Goal: Information Seeking & Learning: Learn about a topic

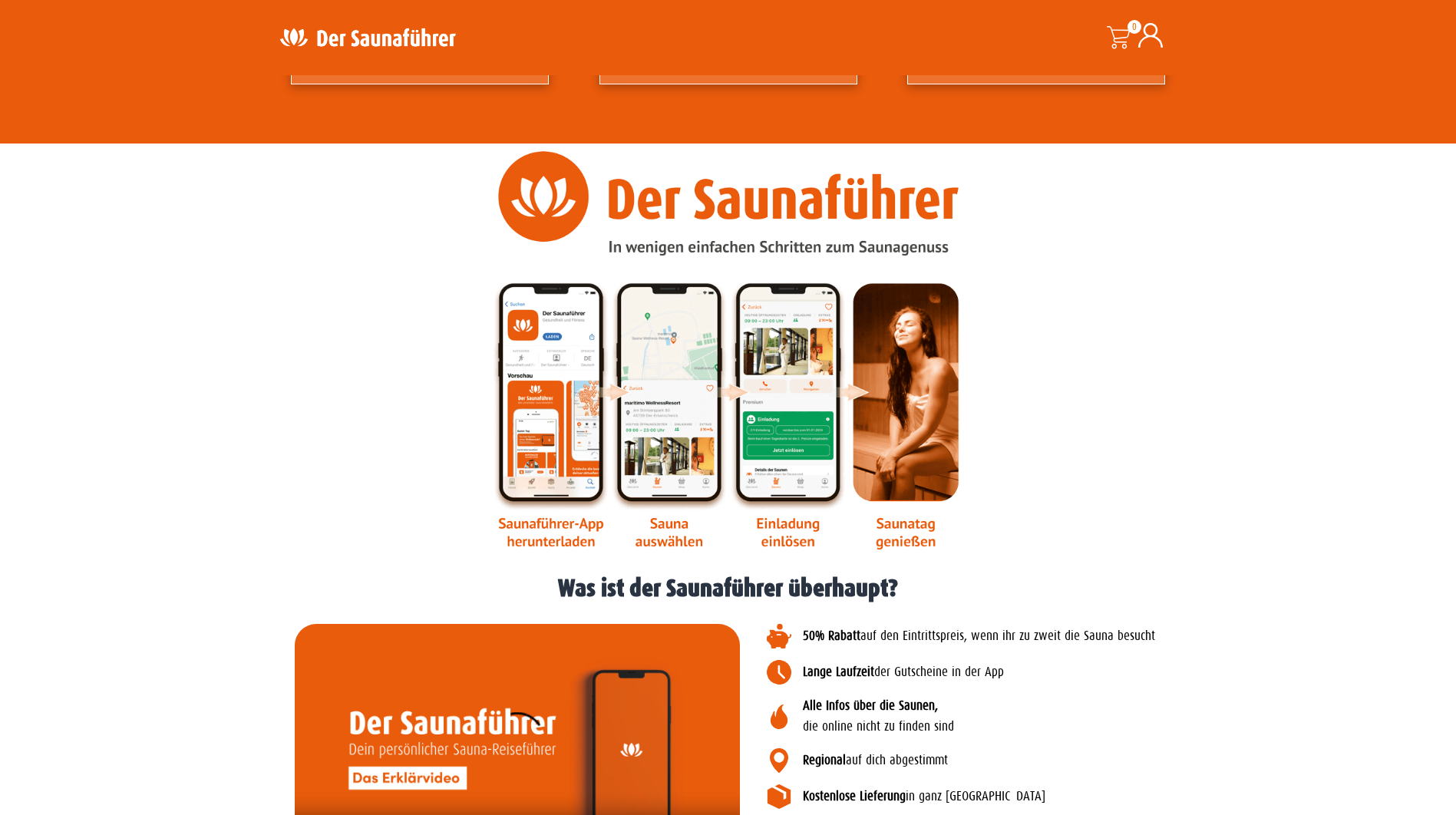
scroll to position [1227, 0]
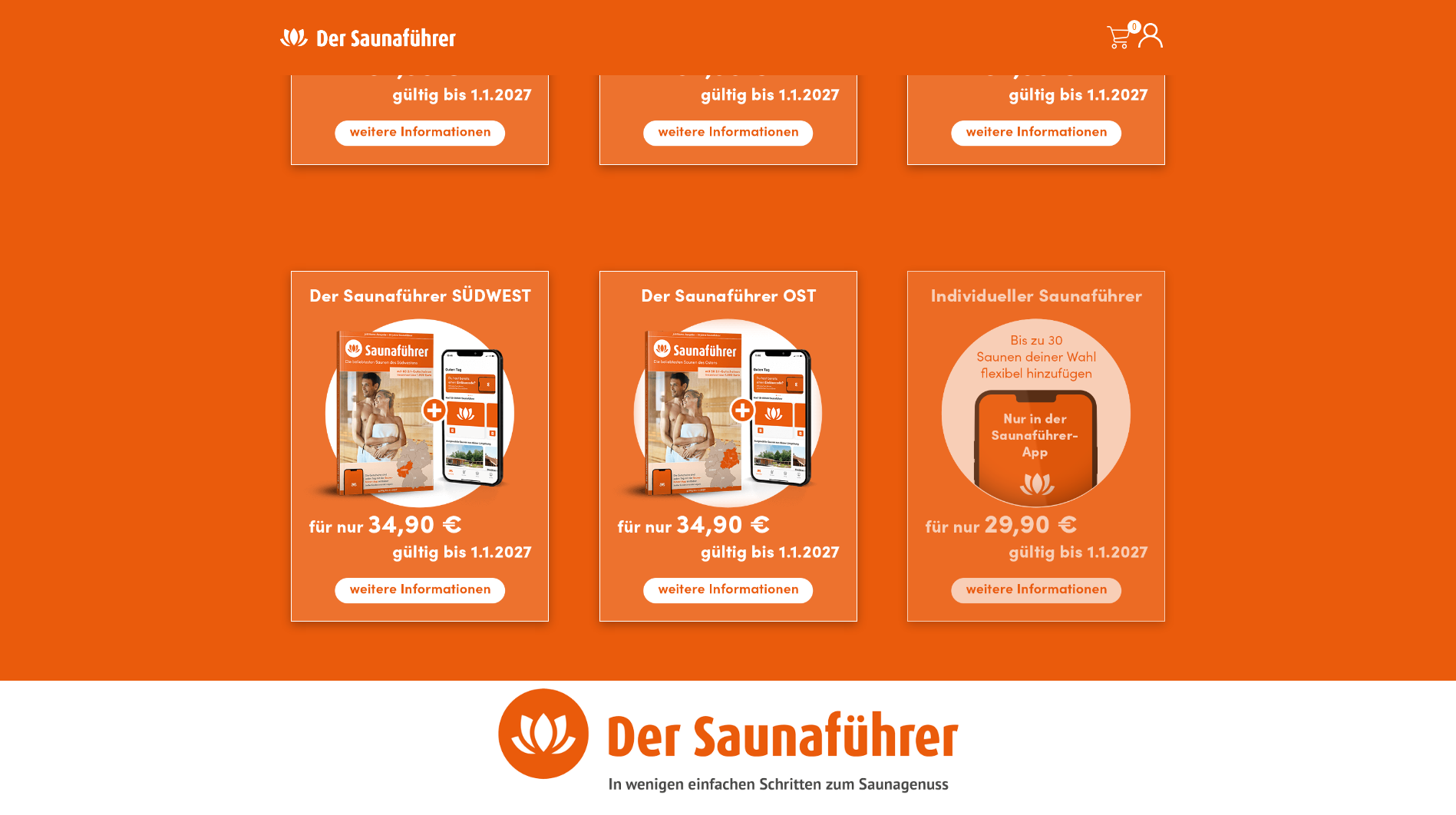
click at [1086, 336] on img at bounding box center [1035, 446] width 258 height 351
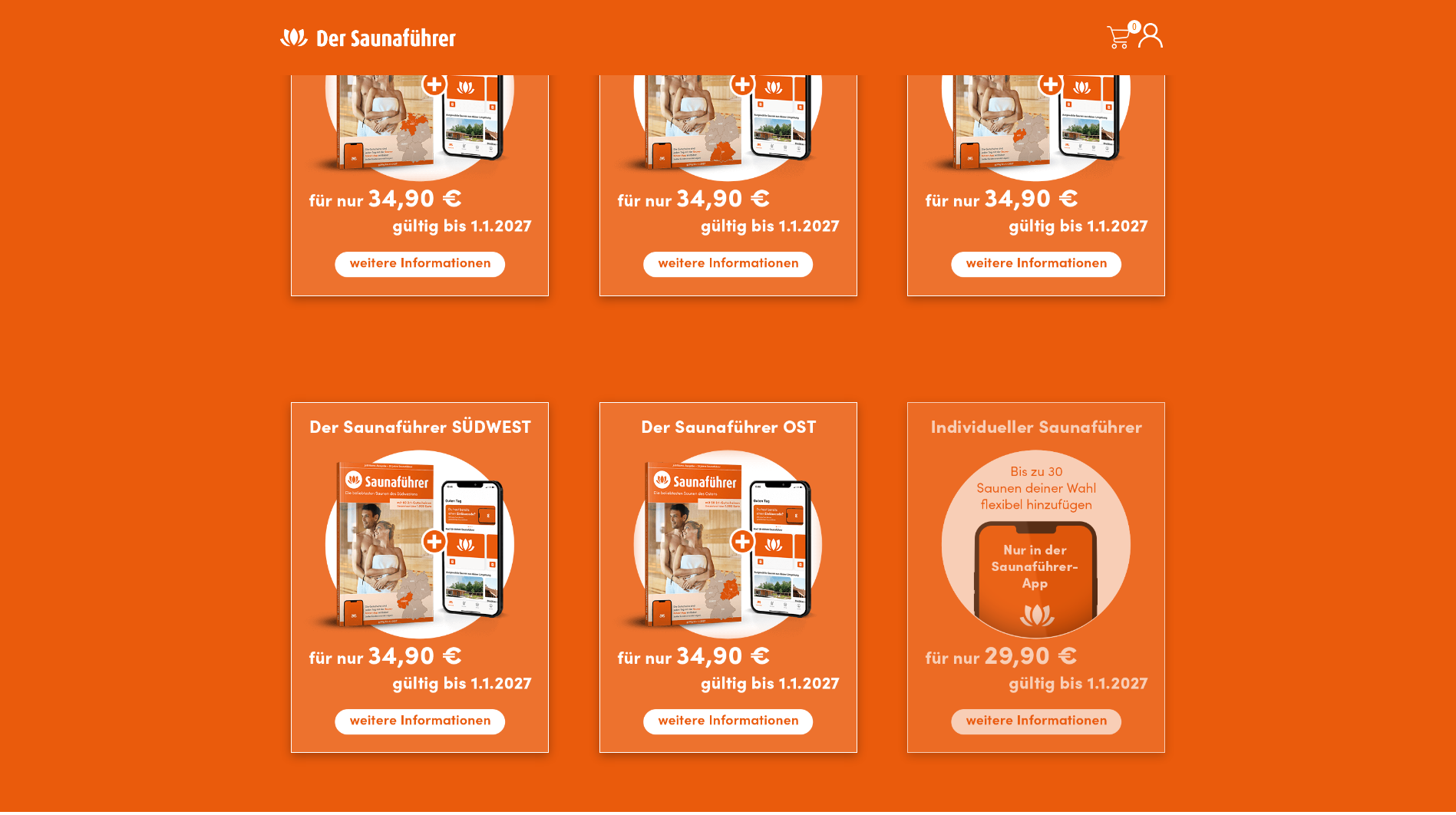
scroll to position [920, 0]
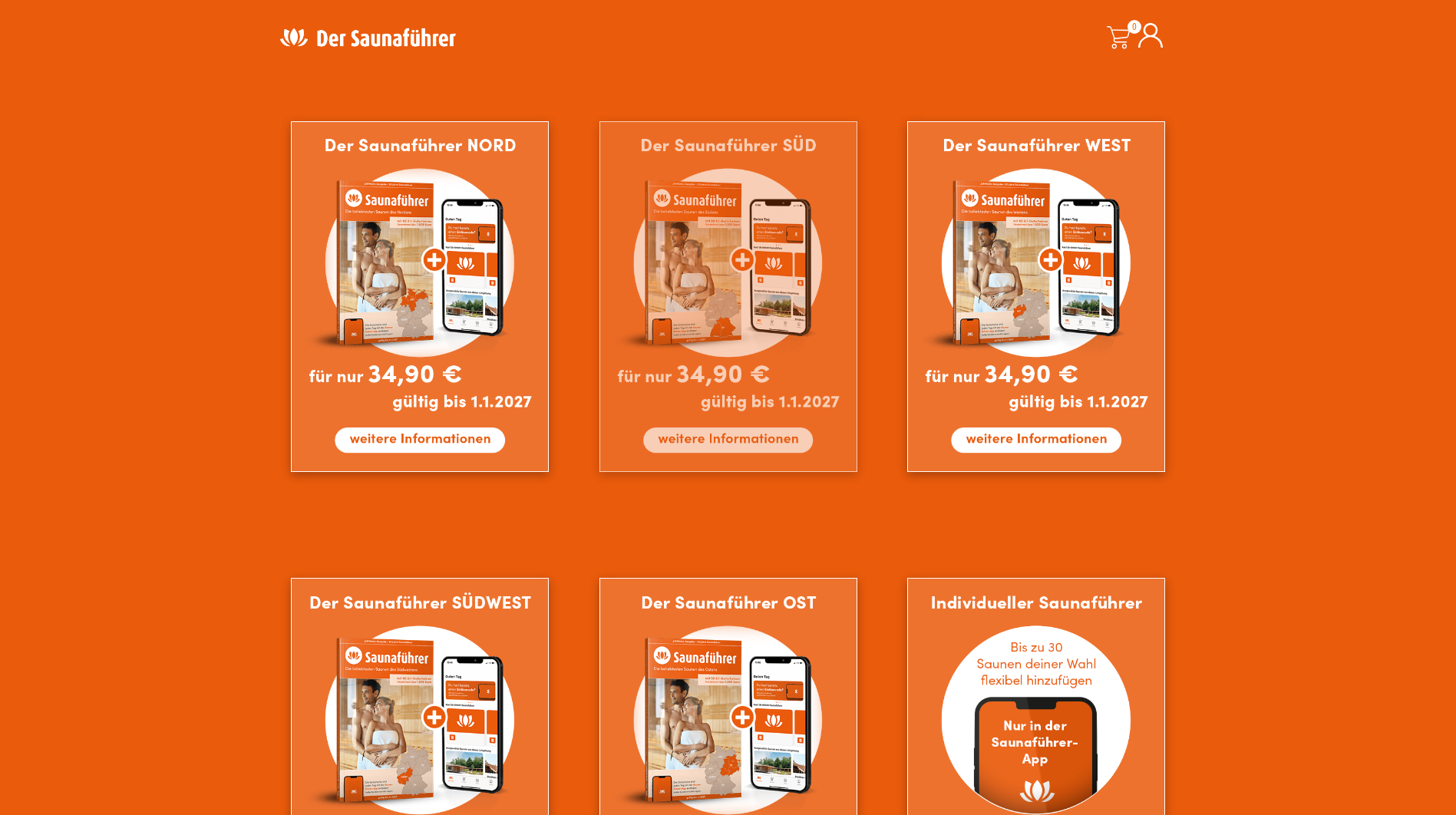
click at [760, 430] on img at bounding box center [728, 296] width 258 height 351
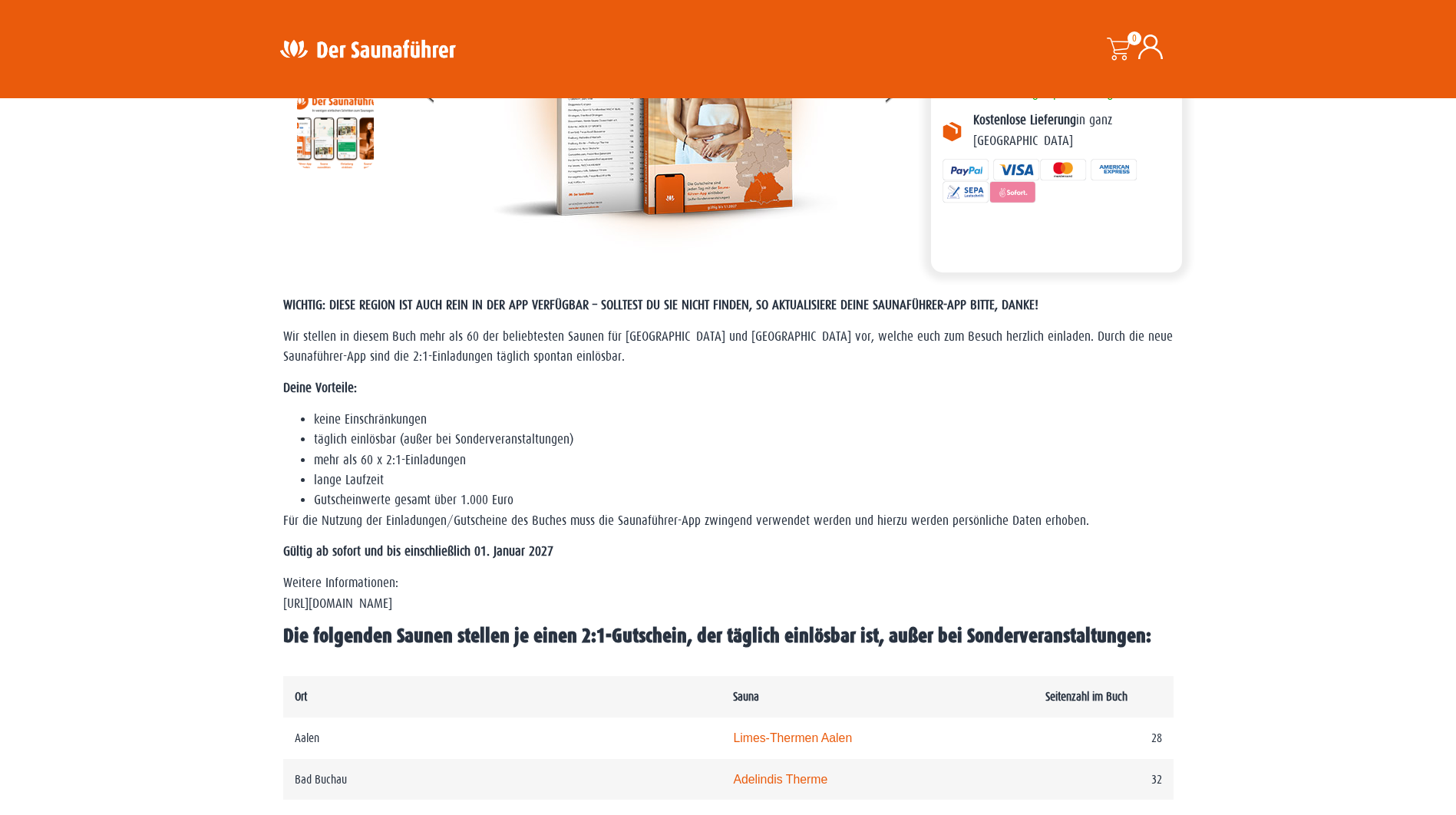
scroll to position [230, 0]
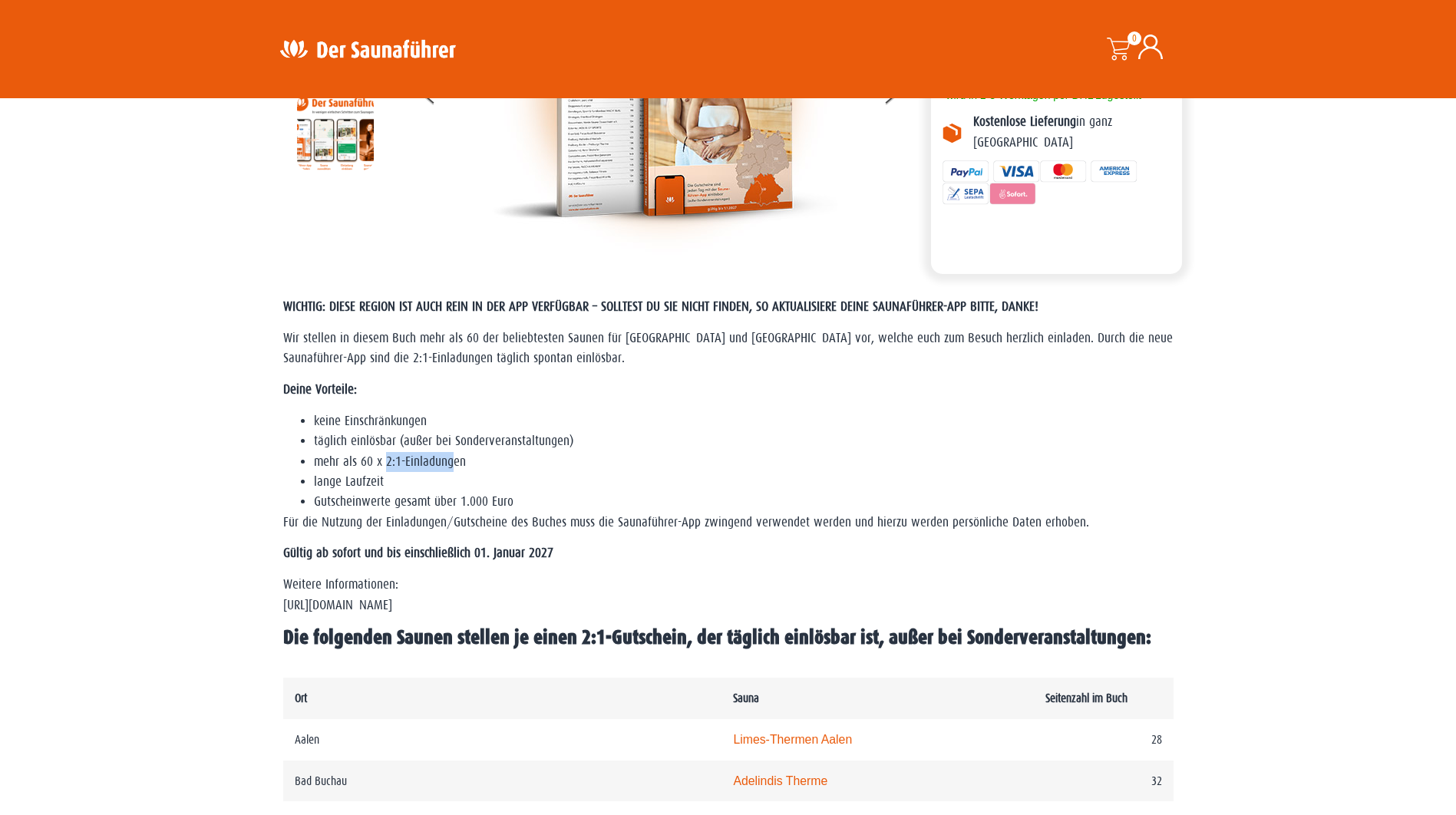
drag, startPoint x: 385, startPoint y: 461, endPoint x: 454, endPoint y: 461, distance: 69.0
click at [454, 461] on li "mehr als 60 x 2:1-Einladungen" at bounding box center [743, 462] width 859 height 20
drag, startPoint x: 454, startPoint y: 461, endPoint x: 545, endPoint y: 476, distance: 92.2
click at [545, 476] on li "lange Laufzeit" at bounding box center [743, 482] width 859 height 20
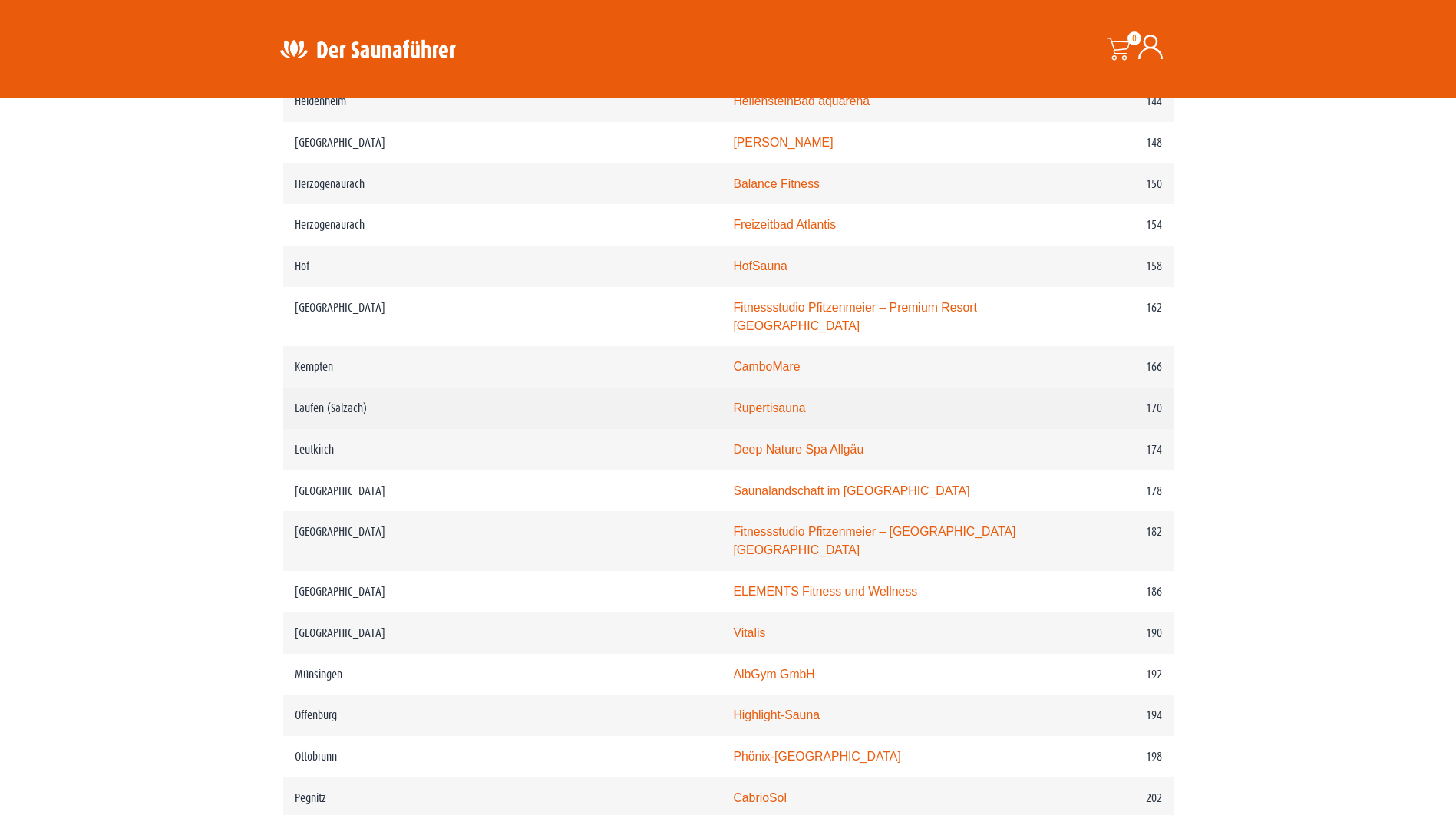
scroll to position [2123, 0]
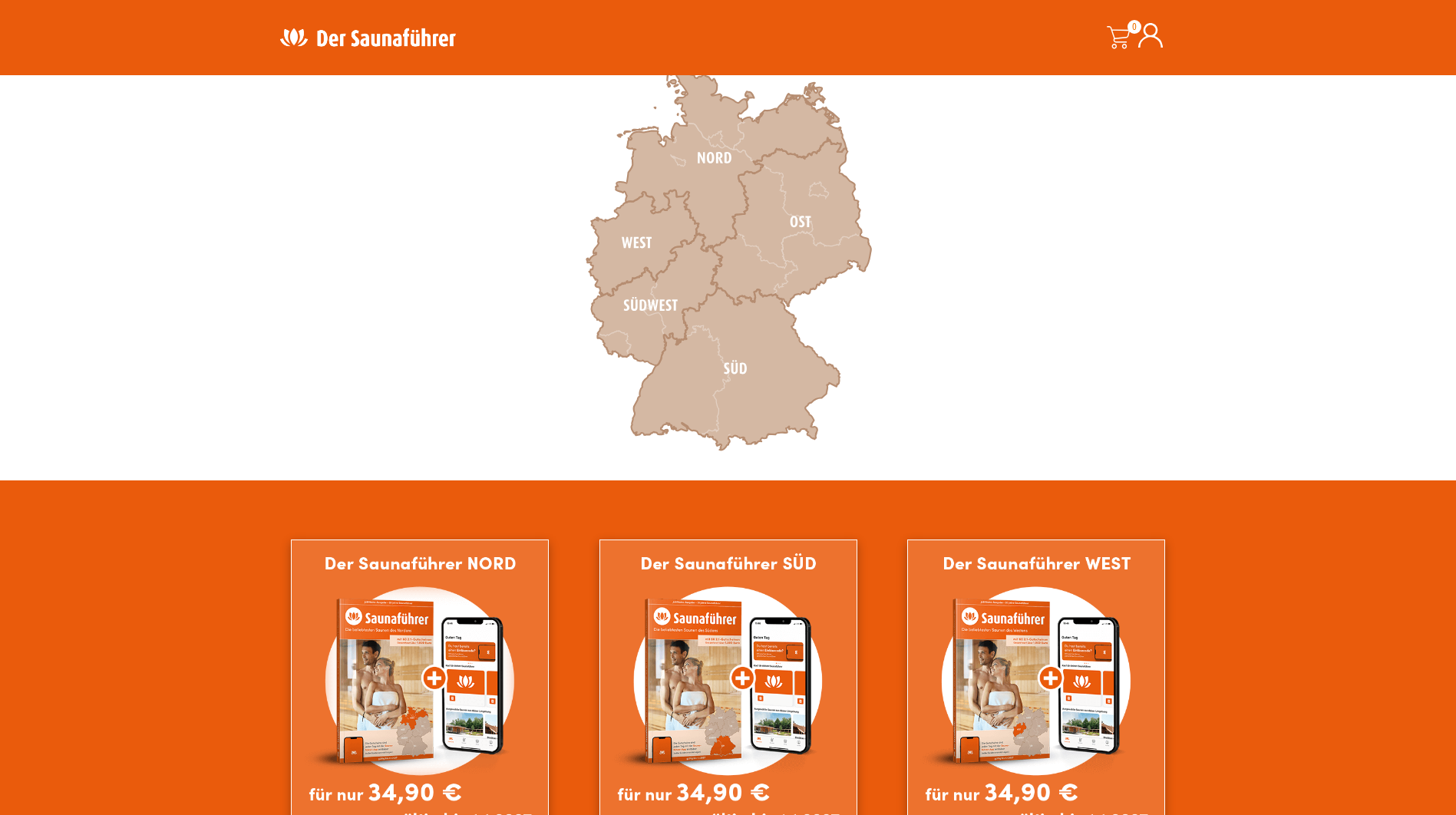
scroll to position [460, 0]
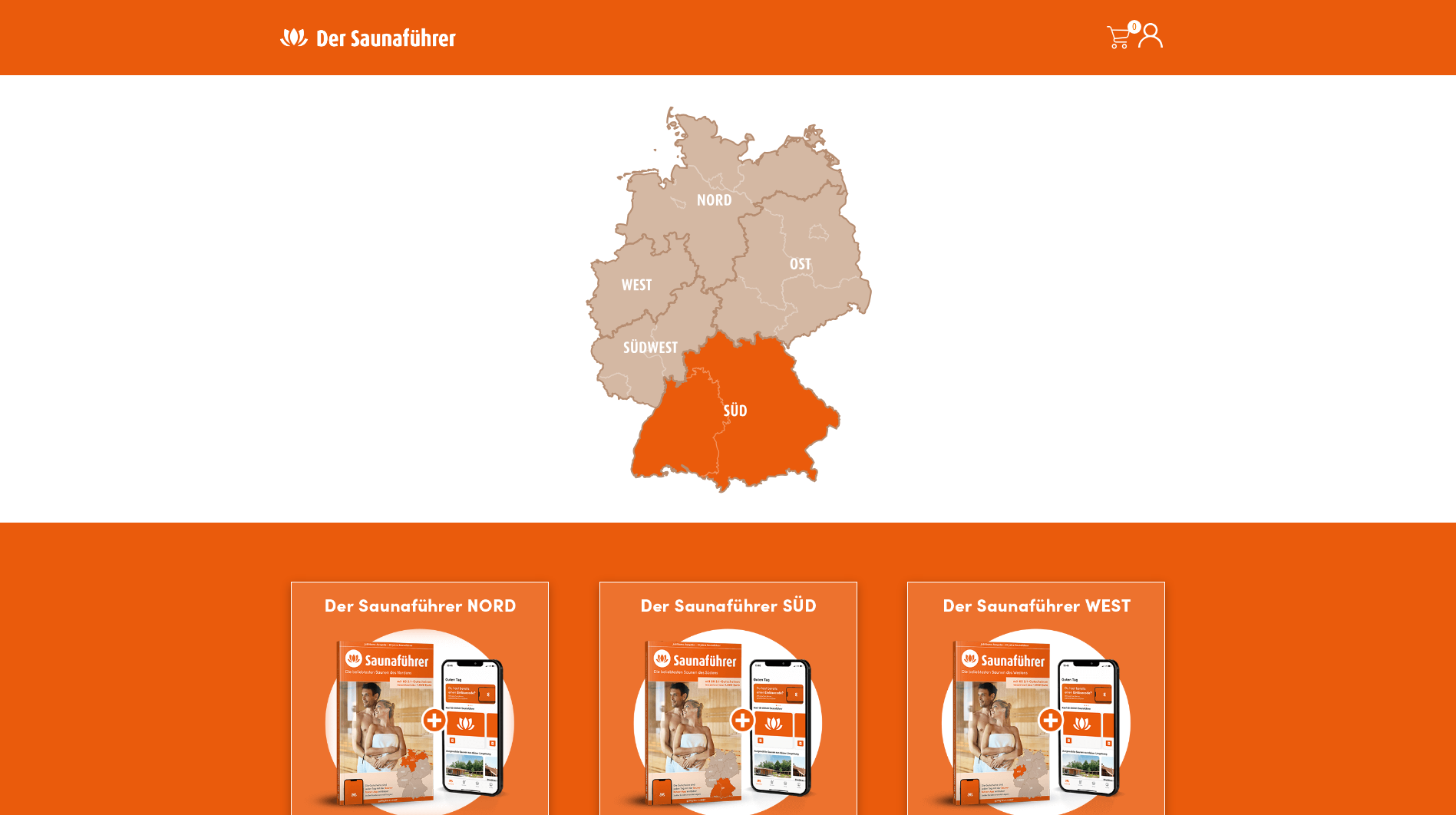
click at [744, 407] on icon at bounding box center [735, 411] width 208 height 163
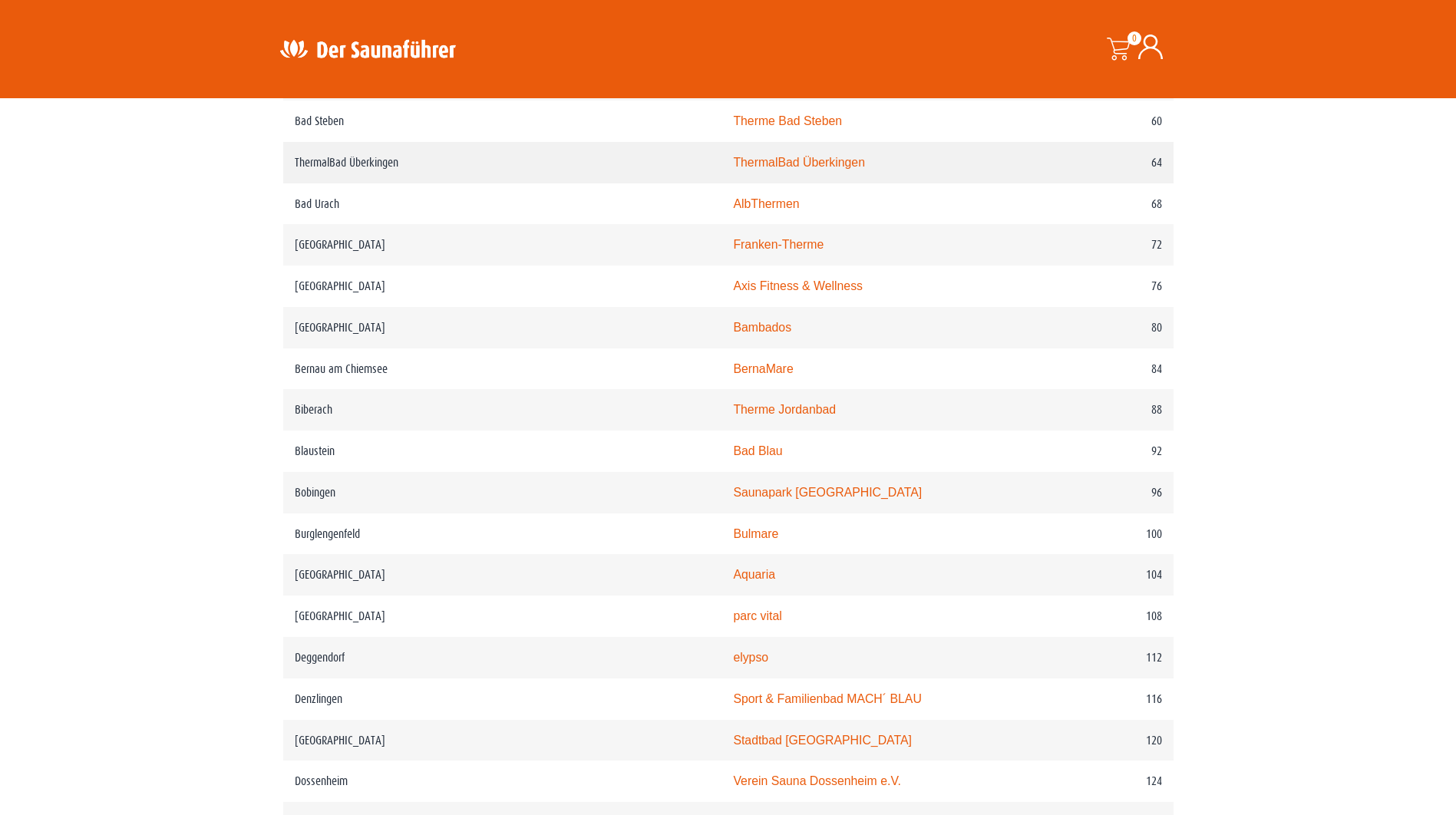
scroll to position [1381, 0]
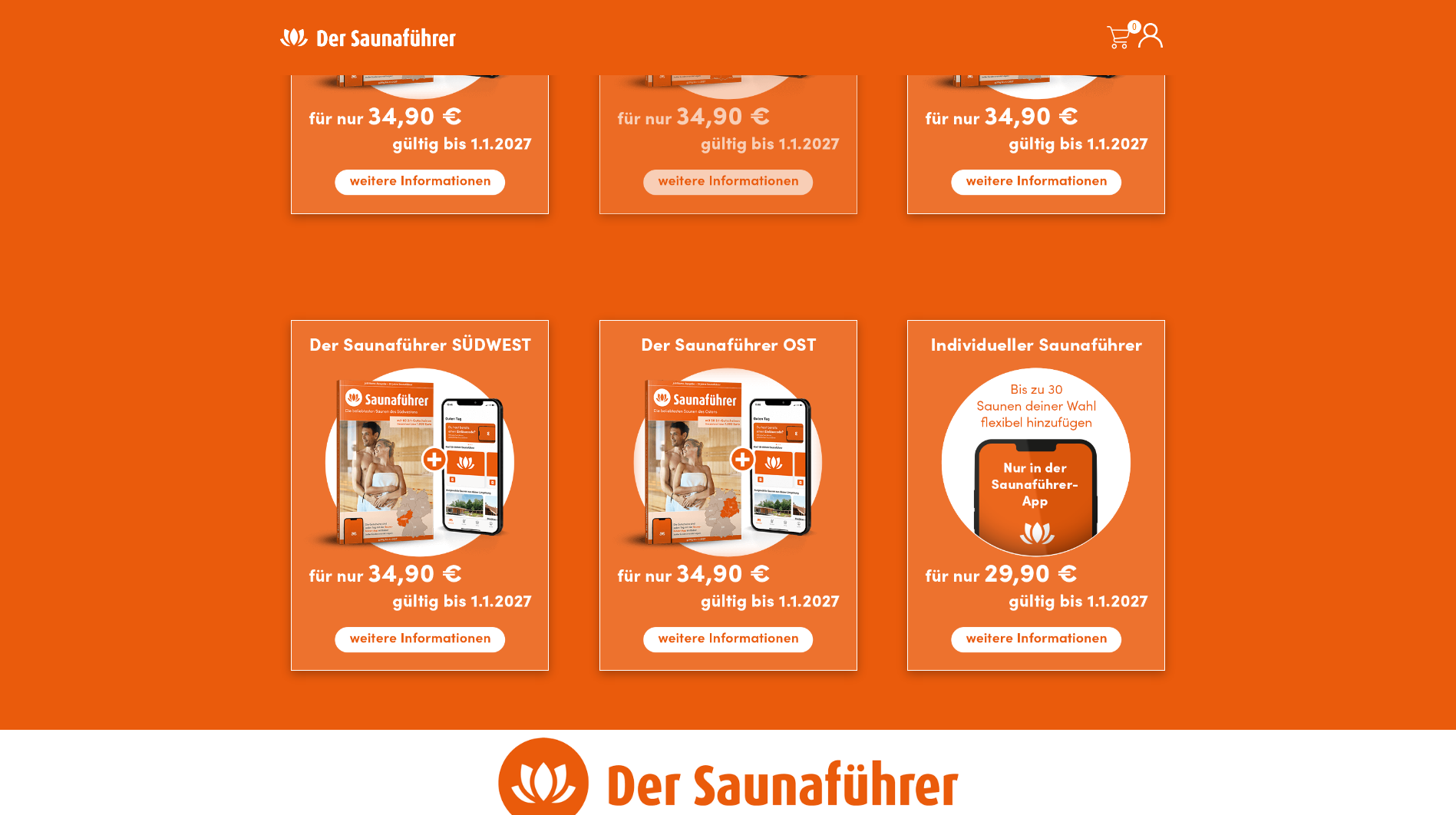
scroll to position [844, 0]
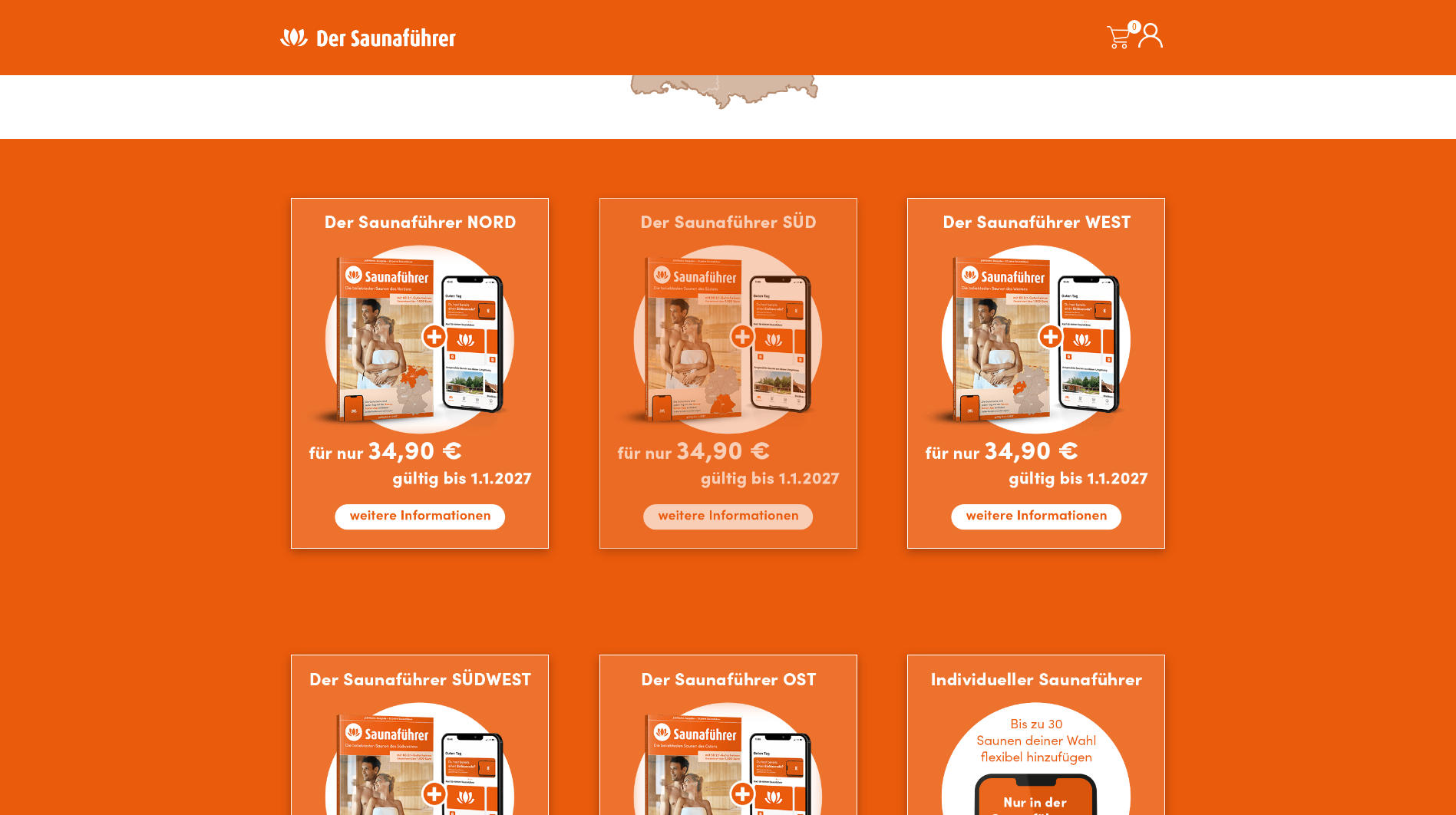
click at [717, 263] on img at bounding box center [728, 374] width 258 height 351
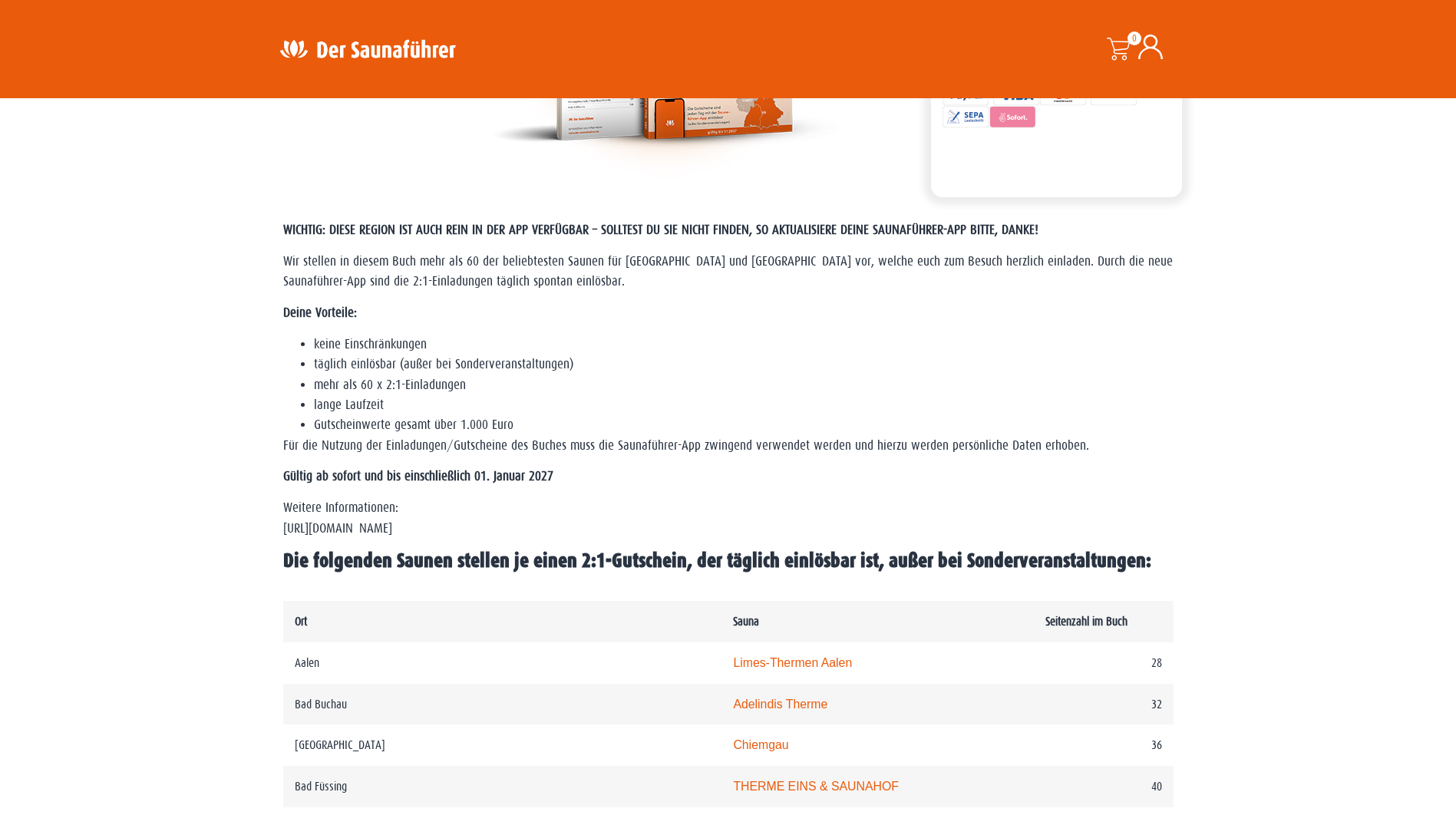
scroll to position [384, 0]
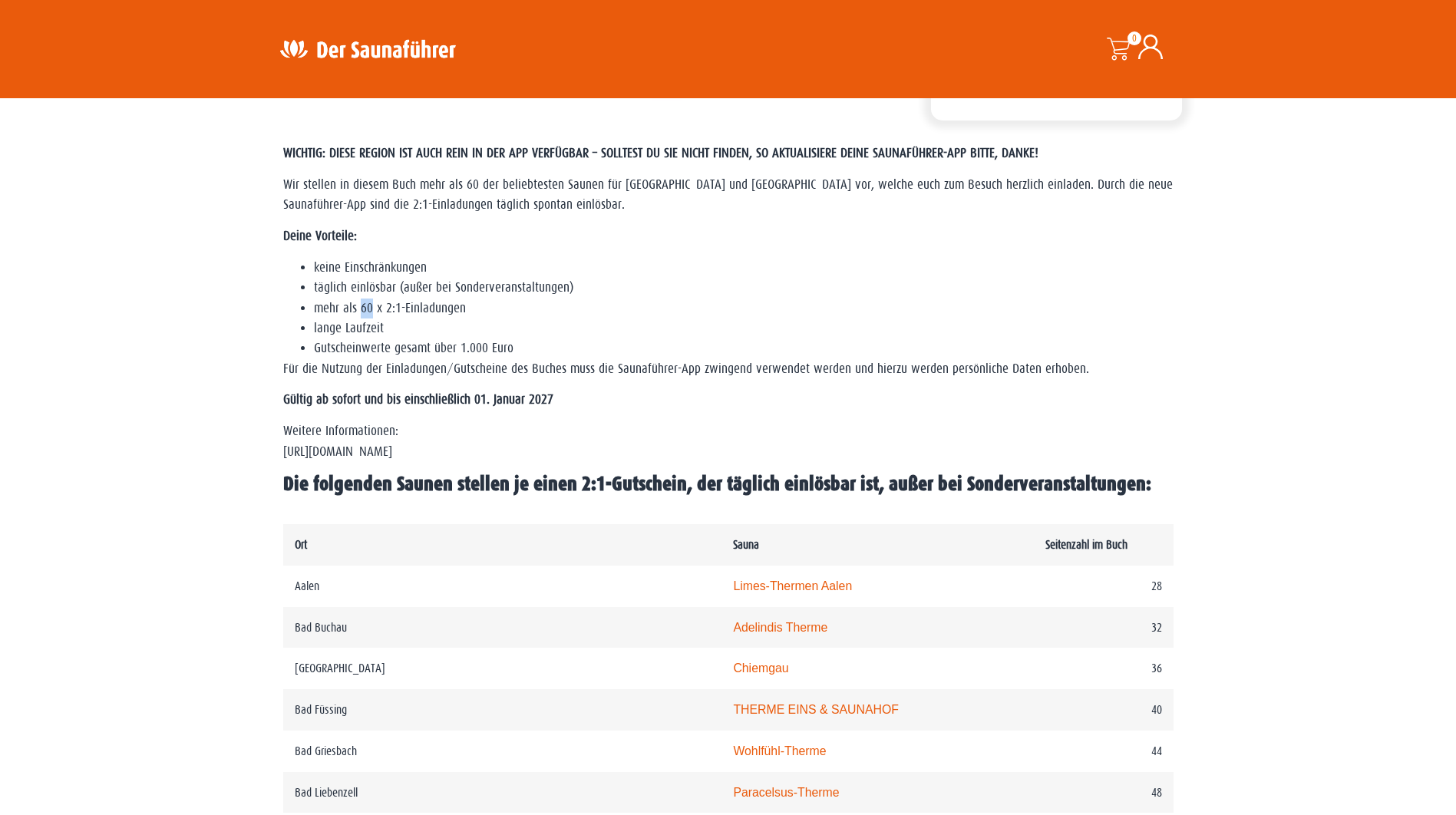
drag, startPoint x: 358, startPoint y: 305, endPoint x: 374, endPoint y: 305, distance: 16.0
click at [374, 305] on li "mehr als 60 x 2:1-Einladungen" at bounding box center [743, 308] width 859 height 20
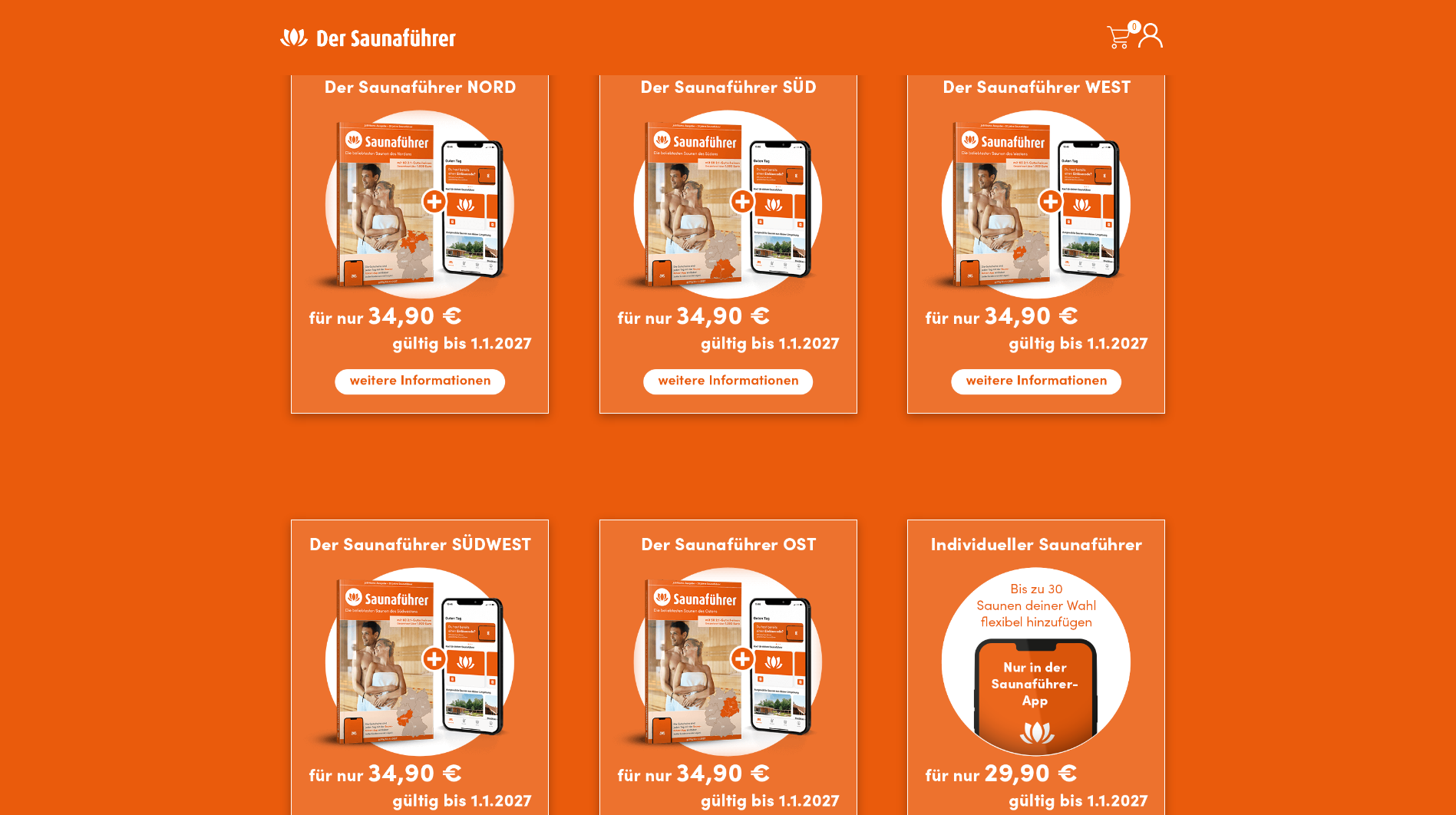
scroll to position [1067, 0]
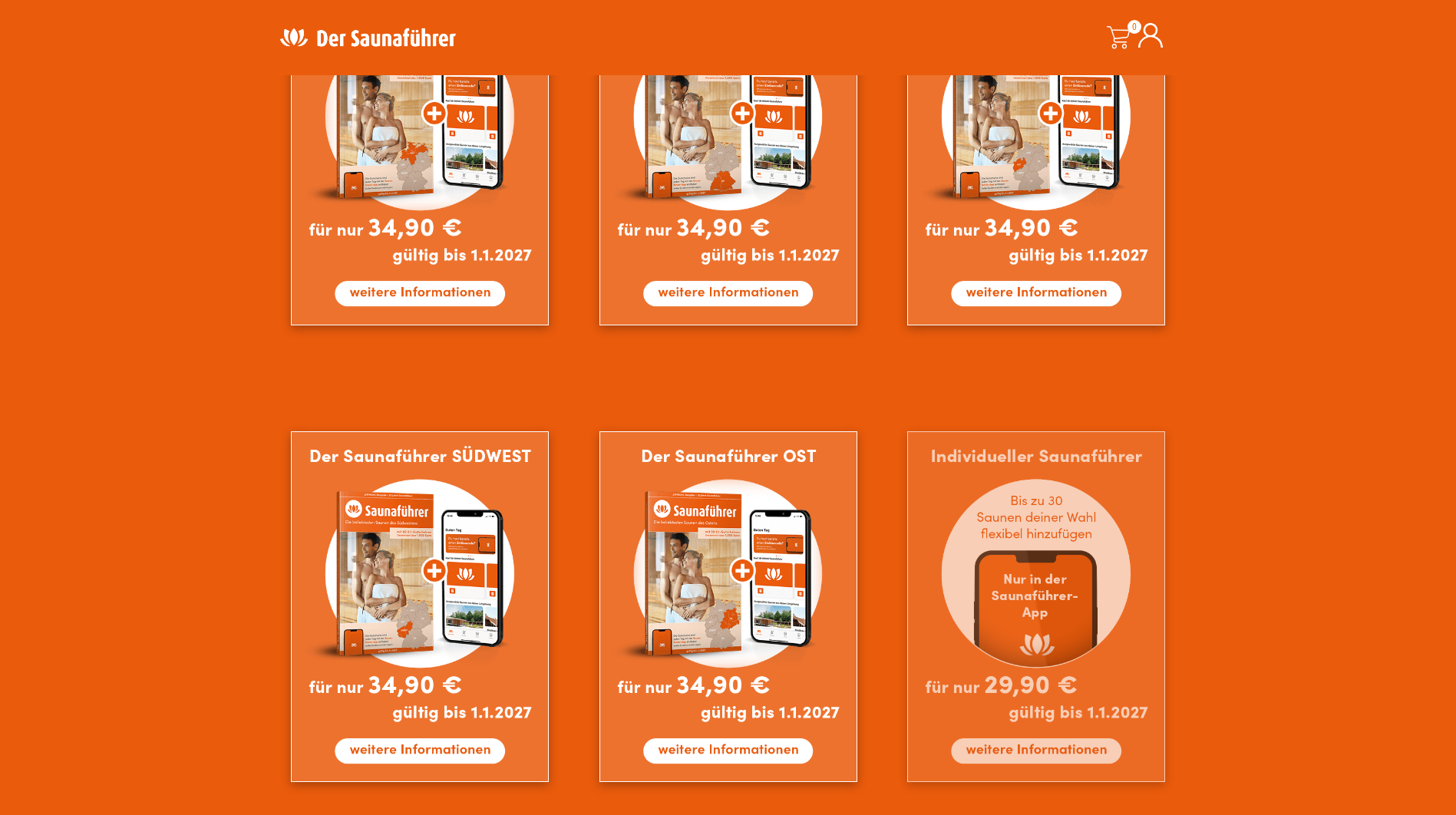
click at [1017, 495] on img at bounding box center [1035, 607] width 258 height 351
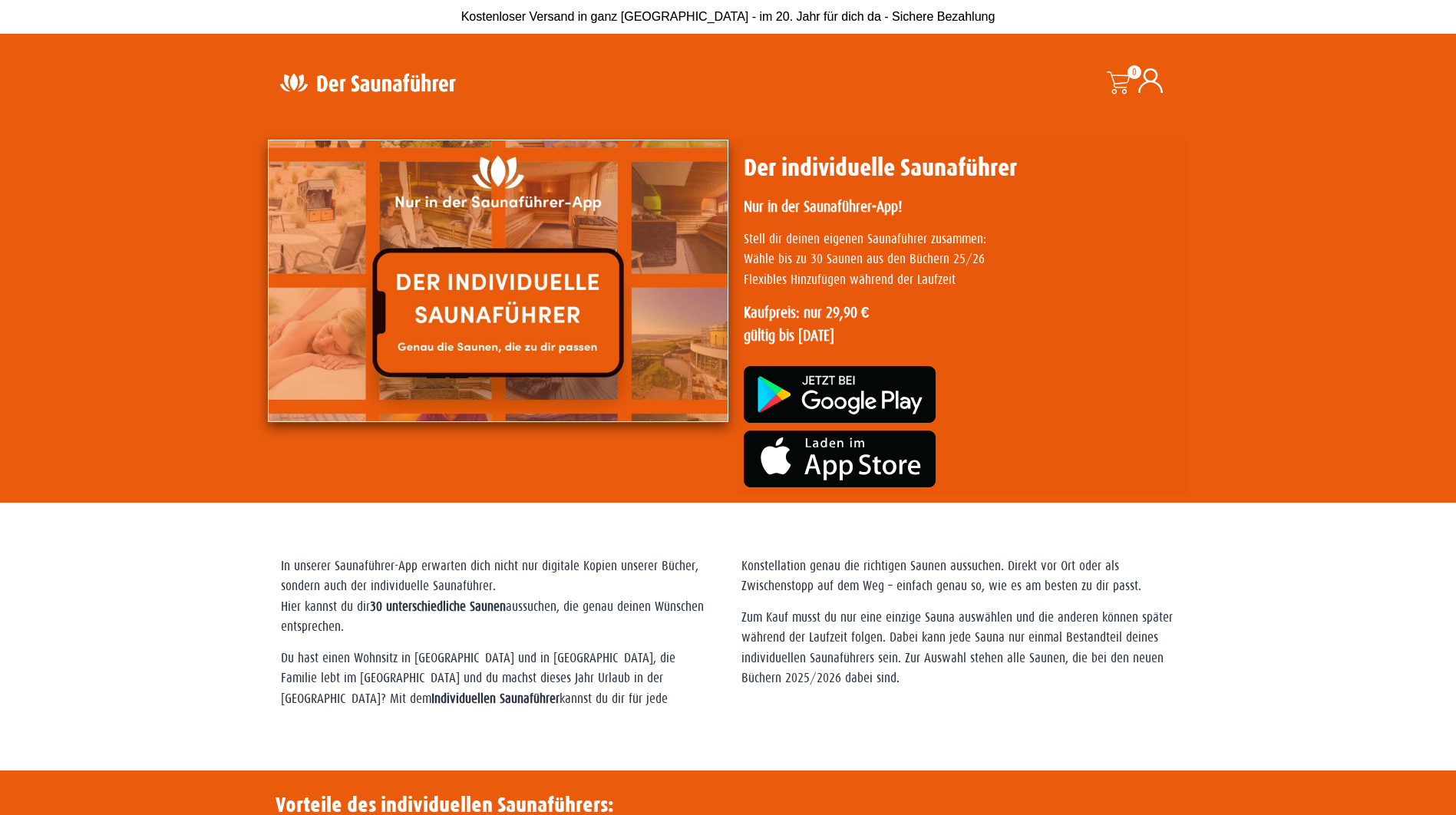
drag, startPoint x: 814, startPoint y: 337, endPoint x: 849, endPoint y: 337, distance: 35.0
click at [849, 337] on p "Kaufpreis: nur 29,90 € gültig bis [DATE]" at bounding box center [962, 323] width 437 height 46
drag, startPoint x: 849, startPoint y: 337, endPoint x: 859, endPoint y: 315, distance: 24.2
click at [859, 315] on strong "Kaufpreis: nur 29,90 € gültig bis 1.1.2027" at bounding box center [806, 323] width 126 height 40
click at [1247, 557] on div "In unserer Saunaführer-App erwarten dich nicht nur digitale Kopien unserer Büch…" at bounding box center [728, 610] width 1456 height 214
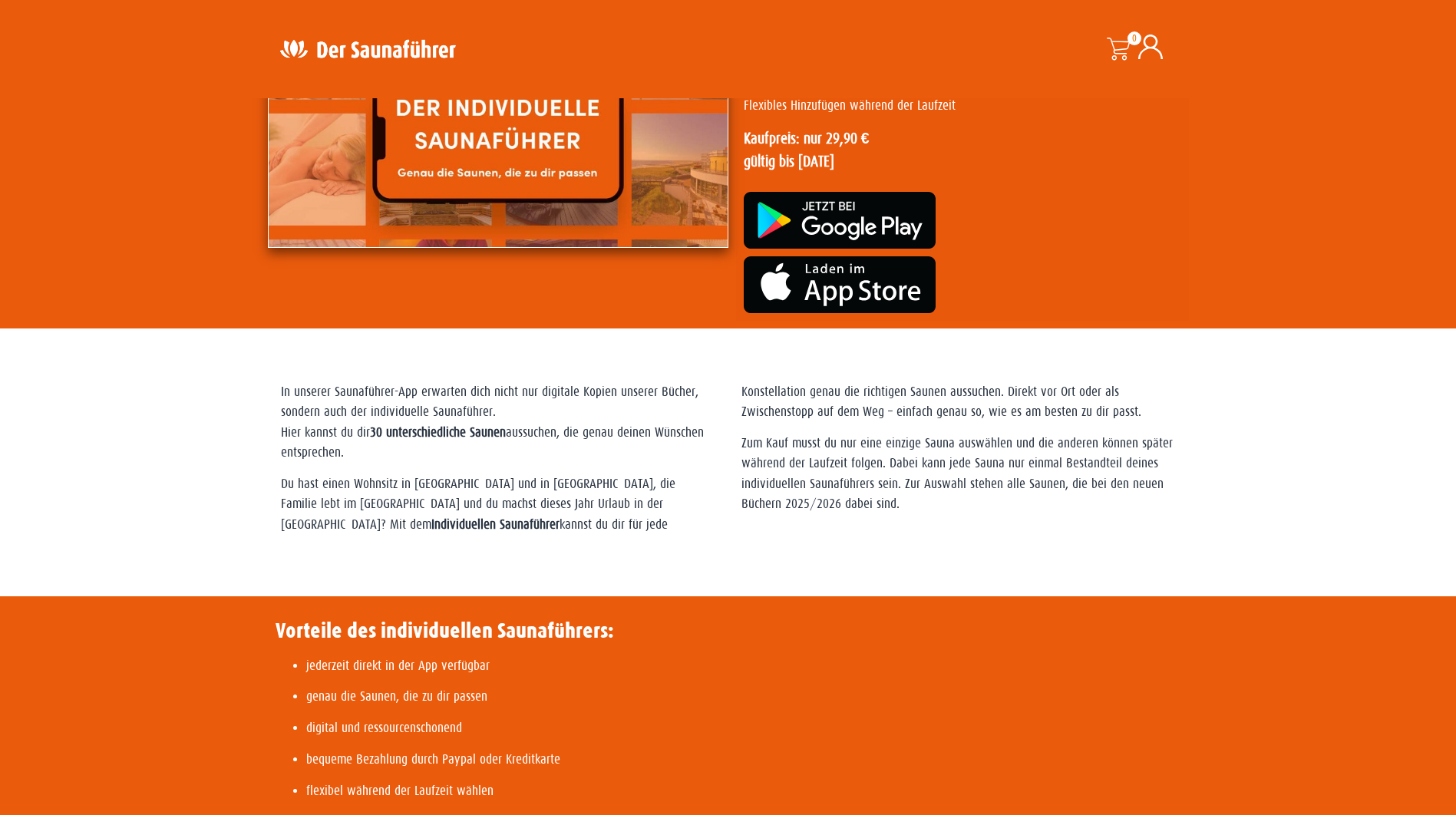
scroll to position [79, 0]
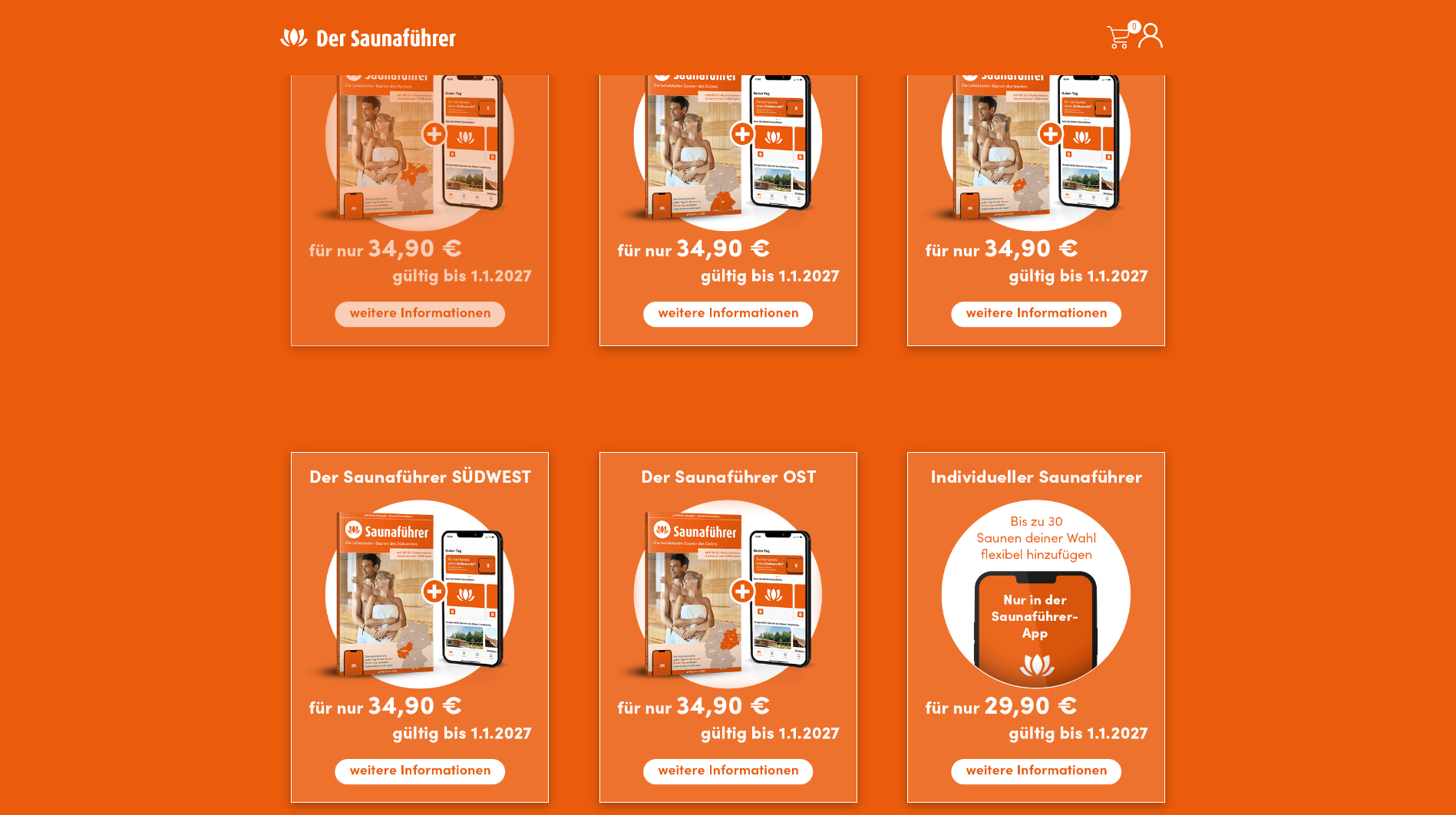
scroll to position [683, 0]
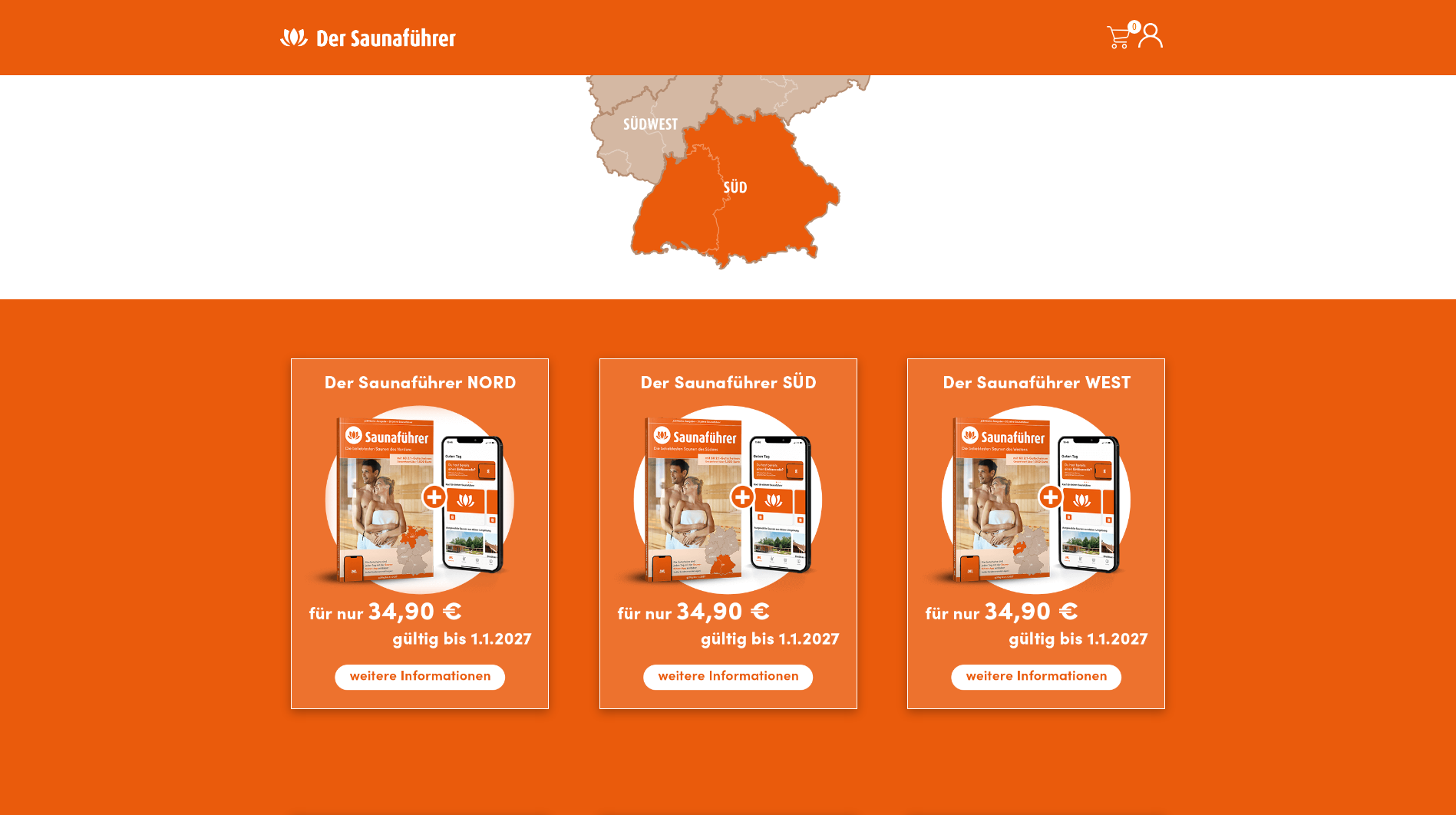
click at [757, 213] on icon at bounding box center [735, 188] width 208 height 163
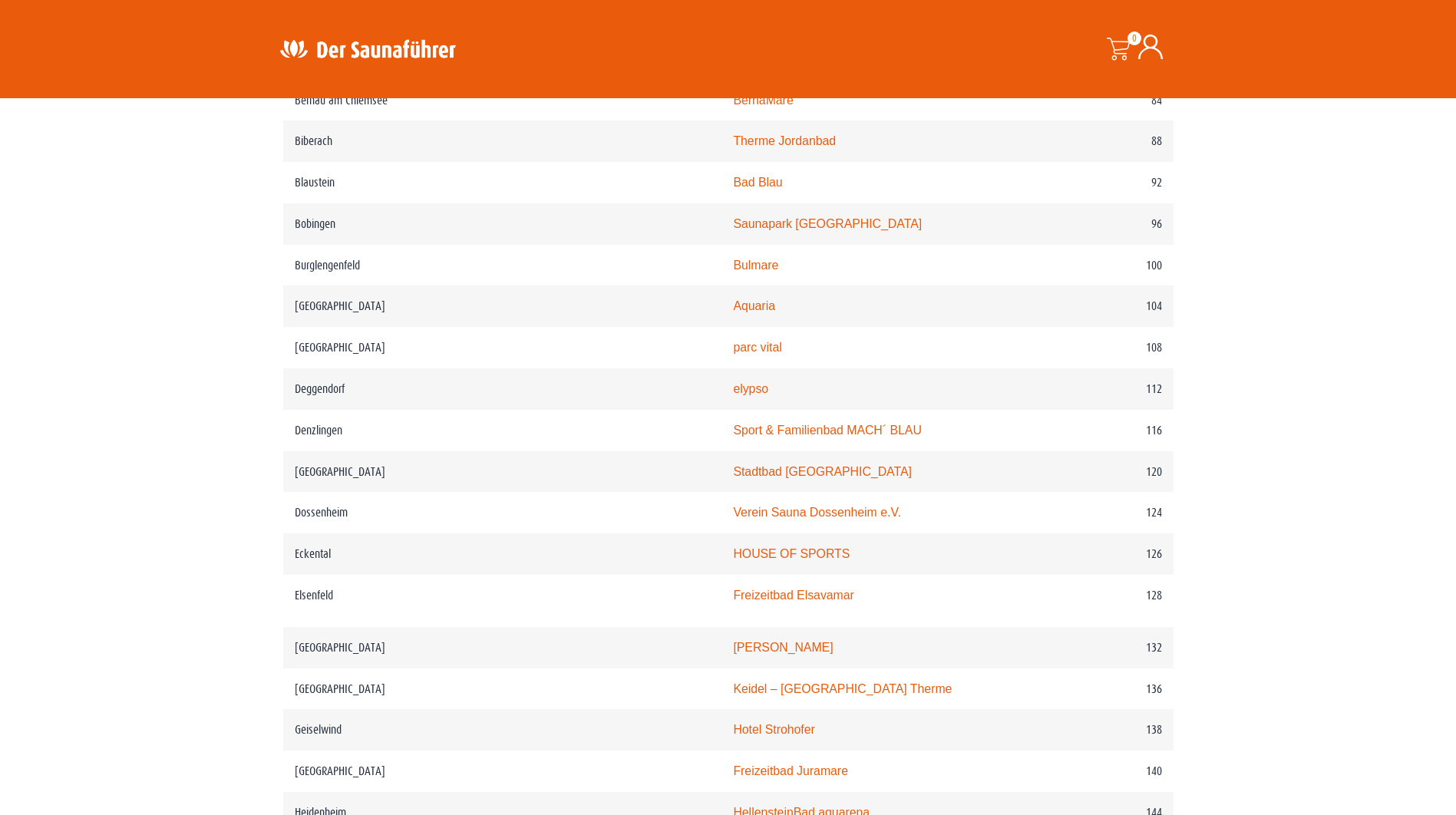
scroll to position [1534, 0]
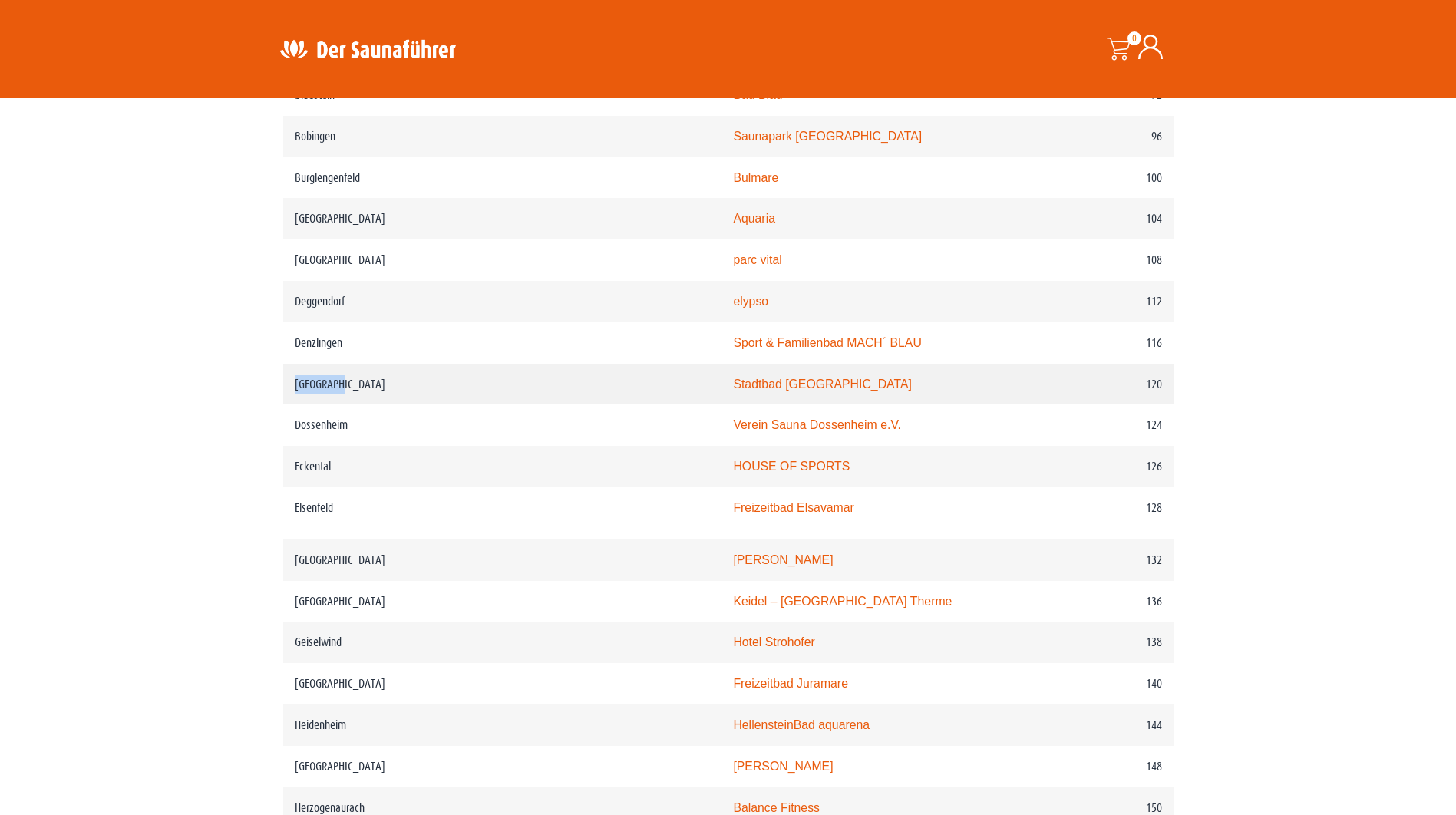
drag, startPoint x: 287, startPoint y: 402, endPoint x: 371, endPoint y: 399, distance: 84.1
click at [371, 399] on td "Ditzingen" at bounding box center [502, 385] width 439 height 42
click at [733, 391] on link "Stadtbad Ditzingen" at bounding box center [822, 384] width 179 height 13
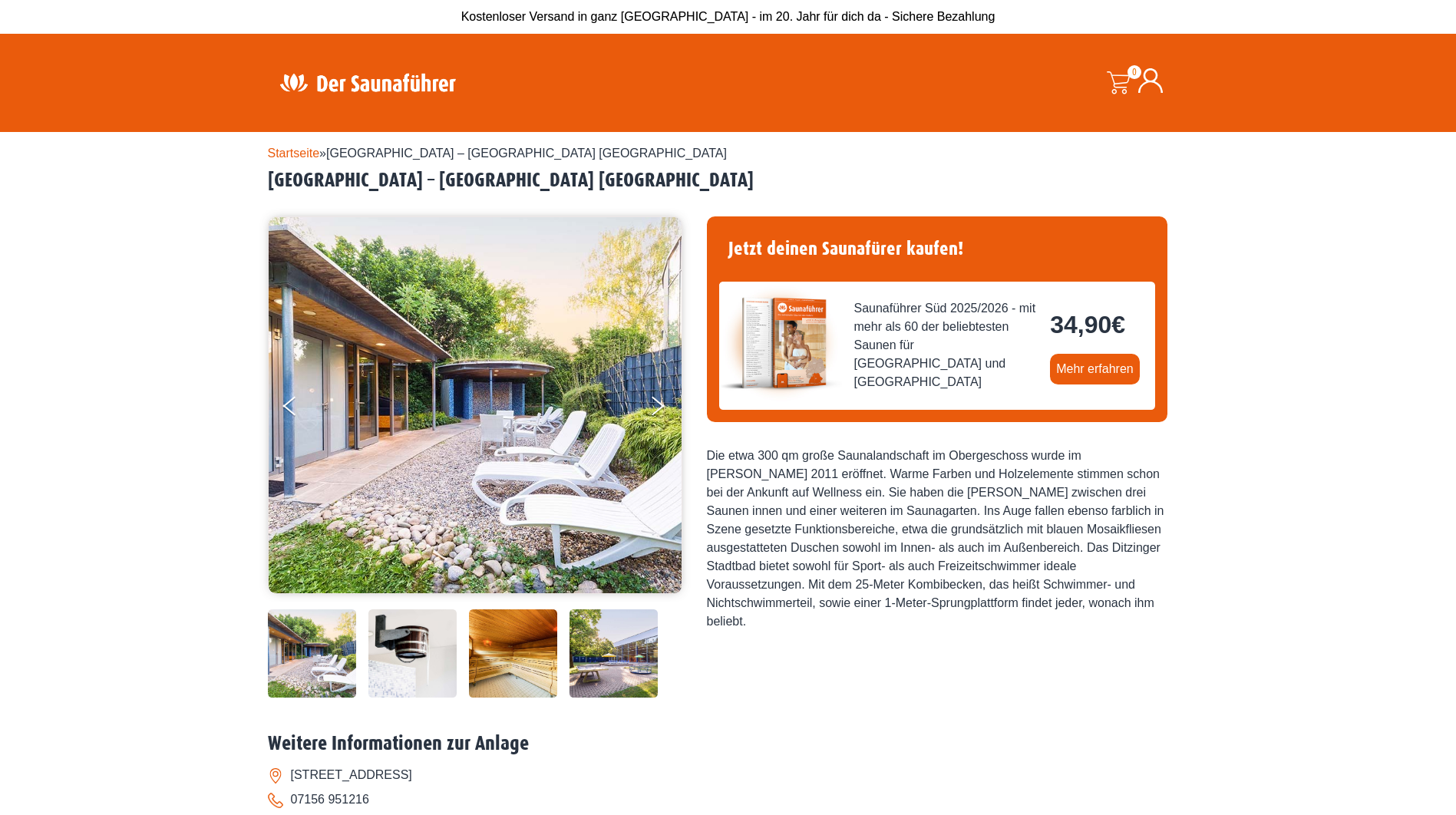
click at [464, 416] on img at bounding box center [475, 405] width 413 height 376
click at [656, 405] on button "Next" at bounding box center [667, 408] width 39 height 39
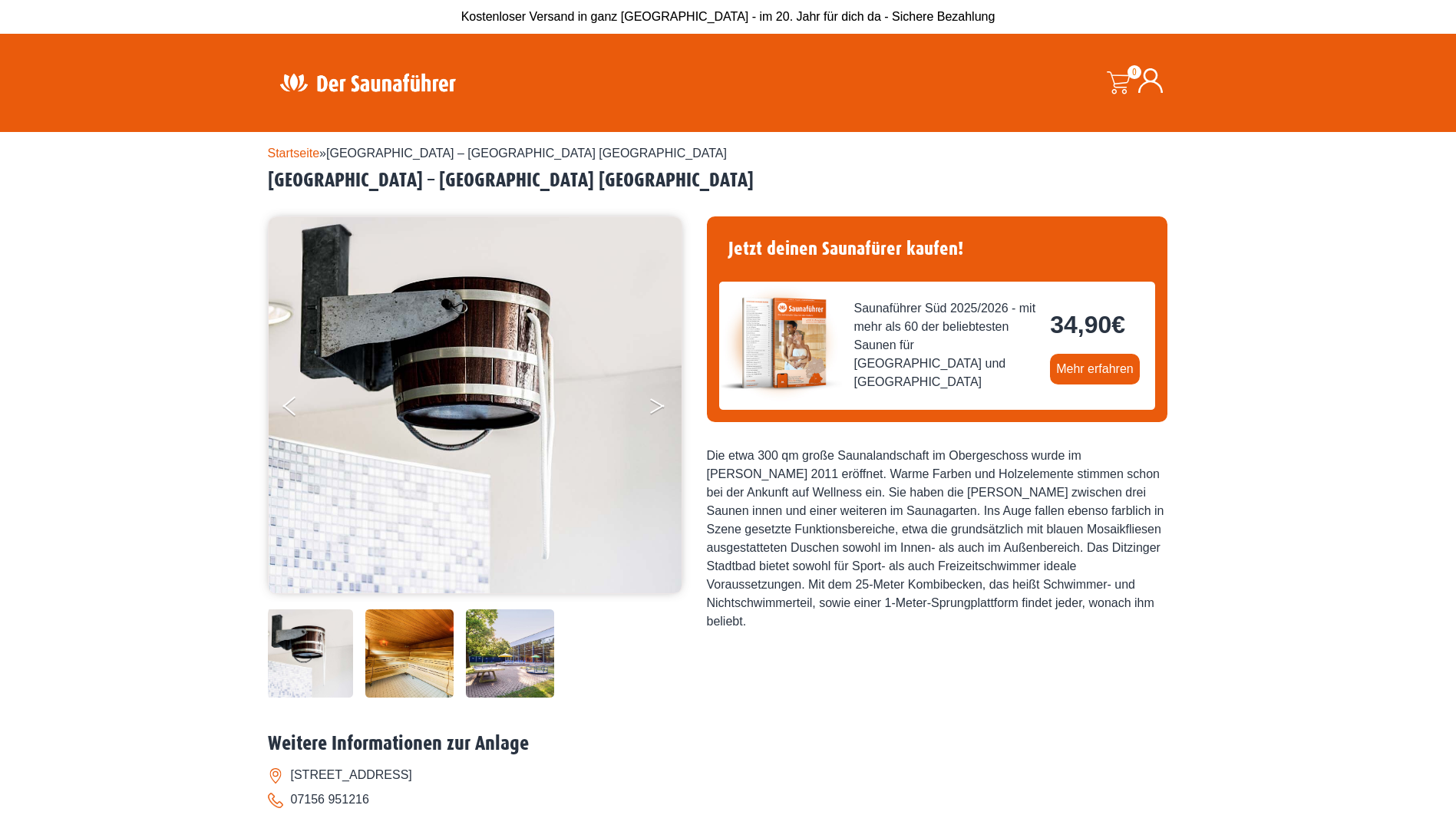
click at [656, 405] on button "Next" at bounding box center [667, 408] width 39 height 39
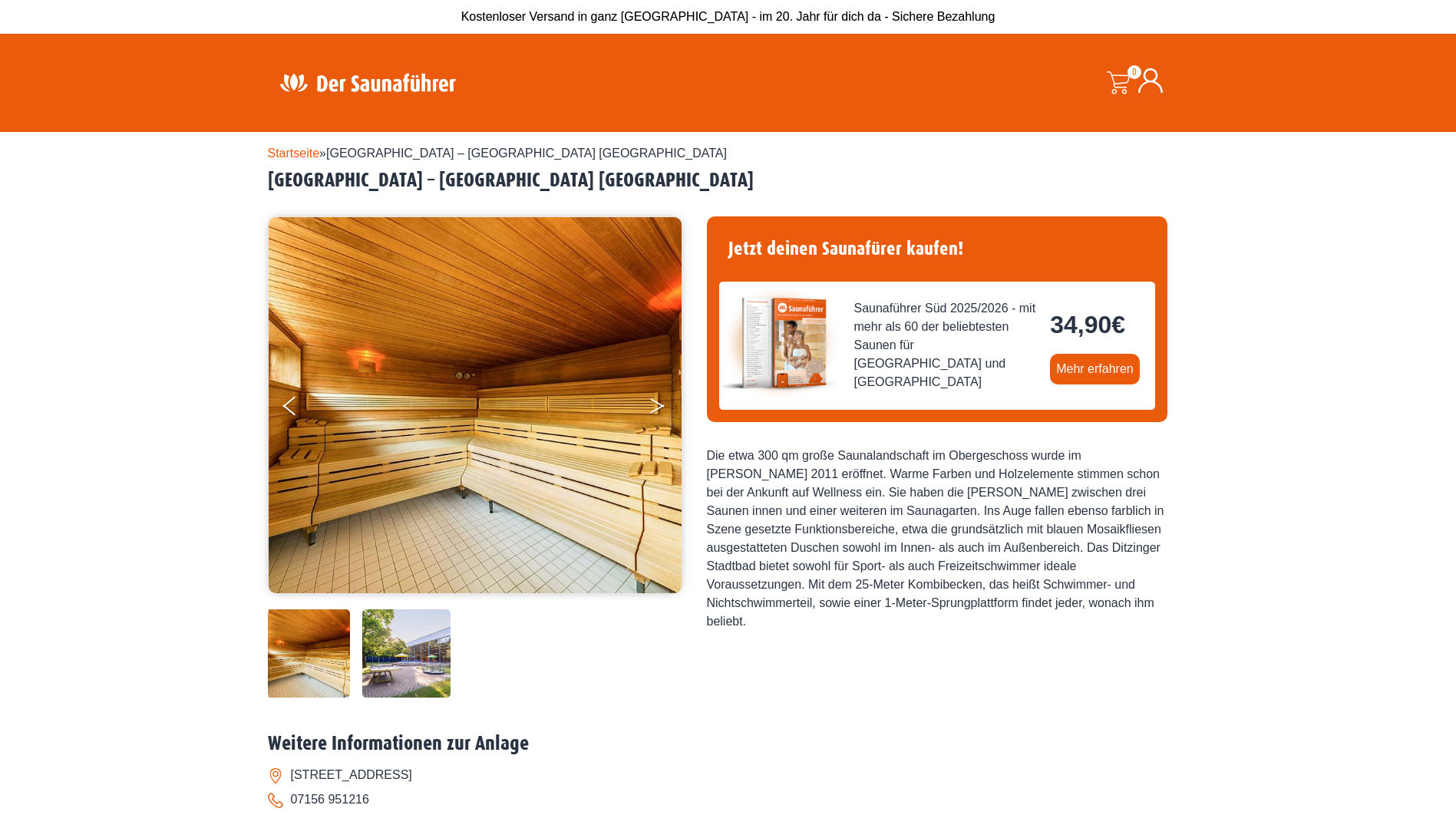
click at [656, 405] on button "Next" at bounding box center [667, 408] width 39 height 39
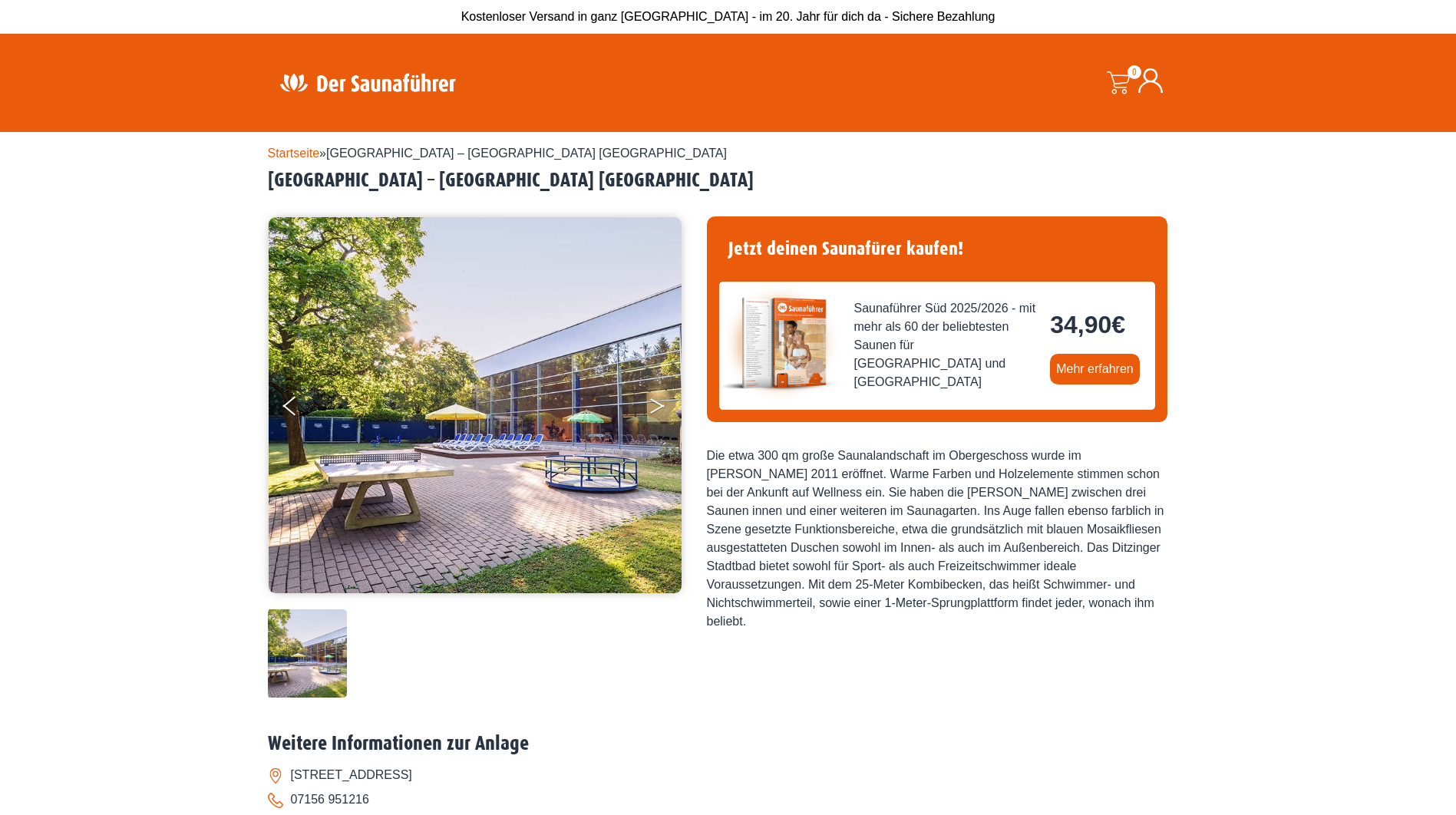
click at [656, 405] on button "Next" at bounding box center [667, 408] width 39 height 39
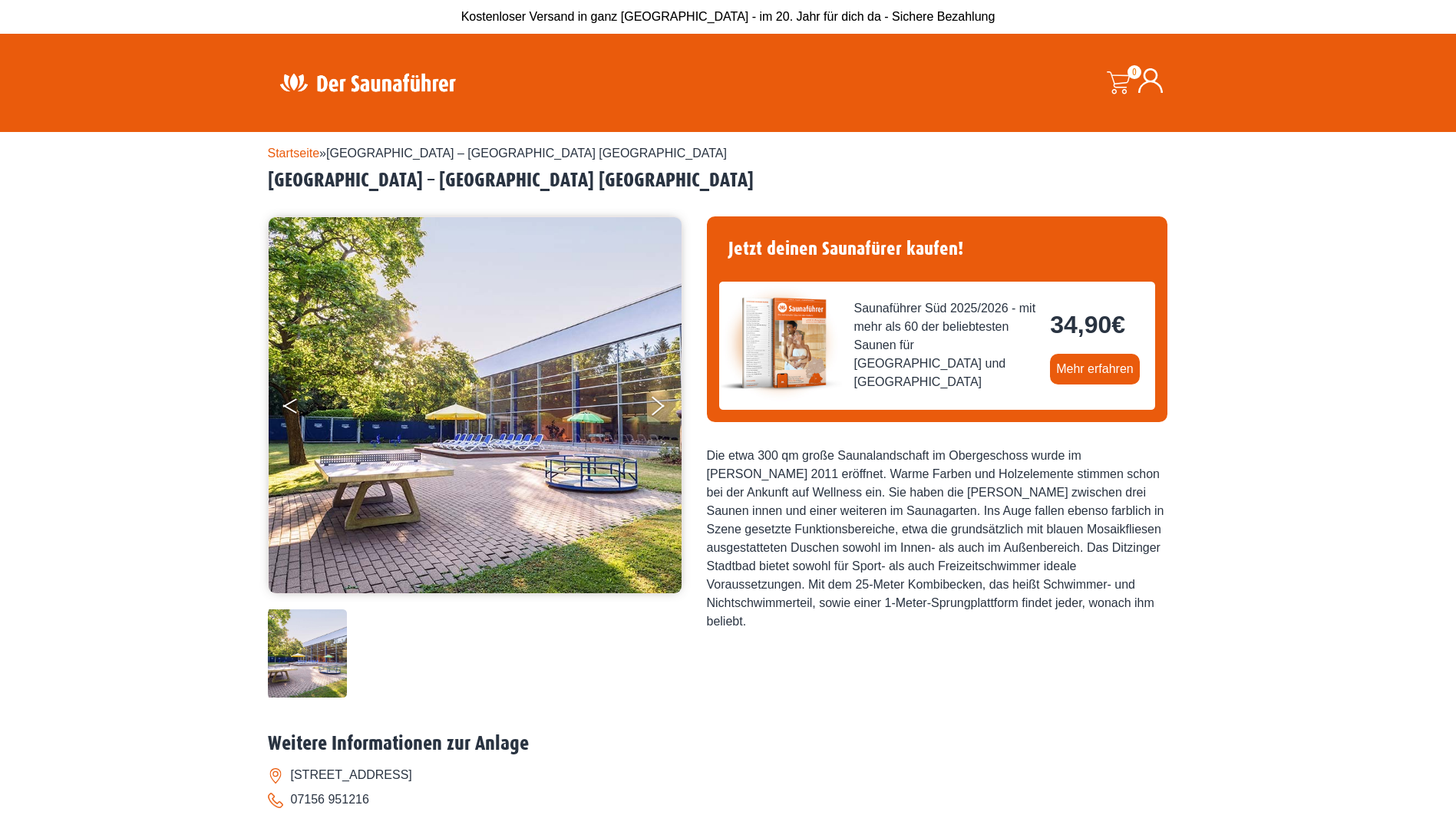
click at [306, 409] on button "Previous" at bounding box center [302, 408] width 39 height 39
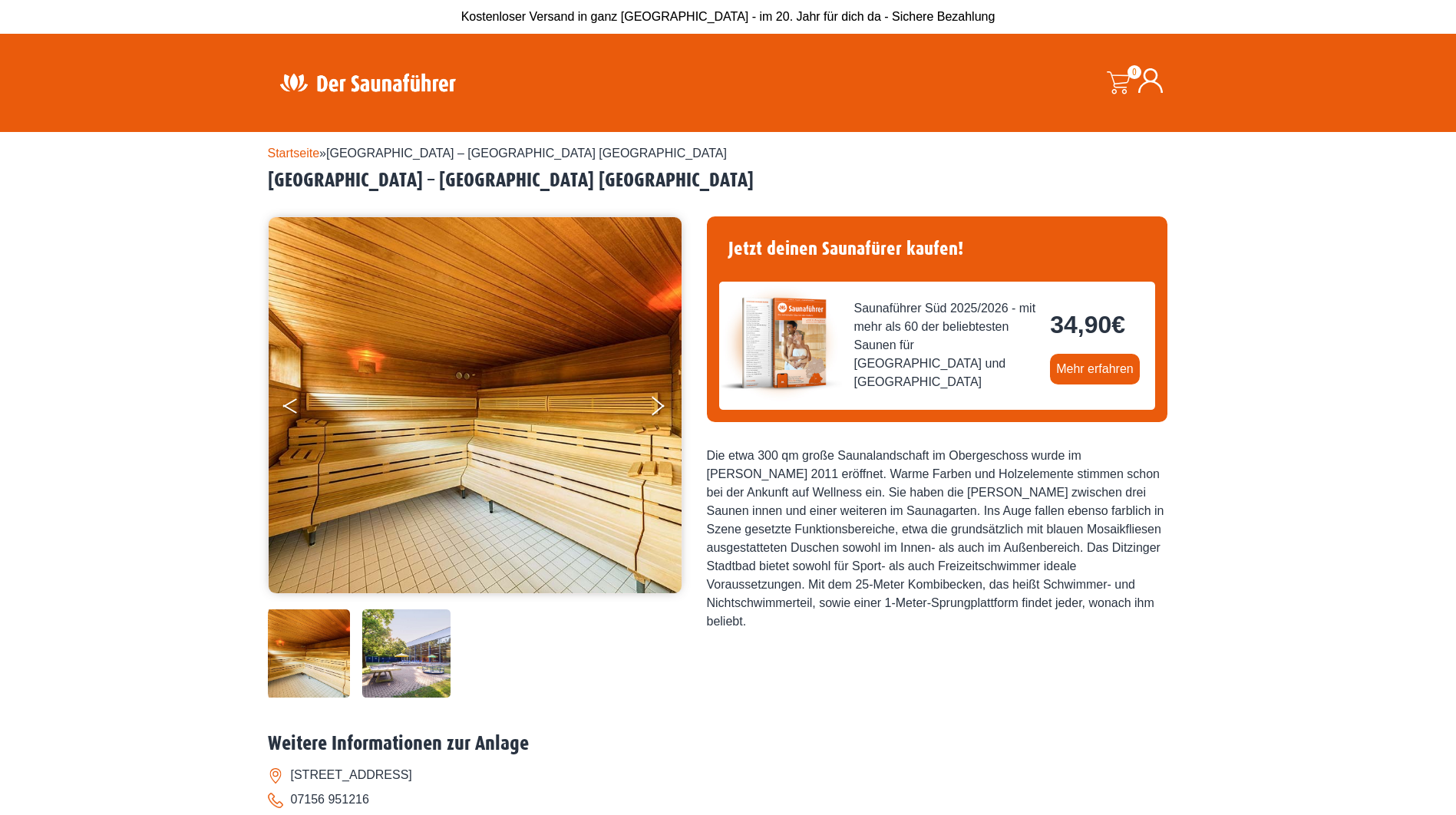
click at [306, 409] on button "Previous" at bounding box center [302, 408] width 39 height 39
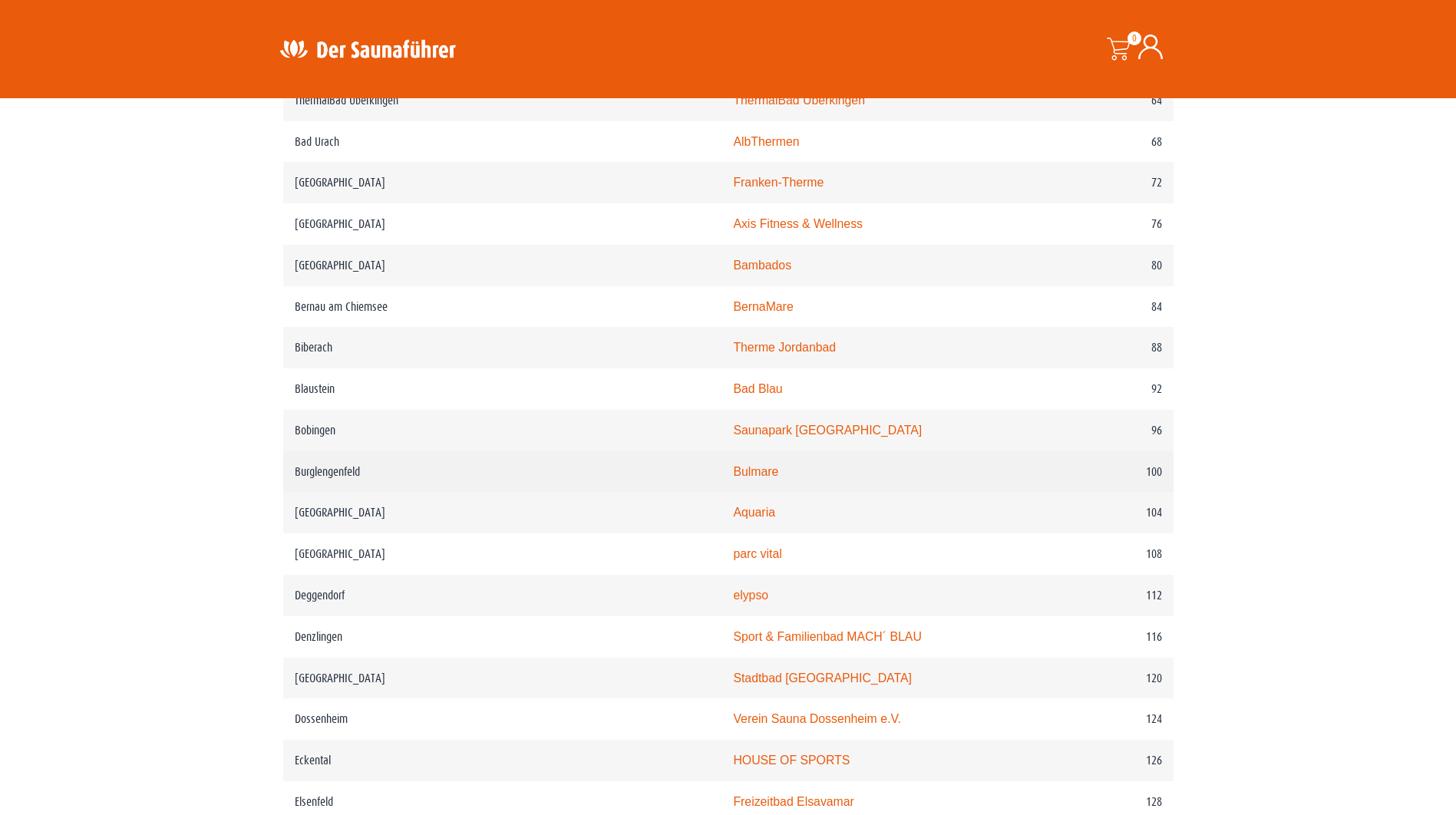
scroll to position [1227, 0]
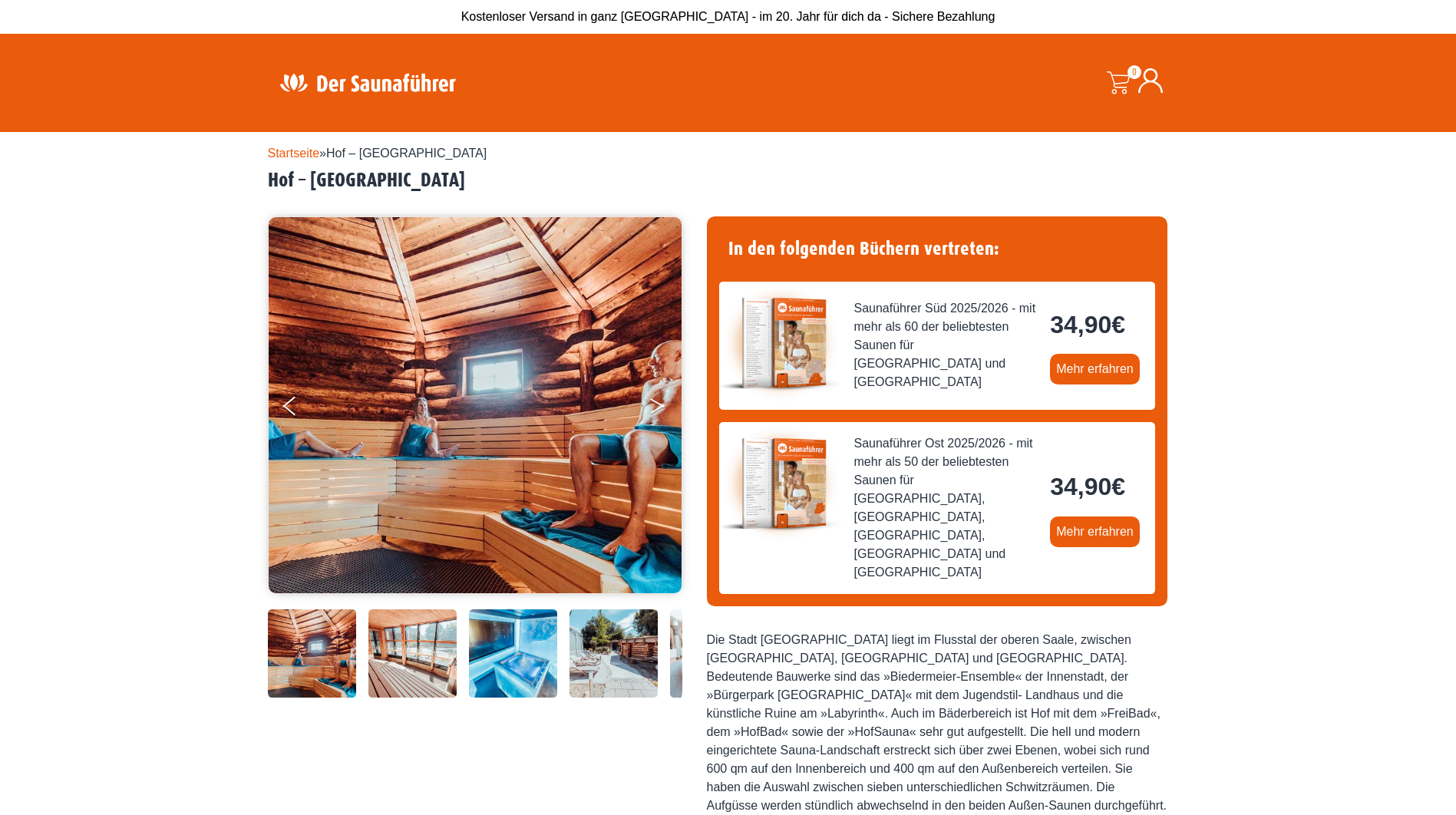
click at [656, 395] on button "Next" at bounding box center [667, 408] width 39 height 39
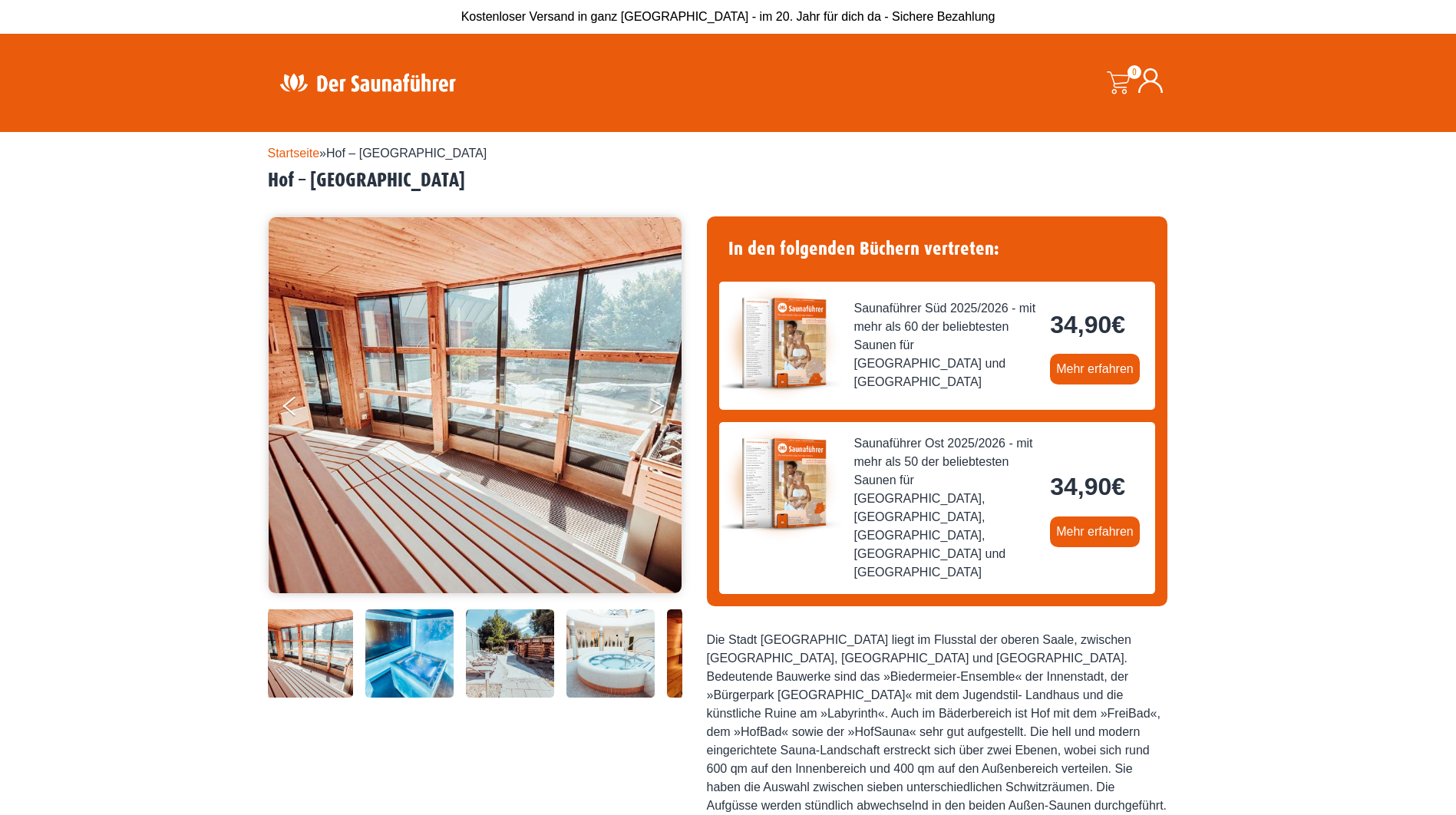
click at [656, 395] on button "Next" at bounding box center [667, 408] width 39 height 39
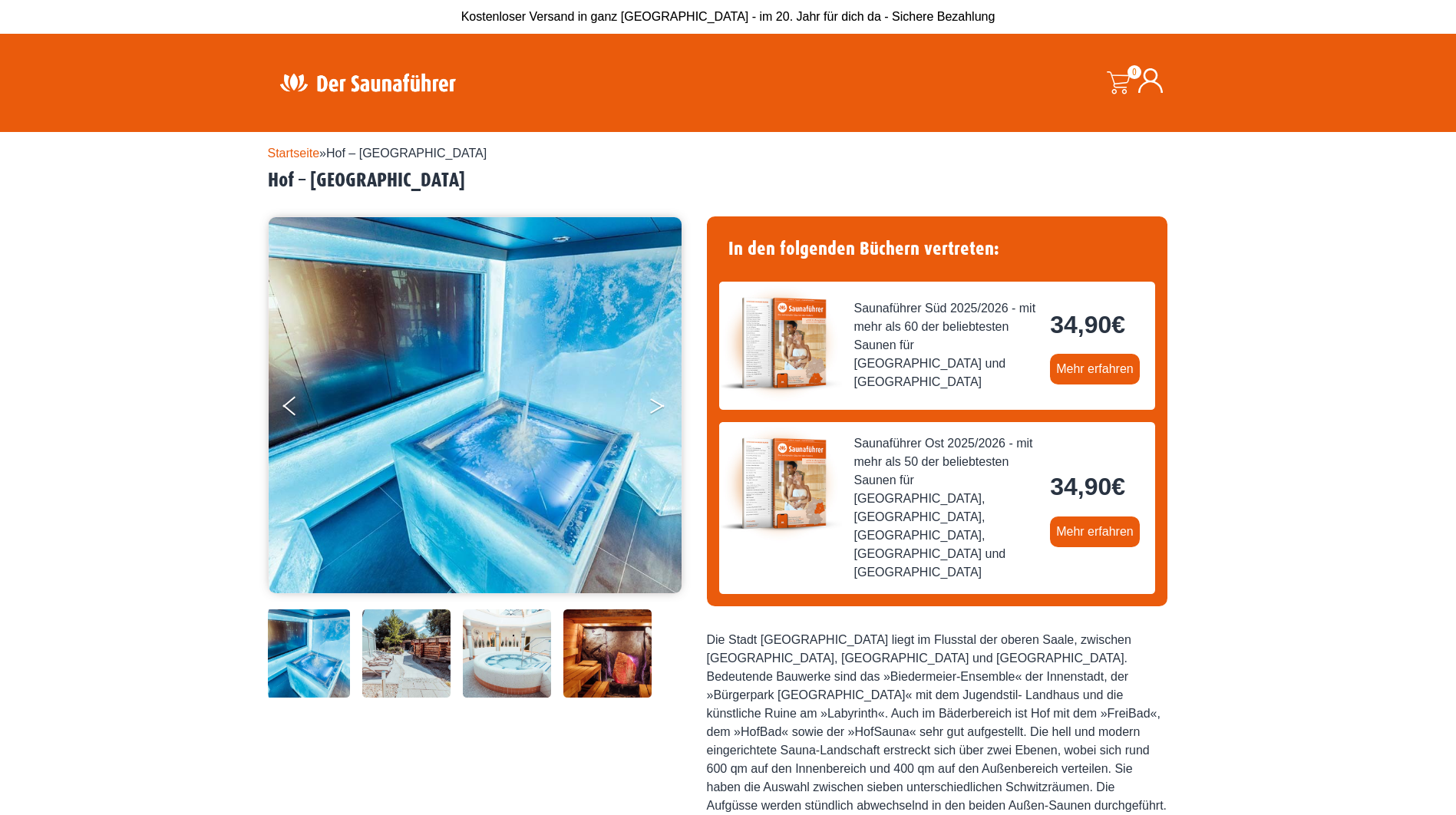
click at [656, 395] on button "Next" at bounding box center [667, 408] width 39 height 39
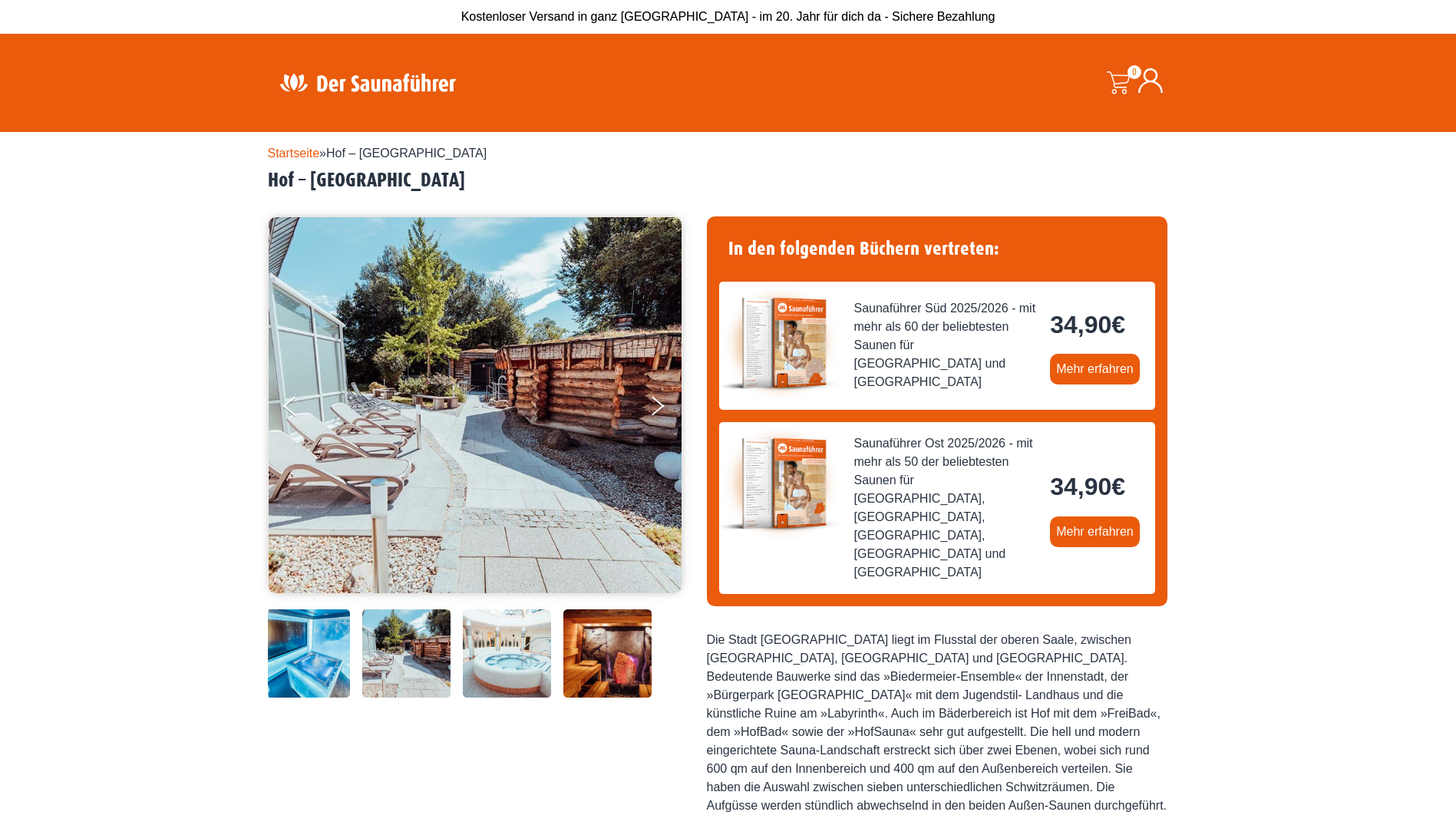
click at [647, 400] on img at bounding box center [475, 405] width 413 height 376
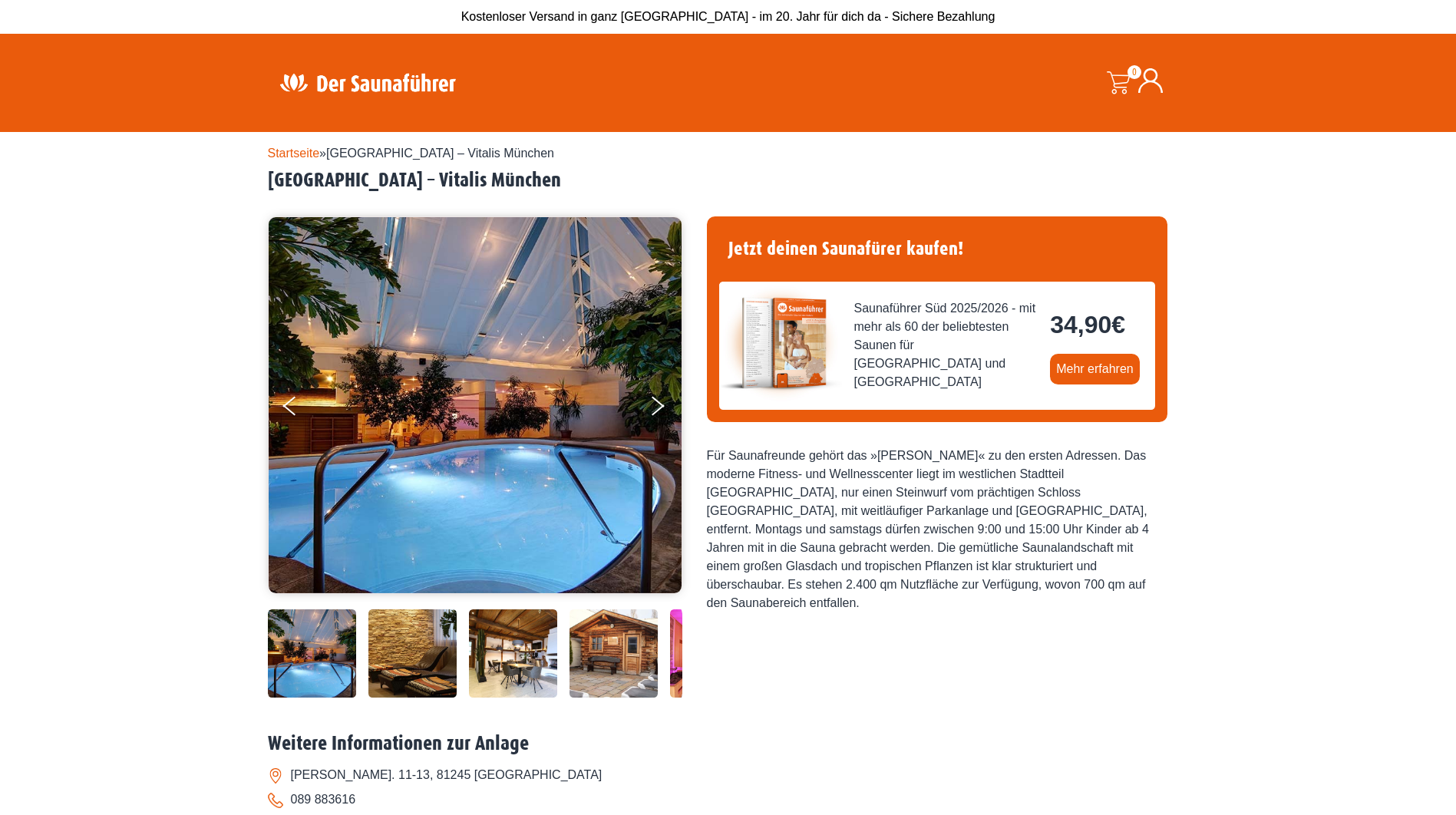
click at [513, 392] on img at bounding box center [475, 405] width 413 height 376
click at [547, 321] on img at bounding box center [475, 405] width 413 height 376
click at [660, 408] on icon "Next" at bounding box center [657, 408] width 14 height 9
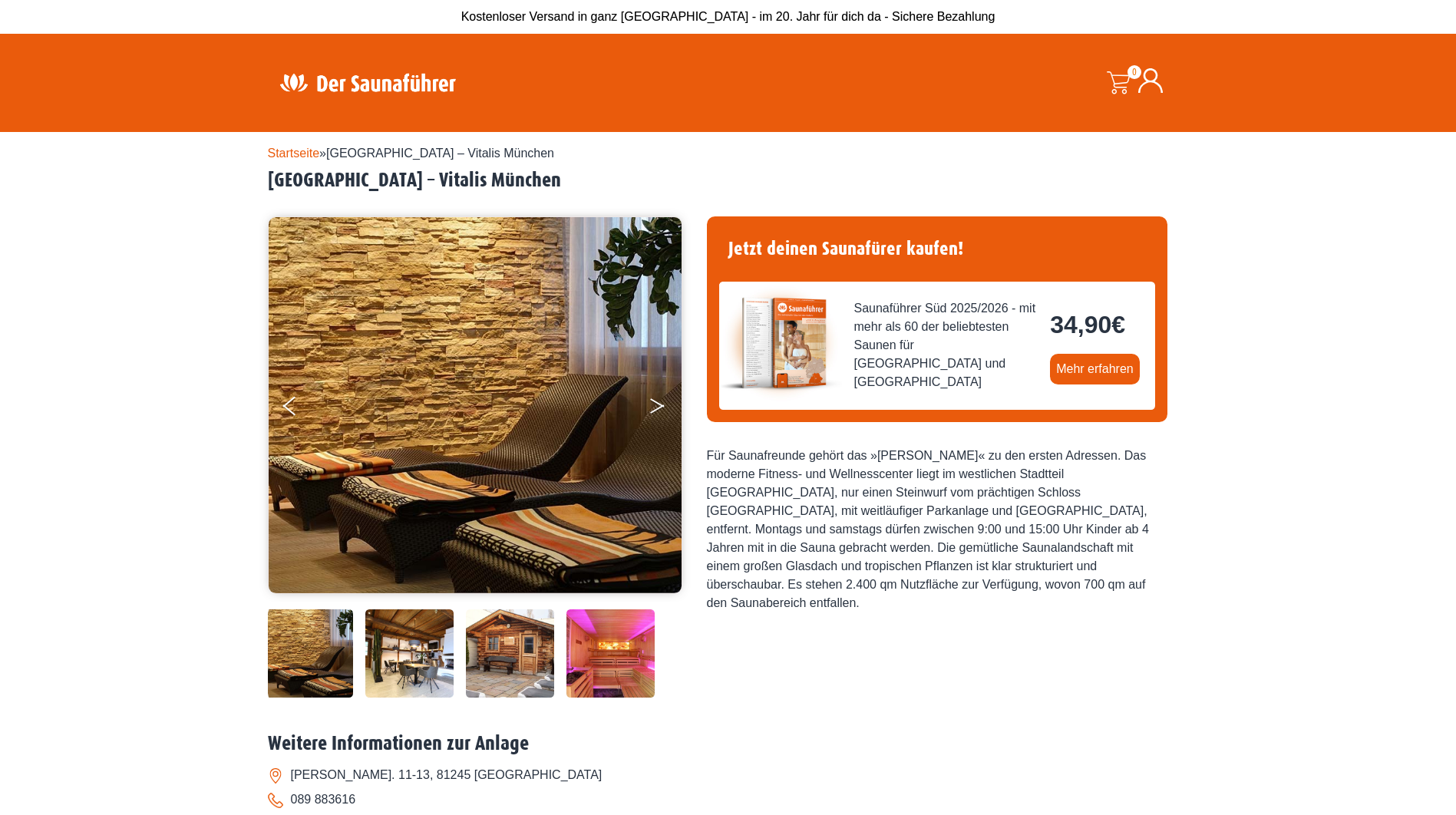
click at [660, 408] on icon "Next" at bounding box center [657, 408] width 14 height 9
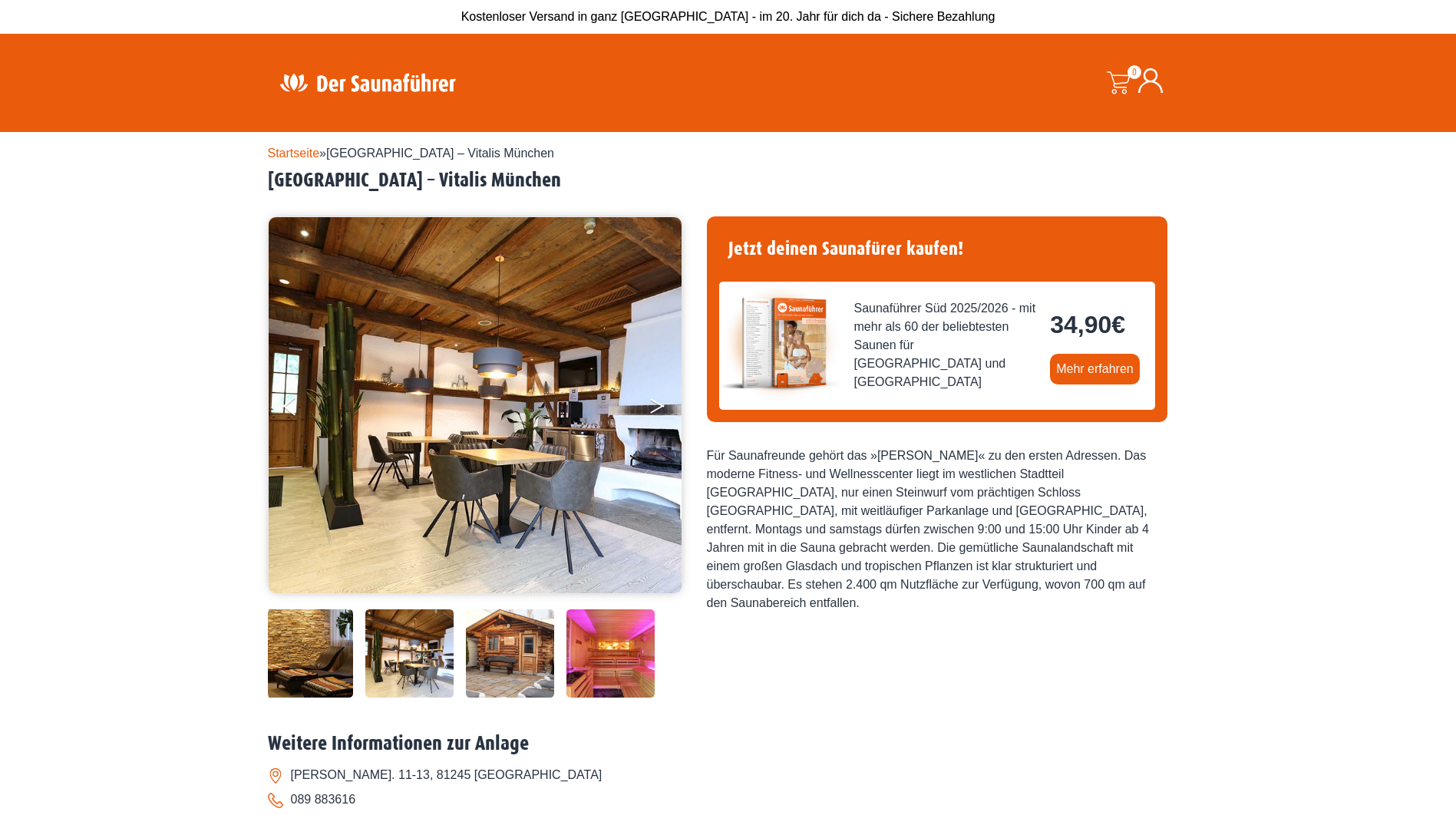
click at [660, 408] on icon "Next" at bounding box center [657, 408] width 14 height 9
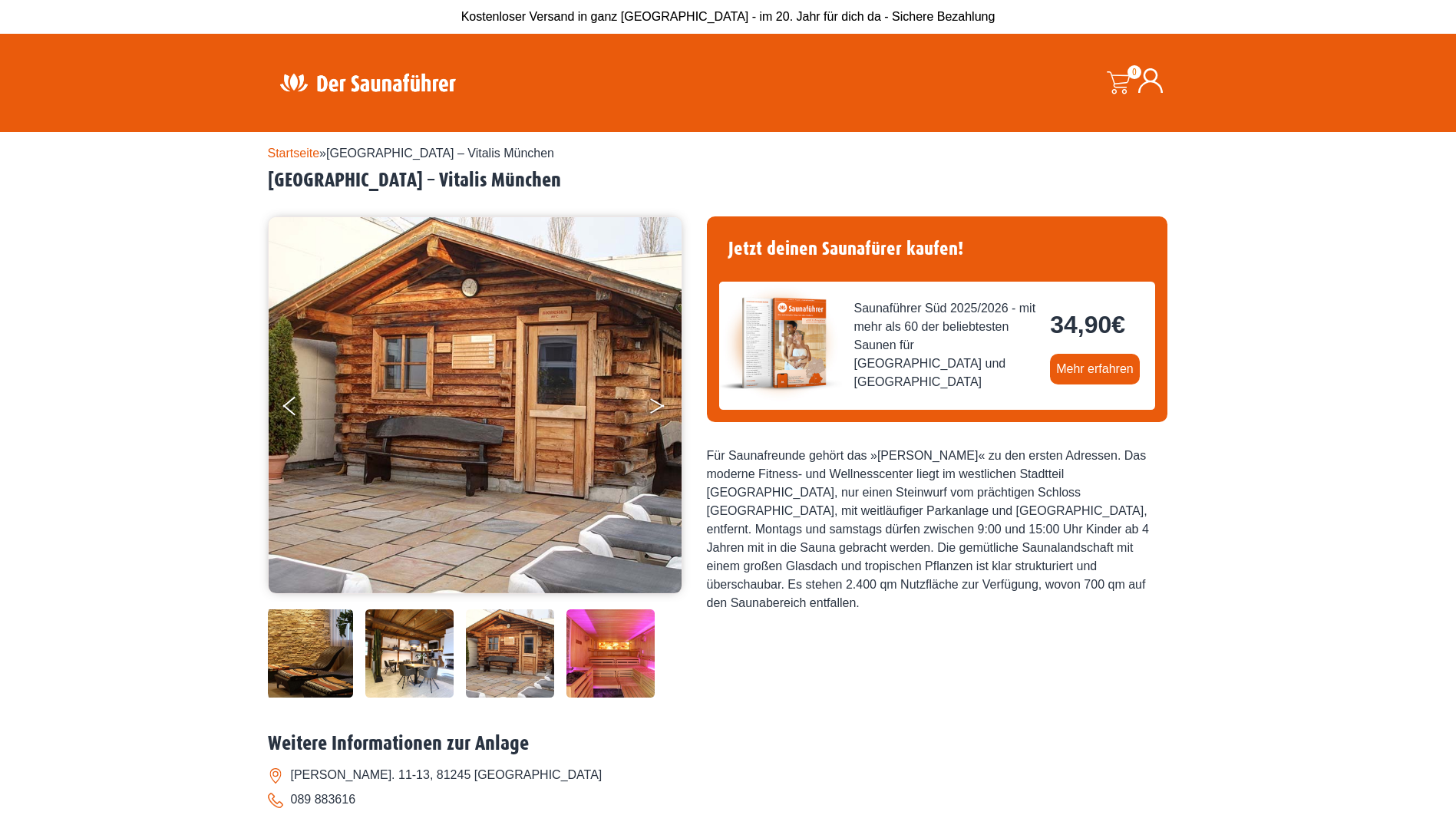
click at [660, 408] on icon "Next" at bounding box center [657, 408] width 14 height 9
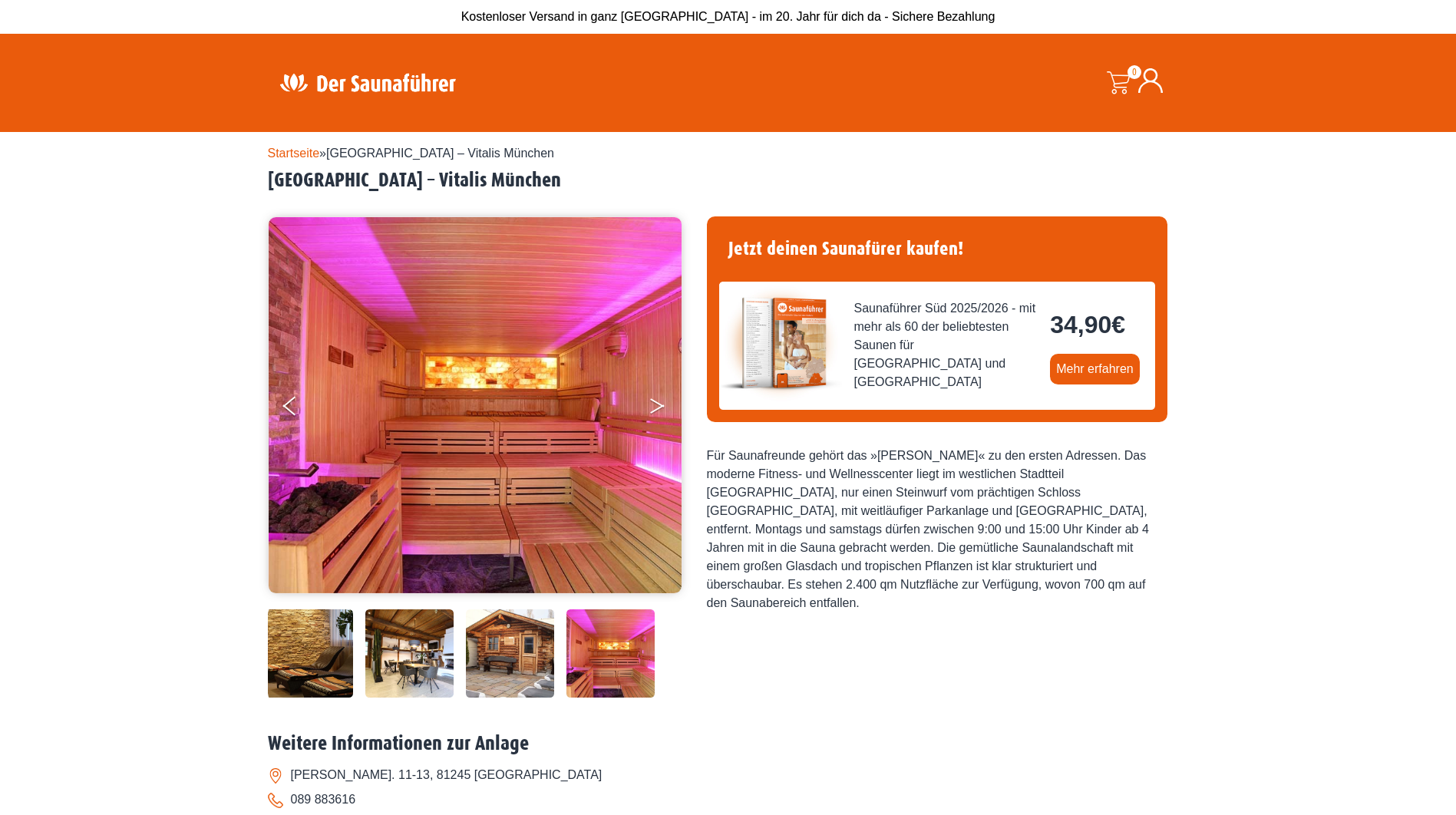
click at [660, 408] on icon "Next" at bounding box center [657, 408] width 14 height 9
click at [660, 407] on icon "Next" at bounding box center [657, 408] width 14 height 9
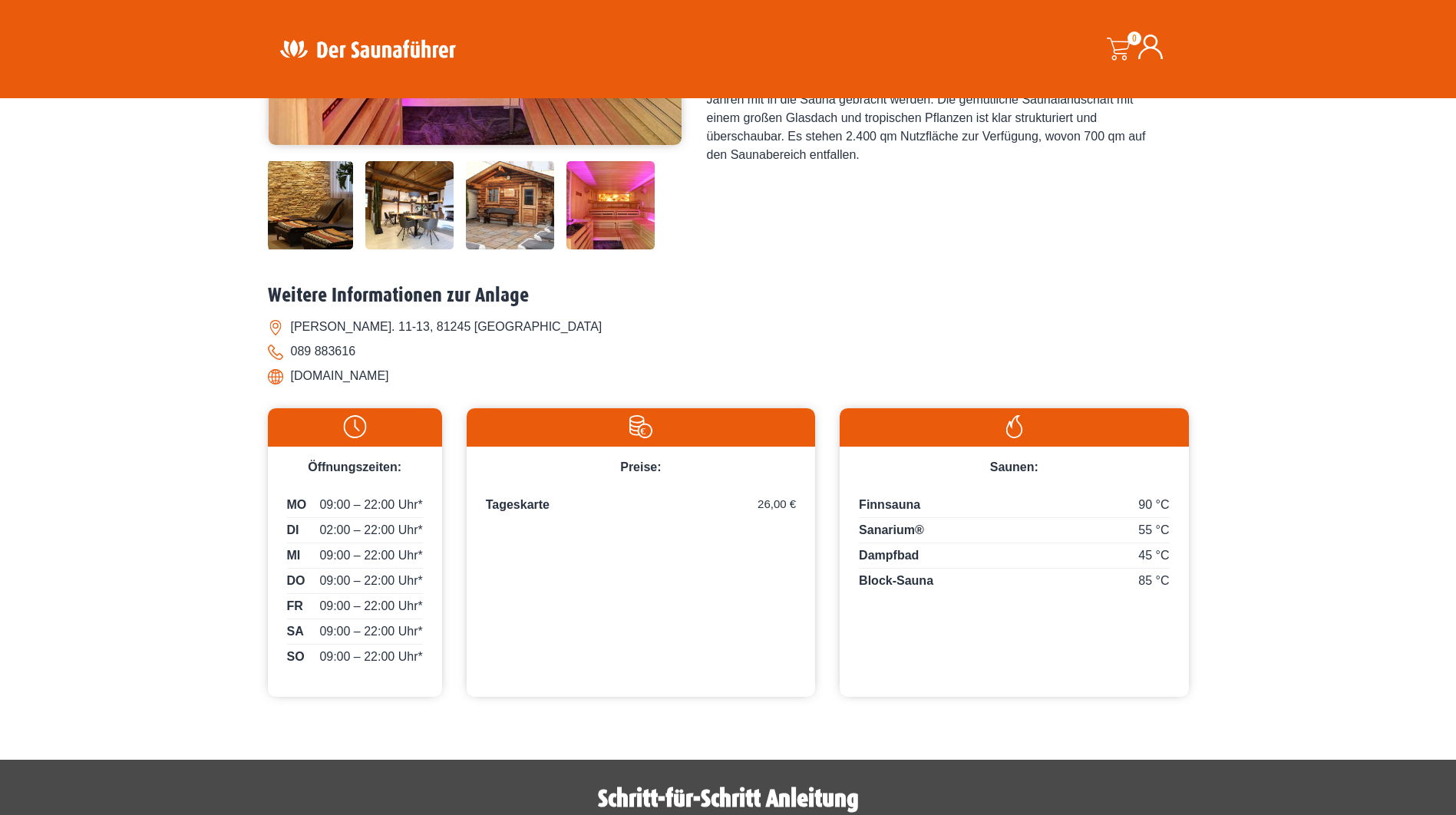
scroll to position [460, 0]
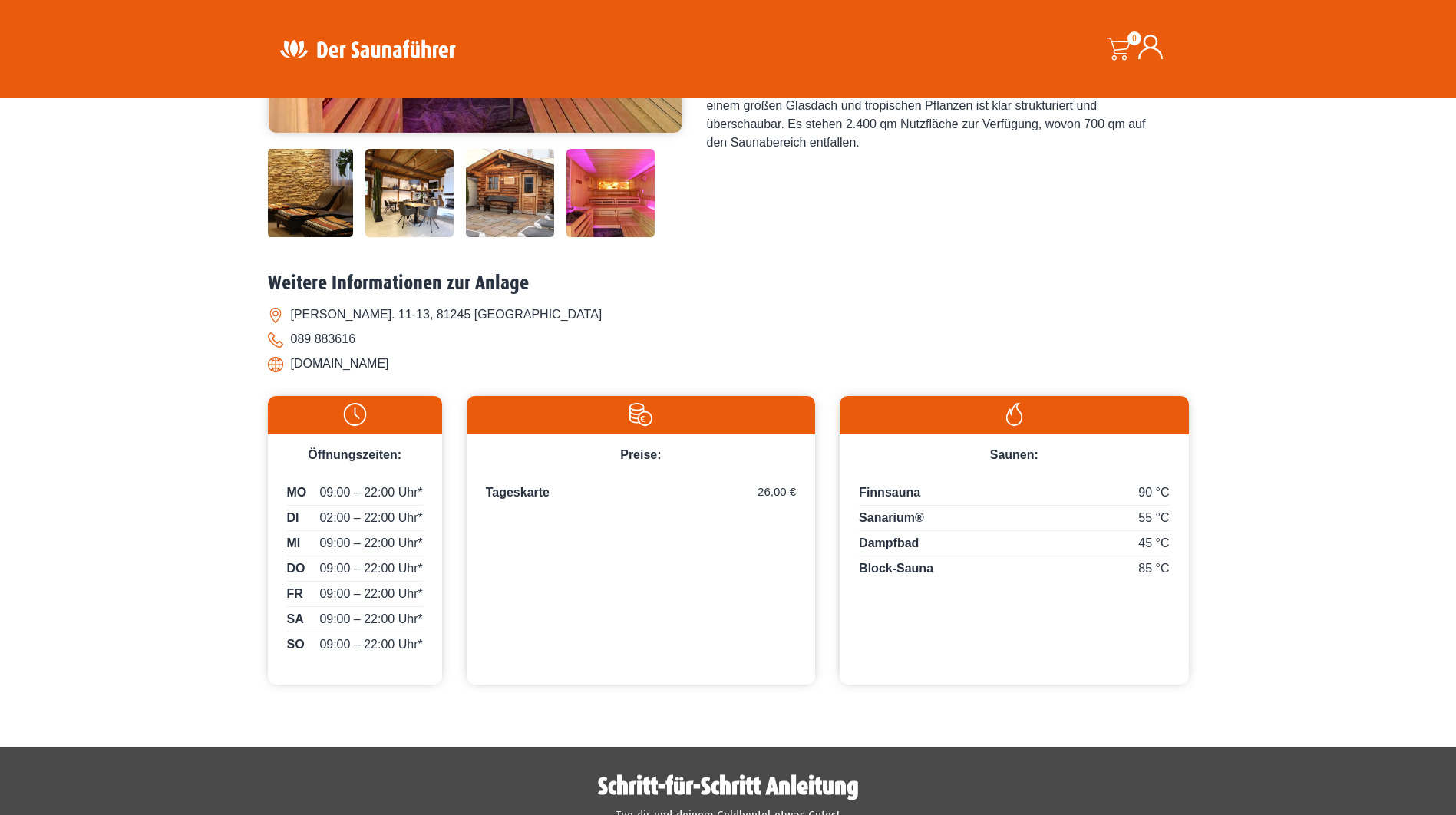
click at [887, 496] on span "Finnsauna" at bounding box center [890, 492] width 61 height 13
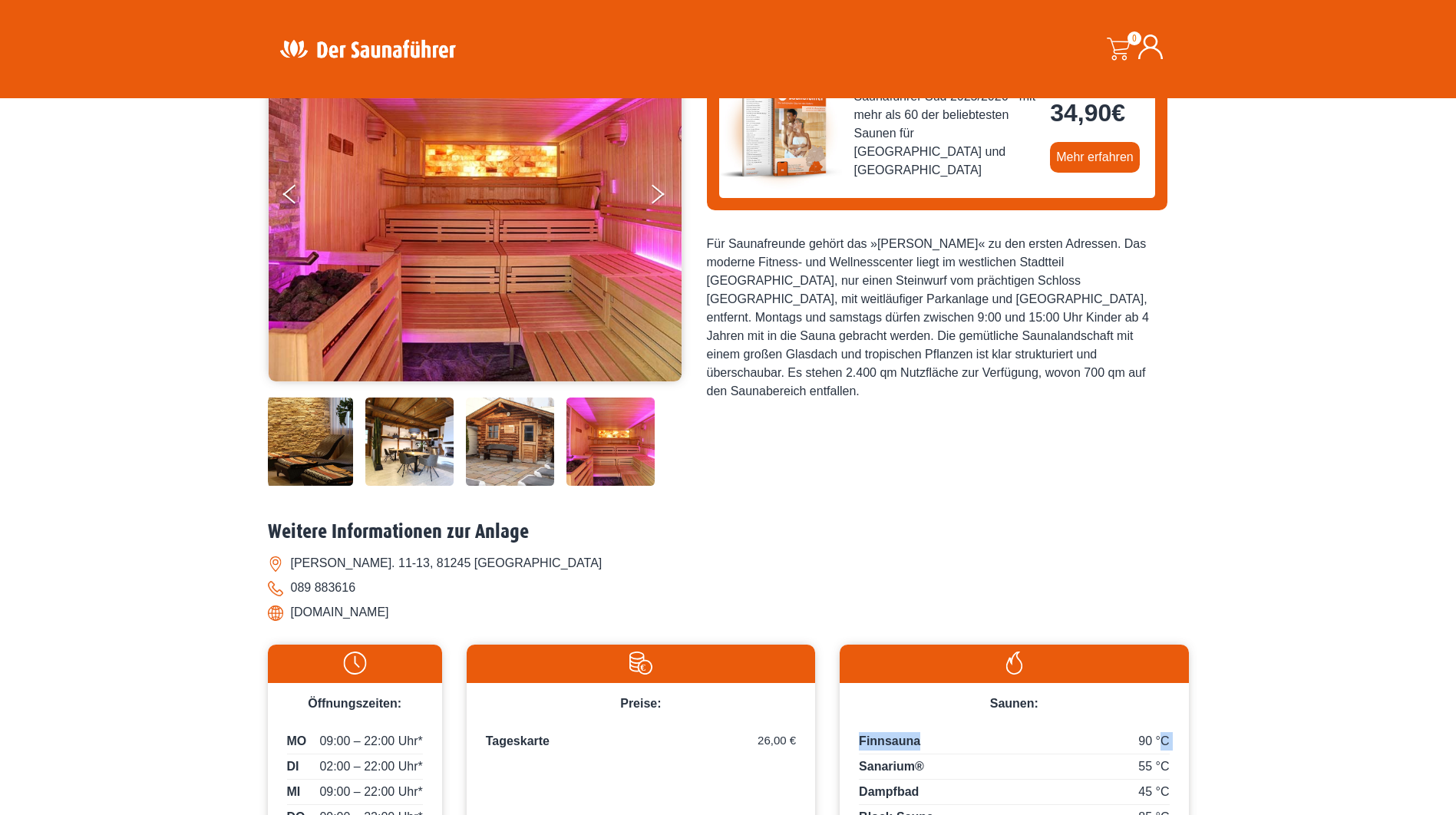
scroll to position [76, 0]
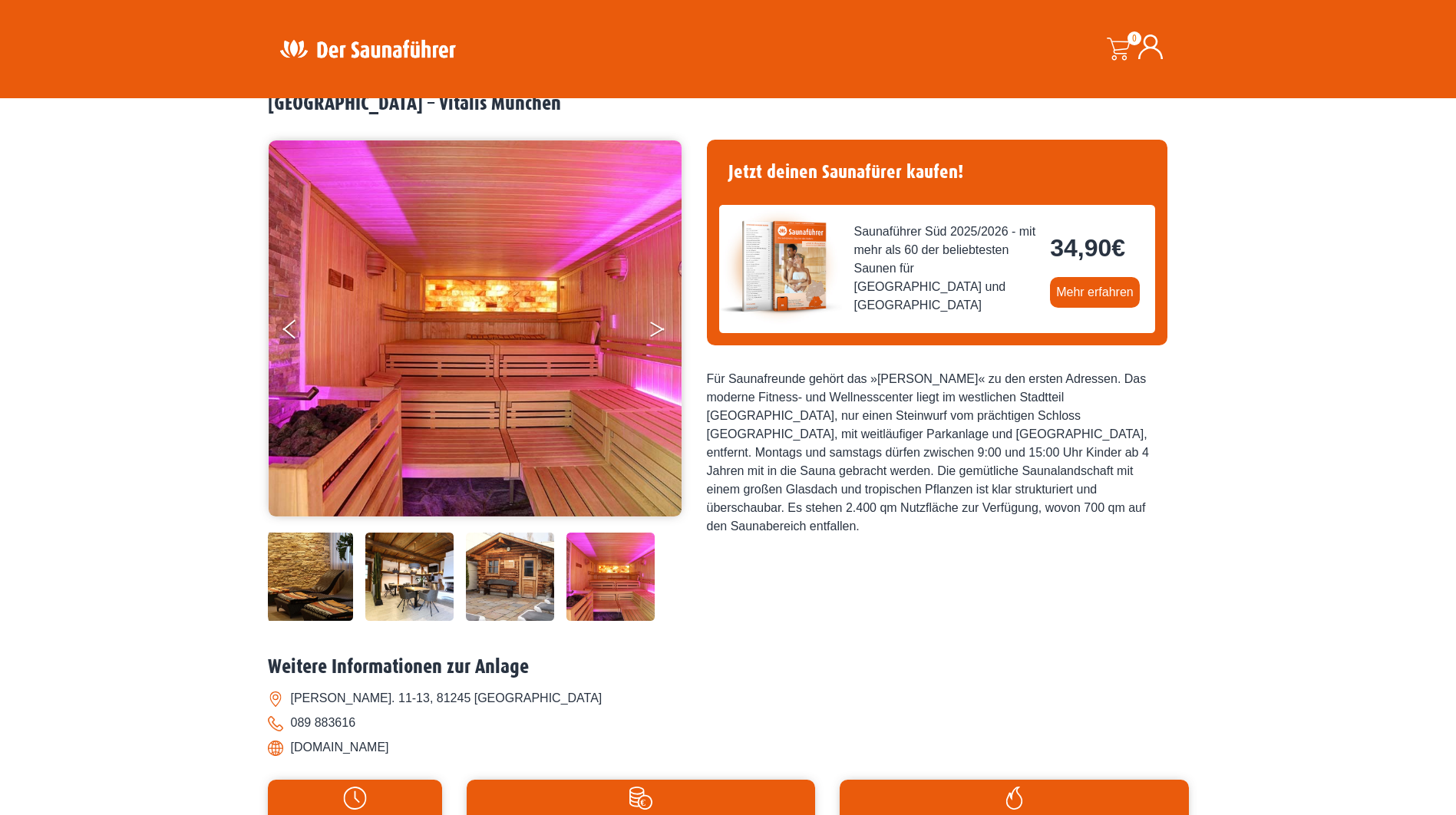
click at [653, 320] on button "Next" at bounding box center [667, 332] width 39 height 39
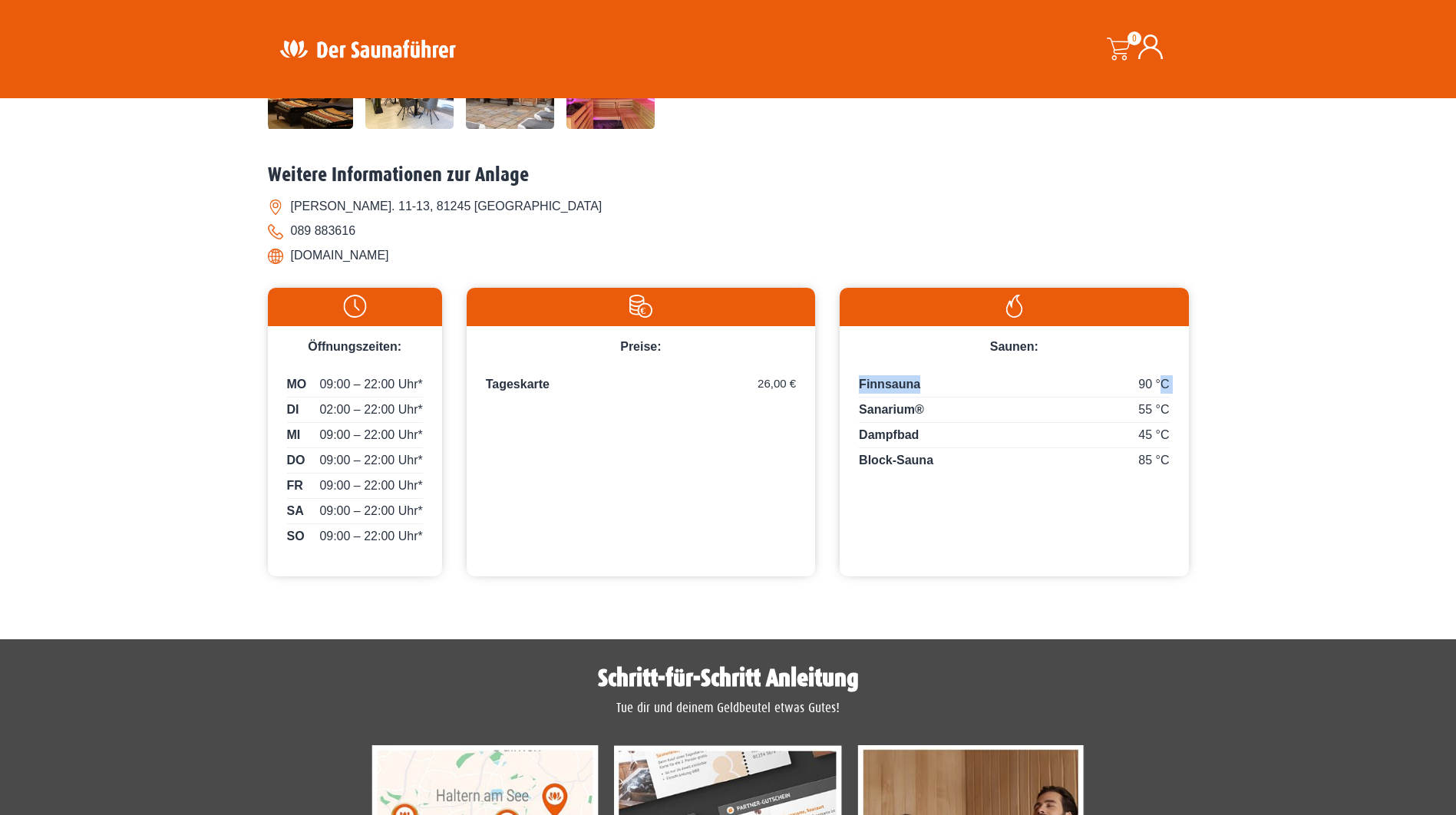
scroll to position [614, 0]
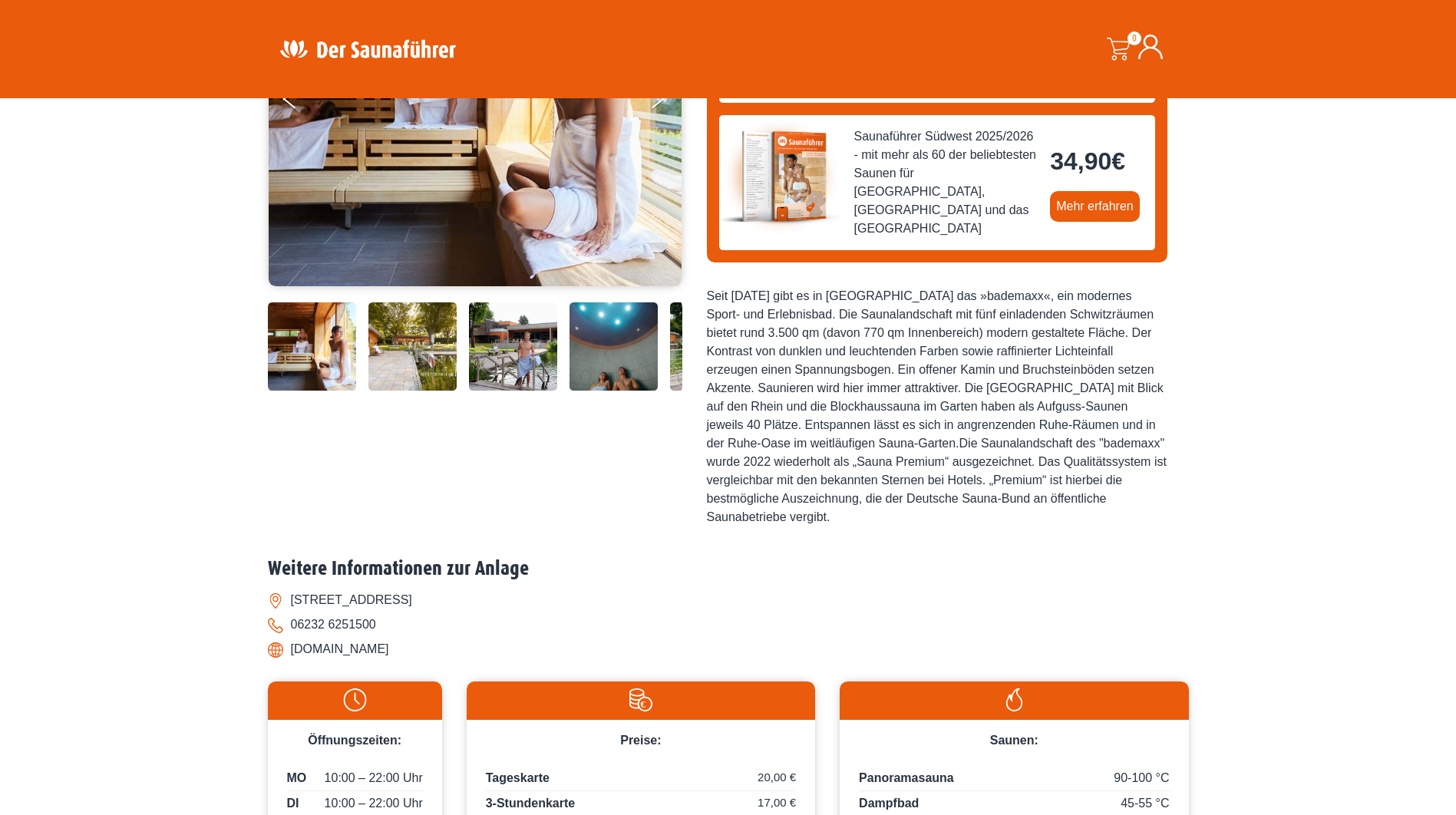
scroll to position [614, 0]
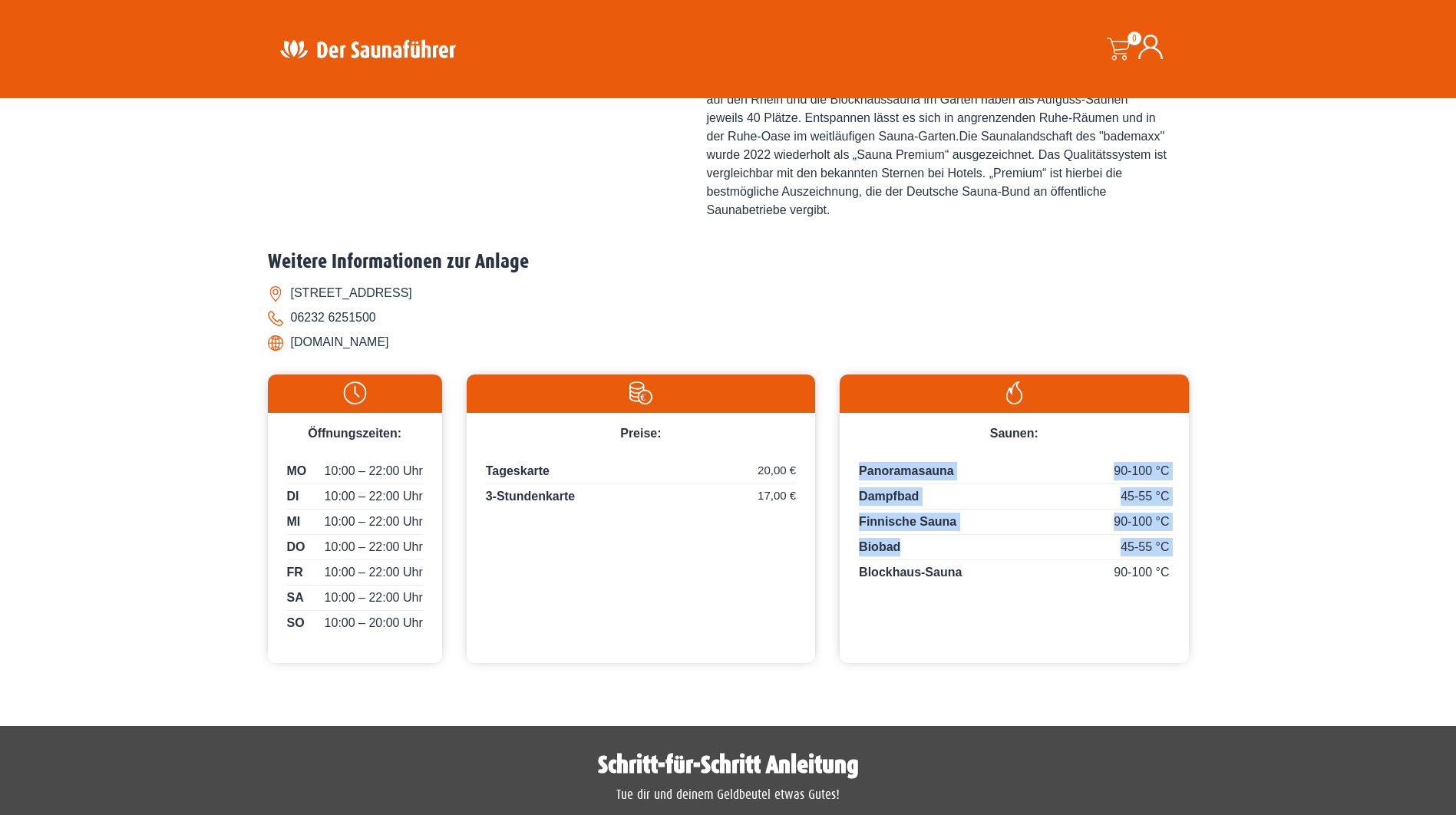
drag, startPoint x: 857, startPoint y: 541, endPoint x: 900, endPoint y: 533, distance: 43.7
click at [900, 533] on div "90-100 °C Panoramasauna 45-55 °C Dampfbad 90-100 °C Finnische Sauna 45-55 °C Bi…" at bounding box center [1013, 521] width 348 height 158
drag, startPoint x: 900, startPoint y: 533, endPoint x: 942, endPoint y: 551, distance: 45.7
click at [942, 551] on div "45-55 °C Biobad" at bounding box center [1014, 548] width 310 height 22
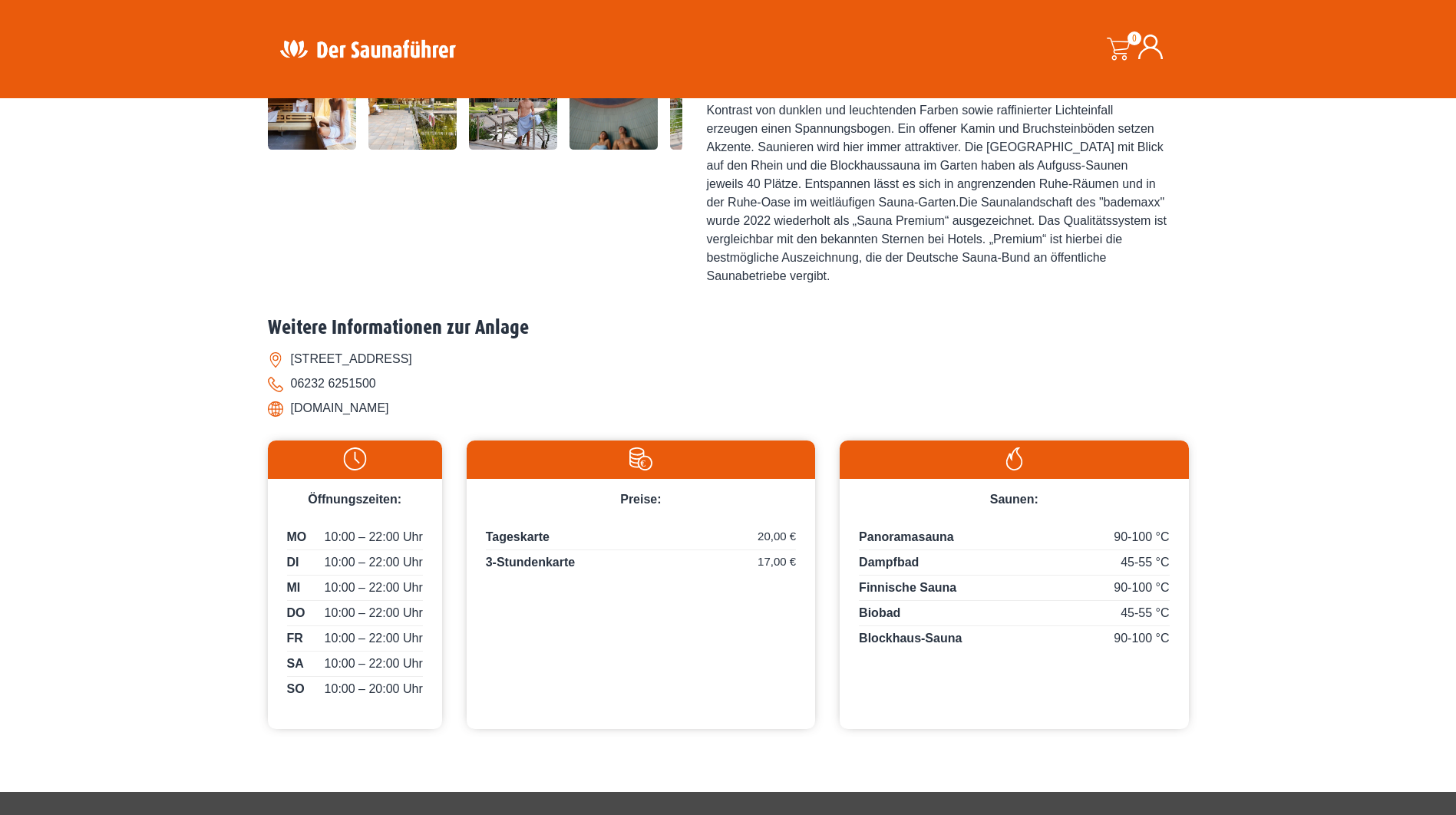
scroll to position [550, 0]
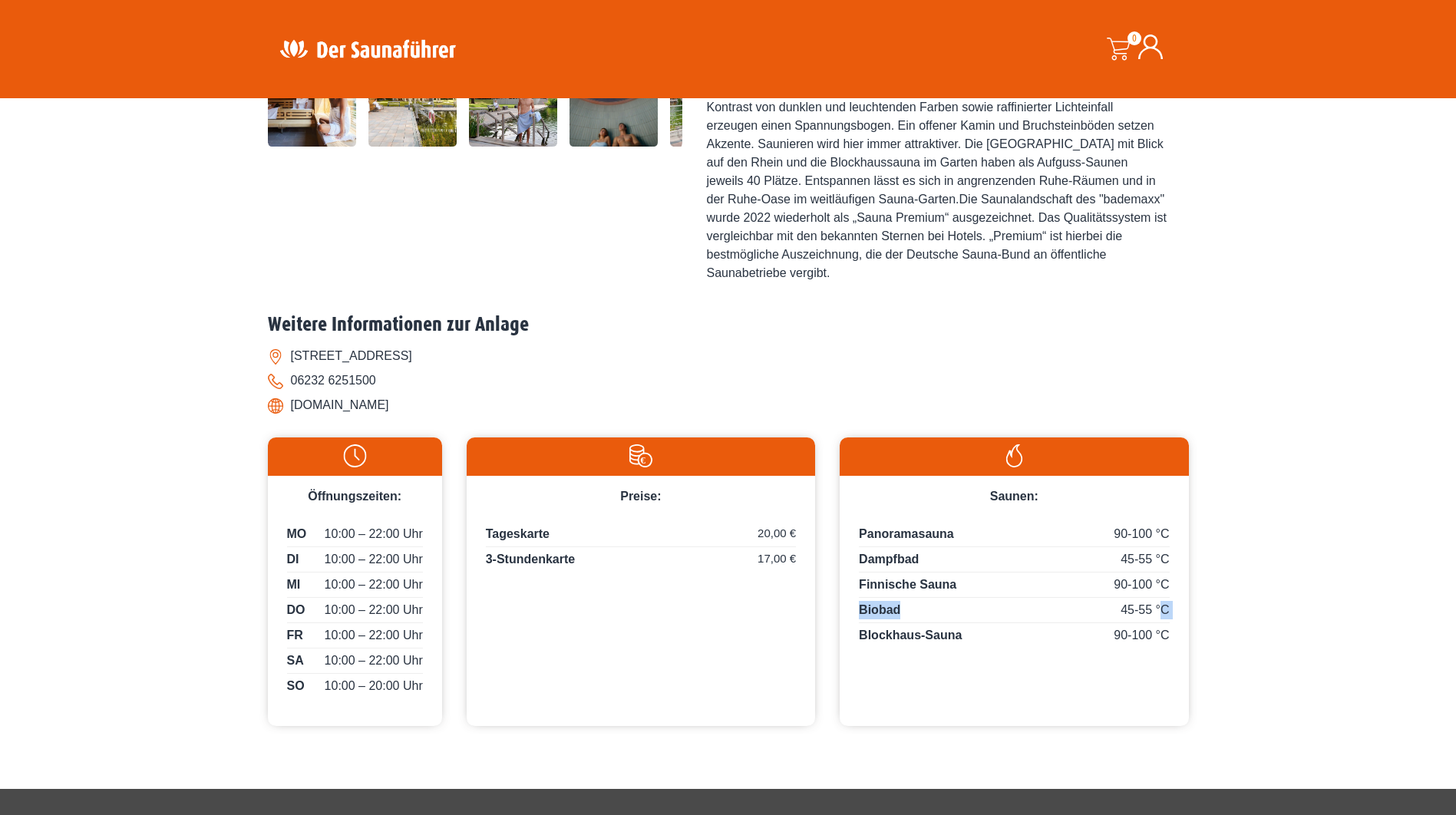
drag, startPoint x: 1109, startPoint y: 605, endPoint x: 1159, endPoint y: 605, distance: 50.0
click at [1159, 605] on div "45-55 °C Biobad" at bounding box center [1014, 612] width 310 height 22
drag, startPoint x: 1159, startPoint y: 605, endPoint x: 1133, endPoint y: 608, distance: 26.2
click at [1133, 608] on span "45-55 °C" at bounding box center [1145, 610] width 49 height 19
drag, startPoint x: 1121, startPoint y: 605, endPoint x: 1138, endPoint y: 605, distance: 17.0
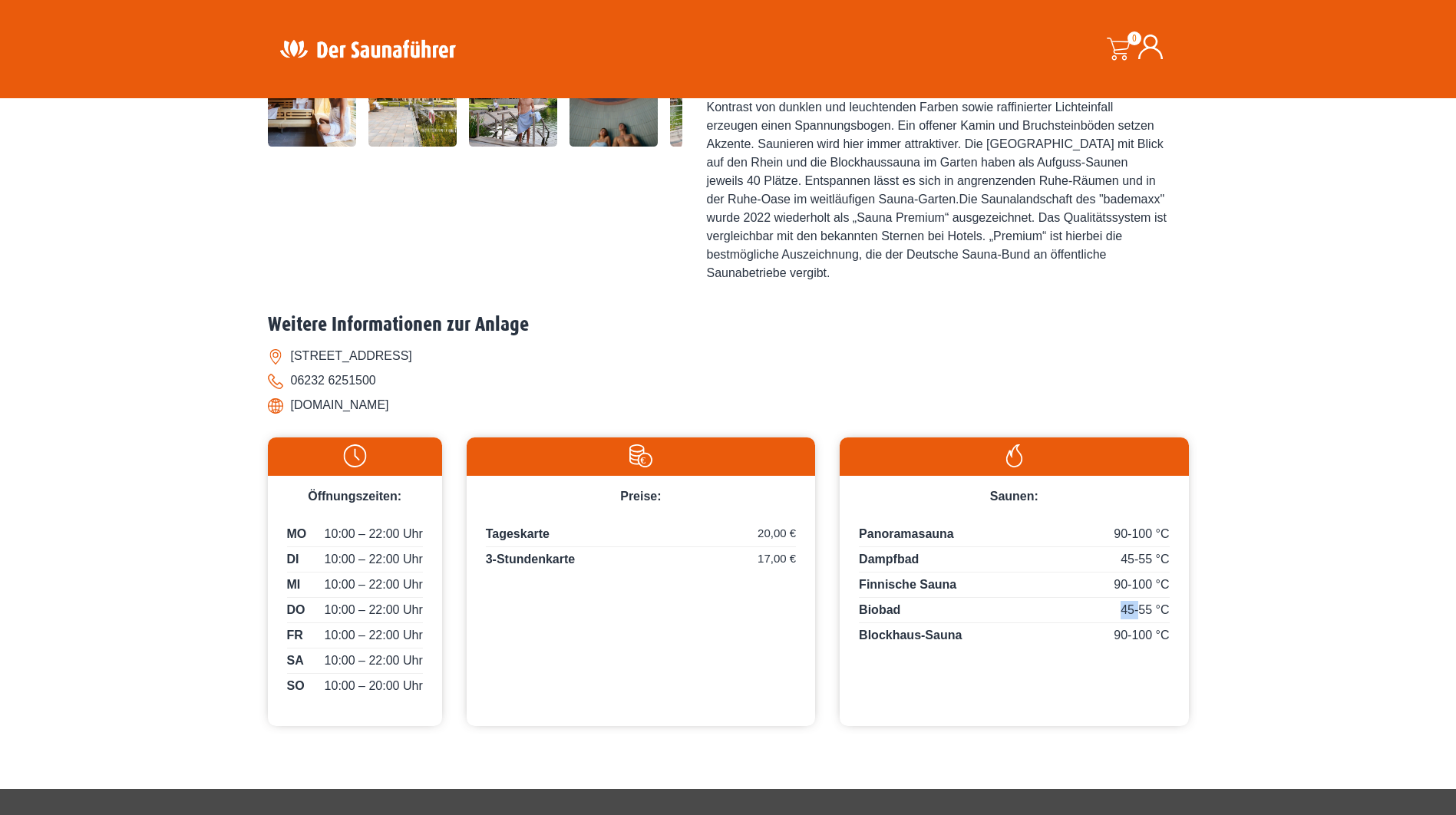
click at [1138, 605] on span "45-55 °C" at bounding box center [1145, 610] width 49 height 19
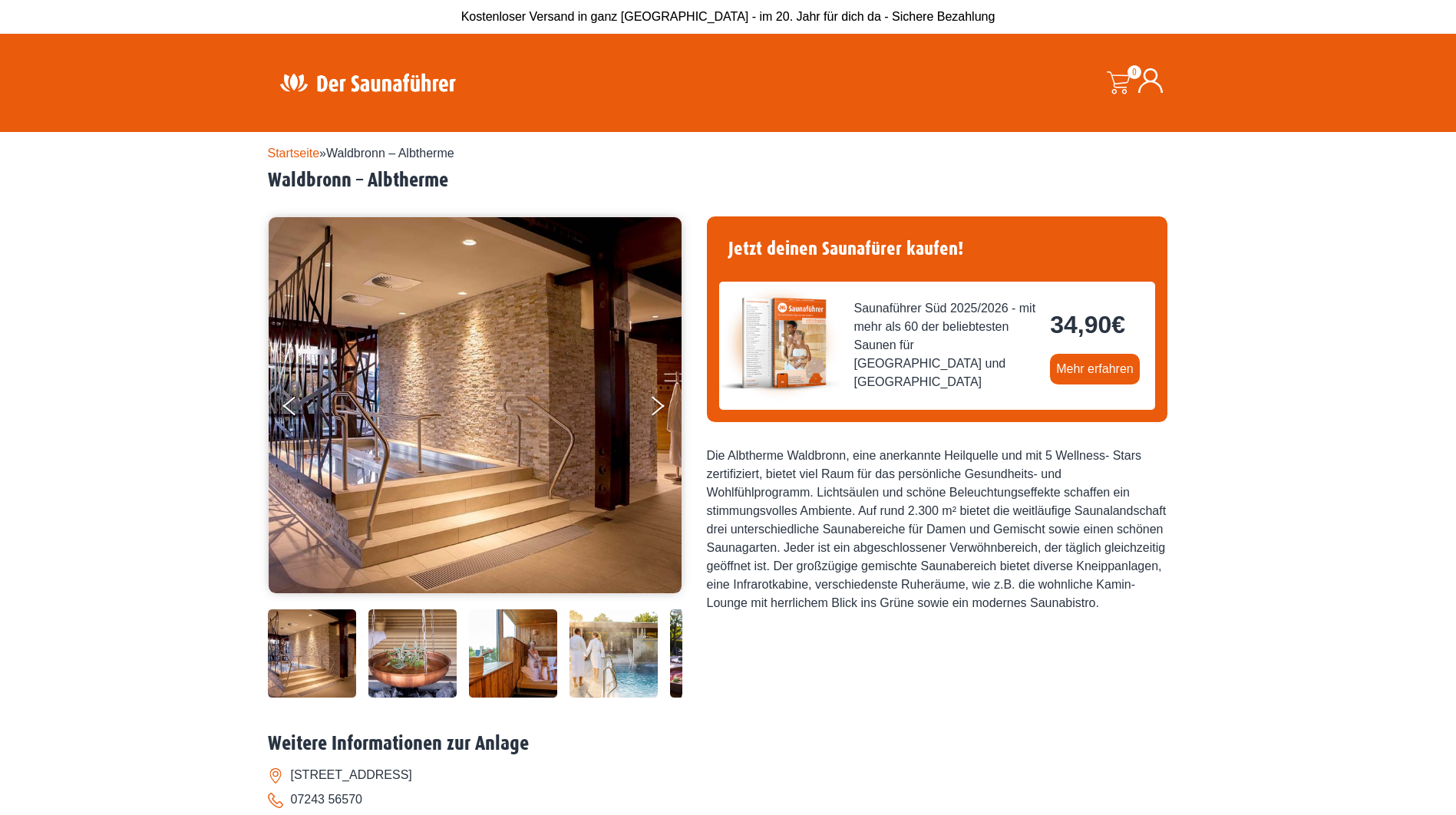
click at [564, 338] on img at bounding box center [475, 405] width 413 height 376
click at [655, 400] on button "Next" at bounding box center [667, 408] width 39 height 39
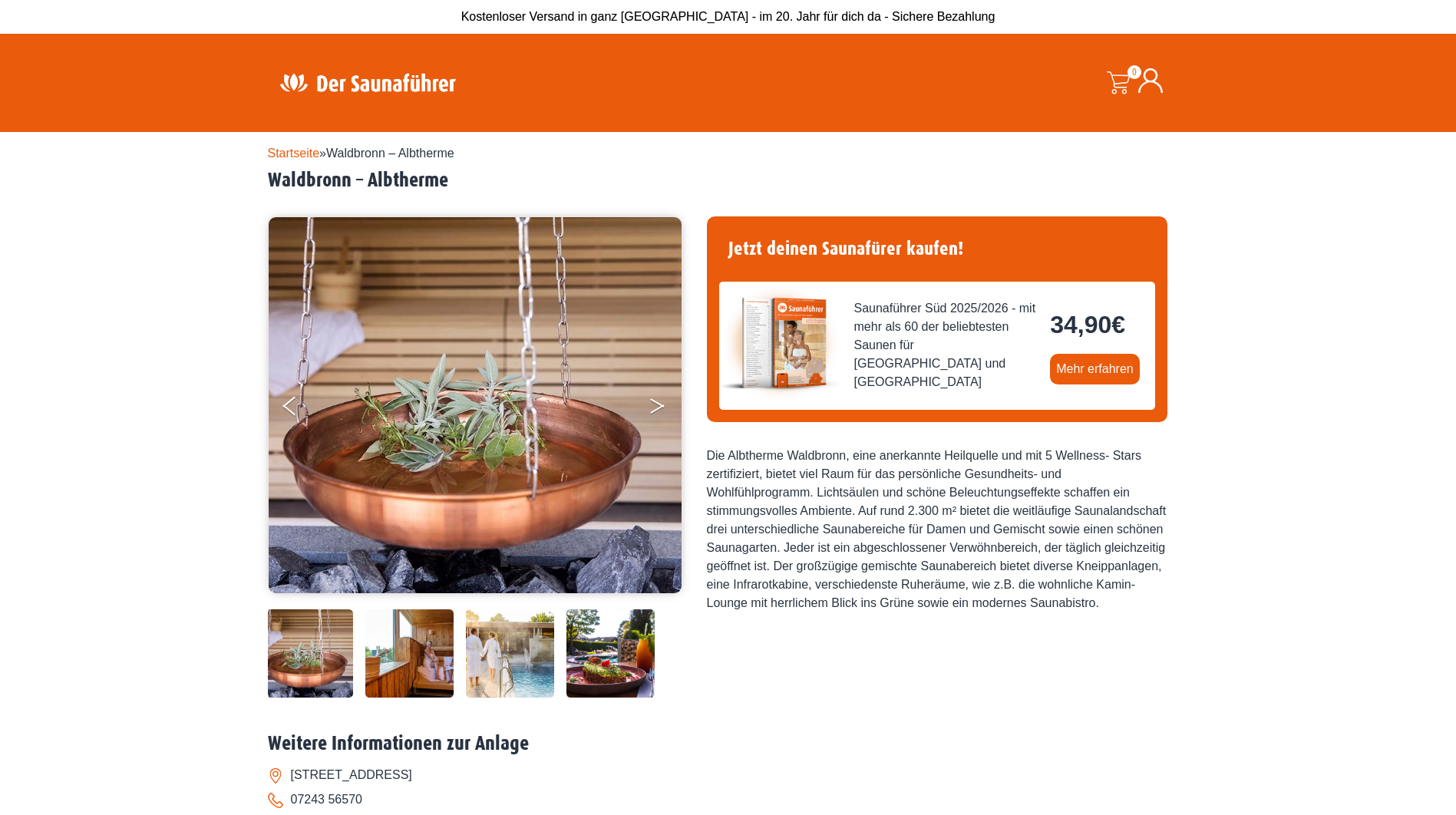
click at [655, 400] on button "Next" at bounding box center [667, 408] width 39 height 39
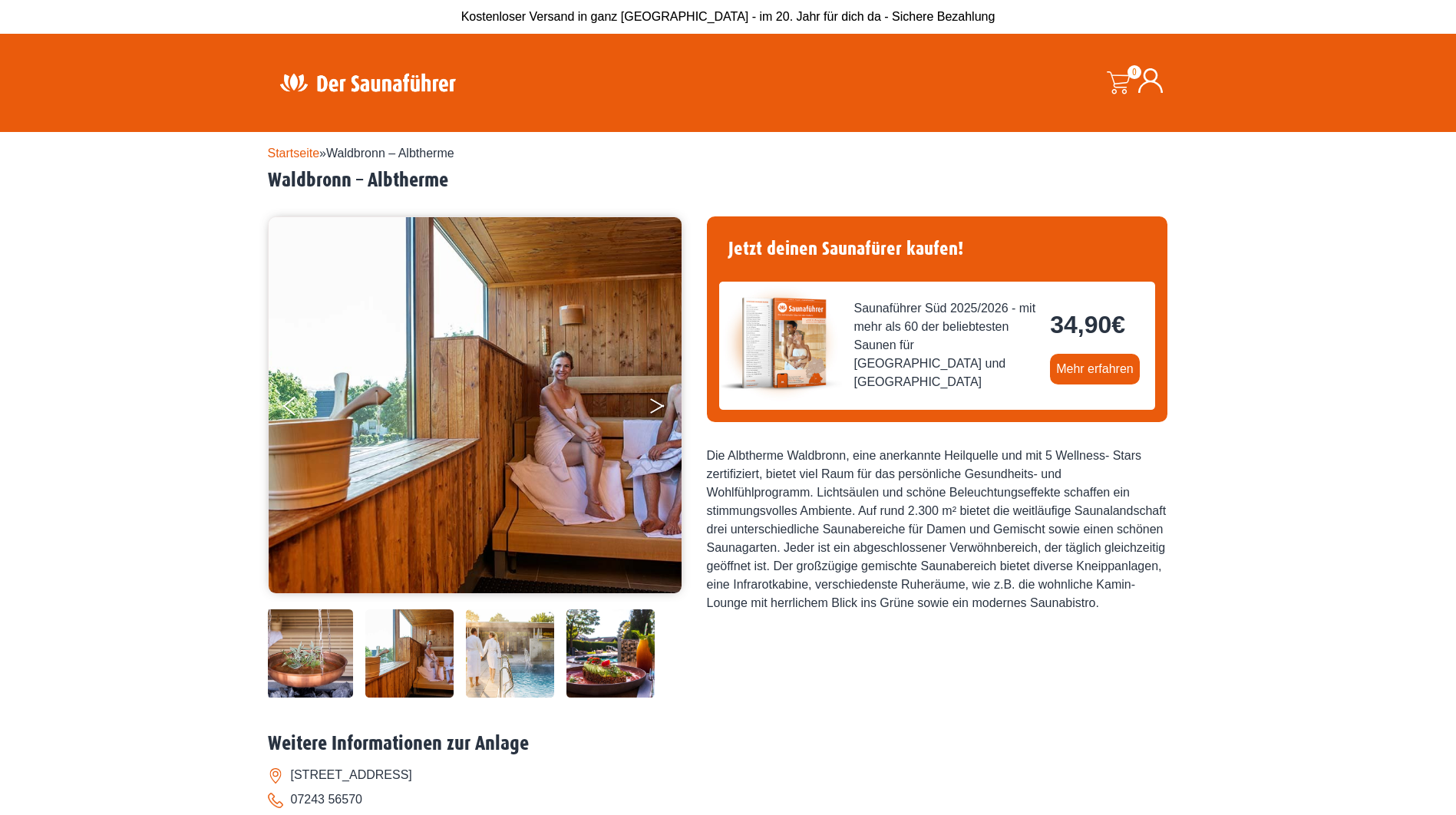
click at [655, 400] on button "Next" at bounding box center [667, 408] width 39 height 39
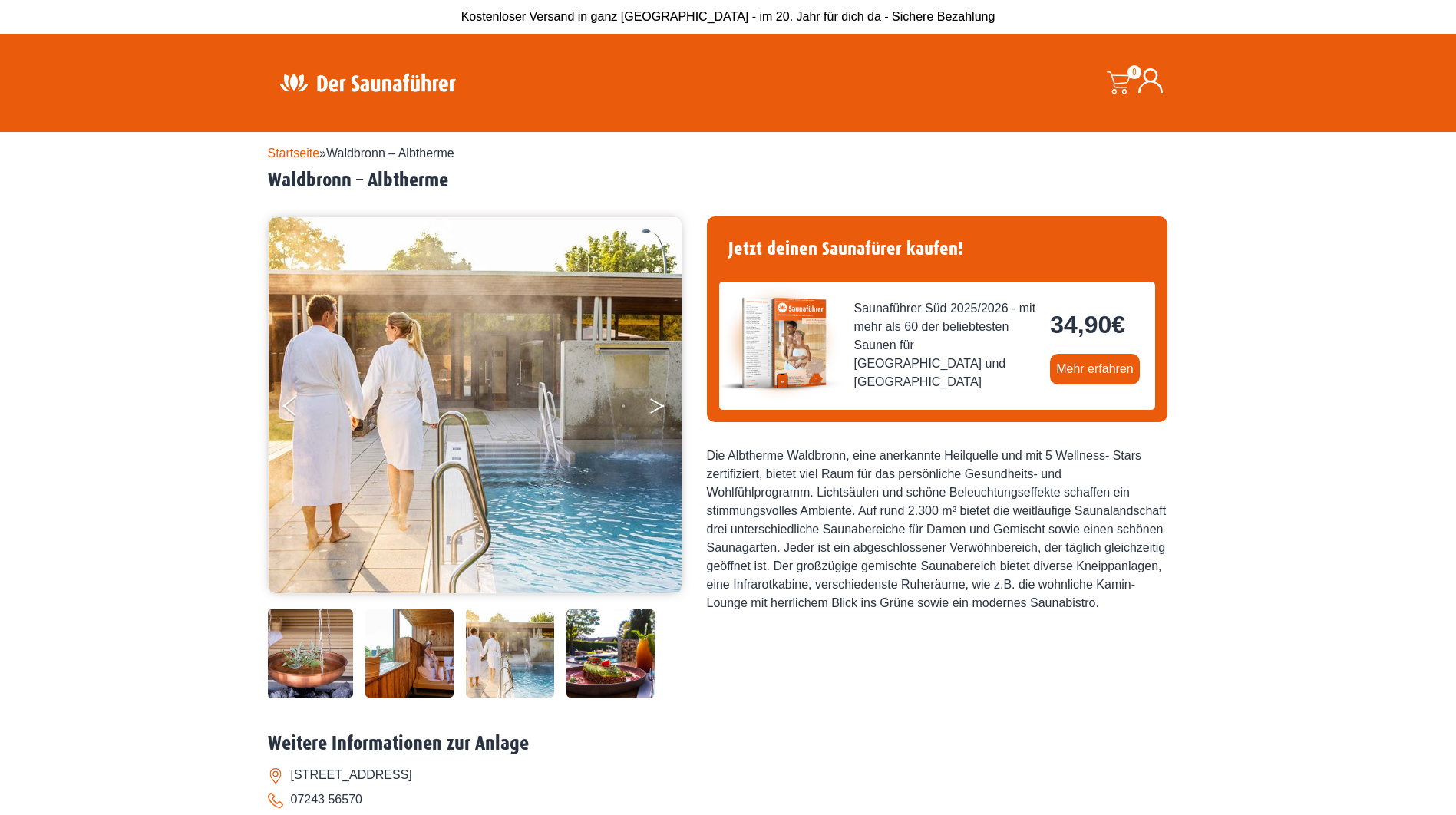
click at [655, 400] on button "Next" at bounding box center [667, 408] width 39 height 39
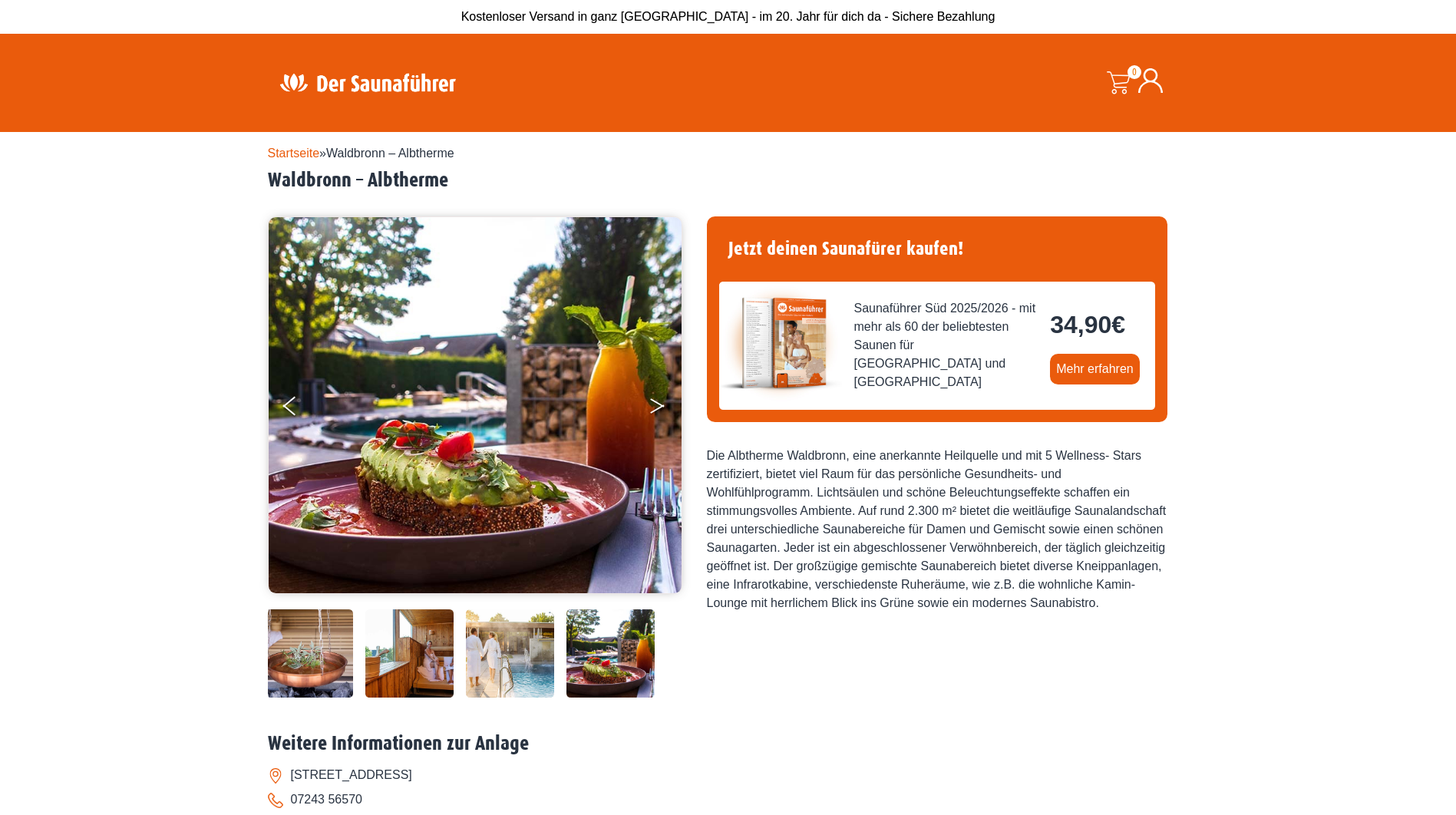
click at [655, 400] on button "Next" at bounding box center [667, 408] width 39 height 39
click at [675, 408] on button "Next" at bounding box center [667, 408] width 39 height 39
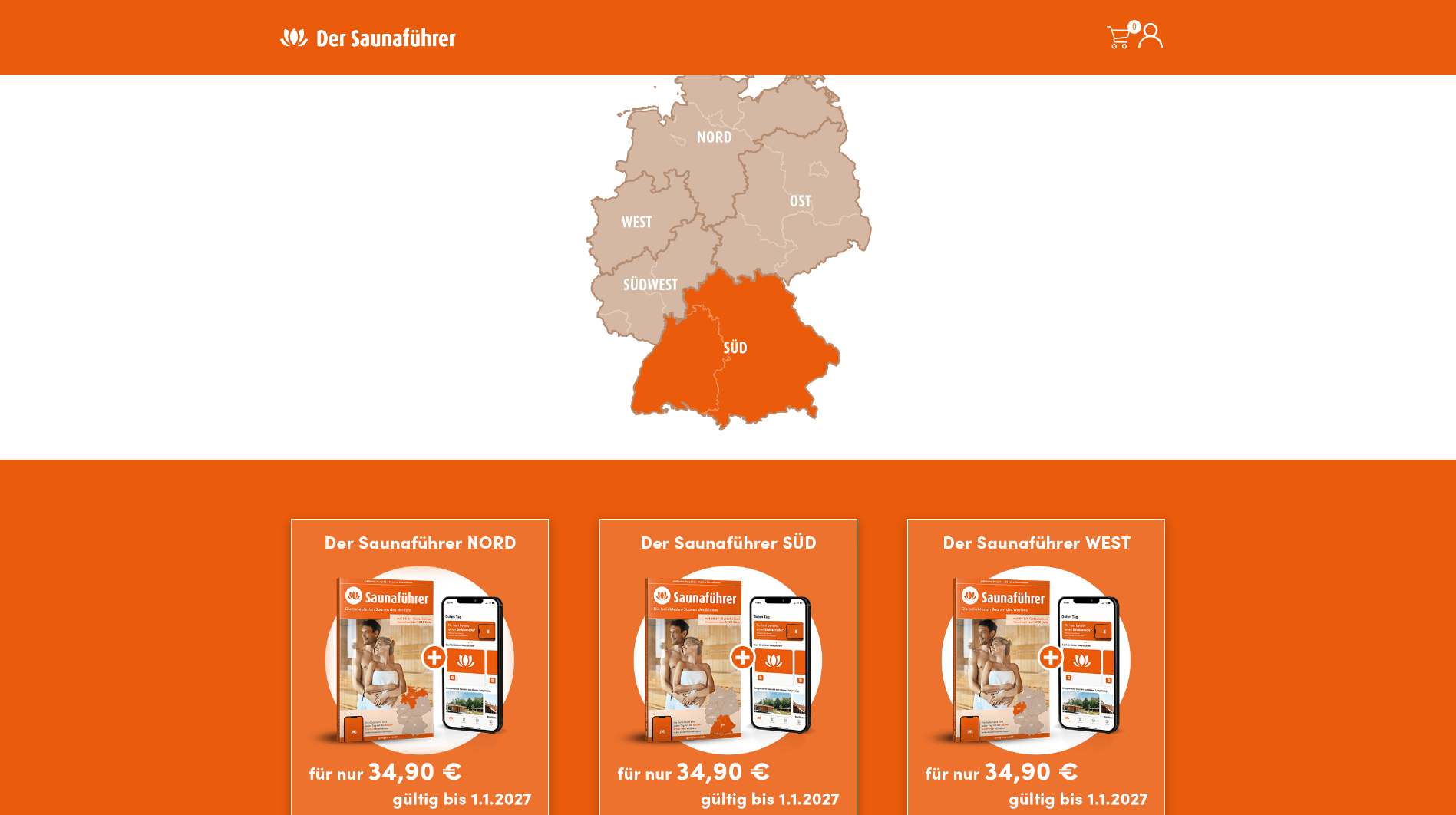
scroll to position [377, 0]
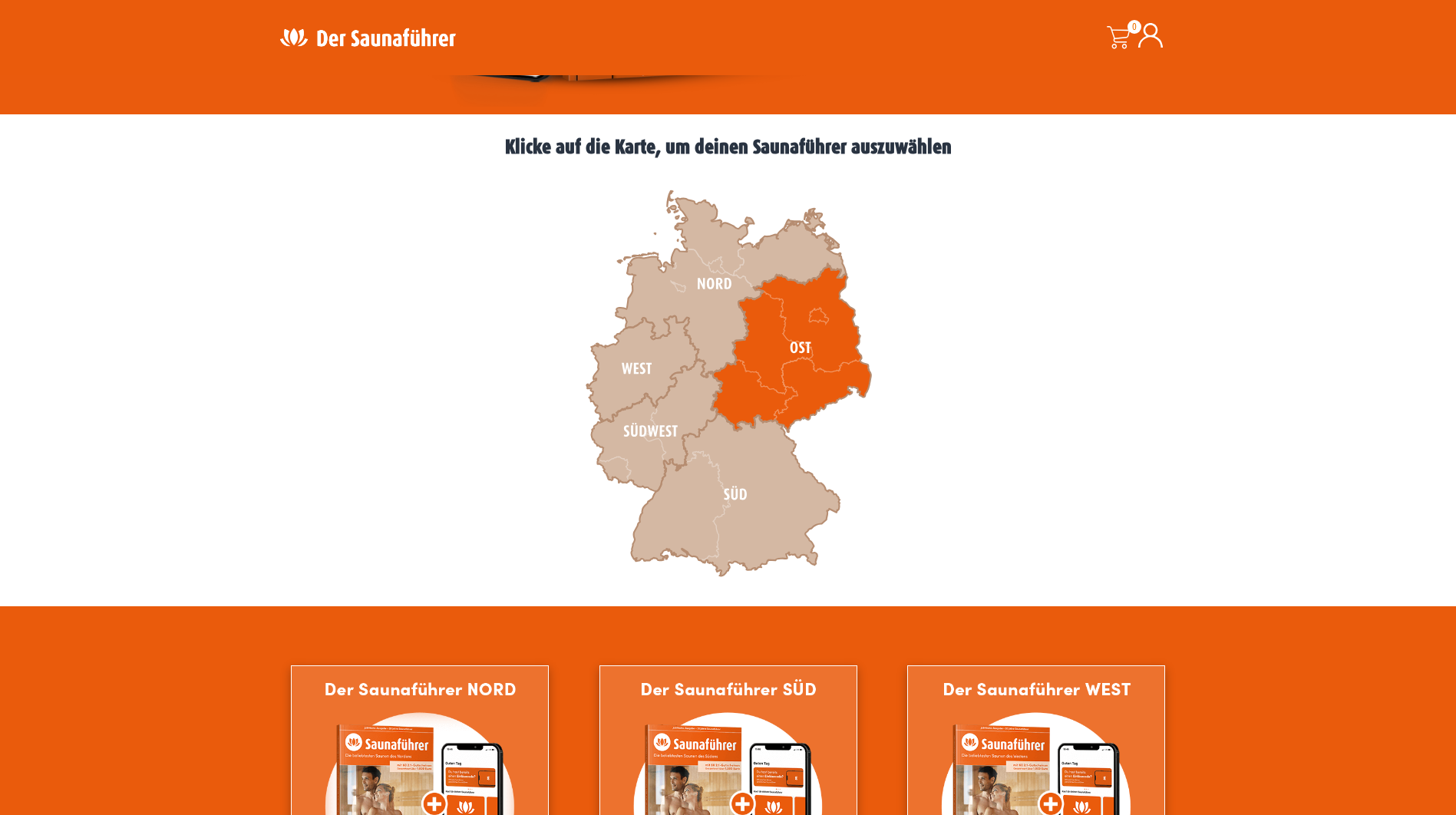
click at [804, 373] on icon at bounding box center [789, 347] width 160 height 168
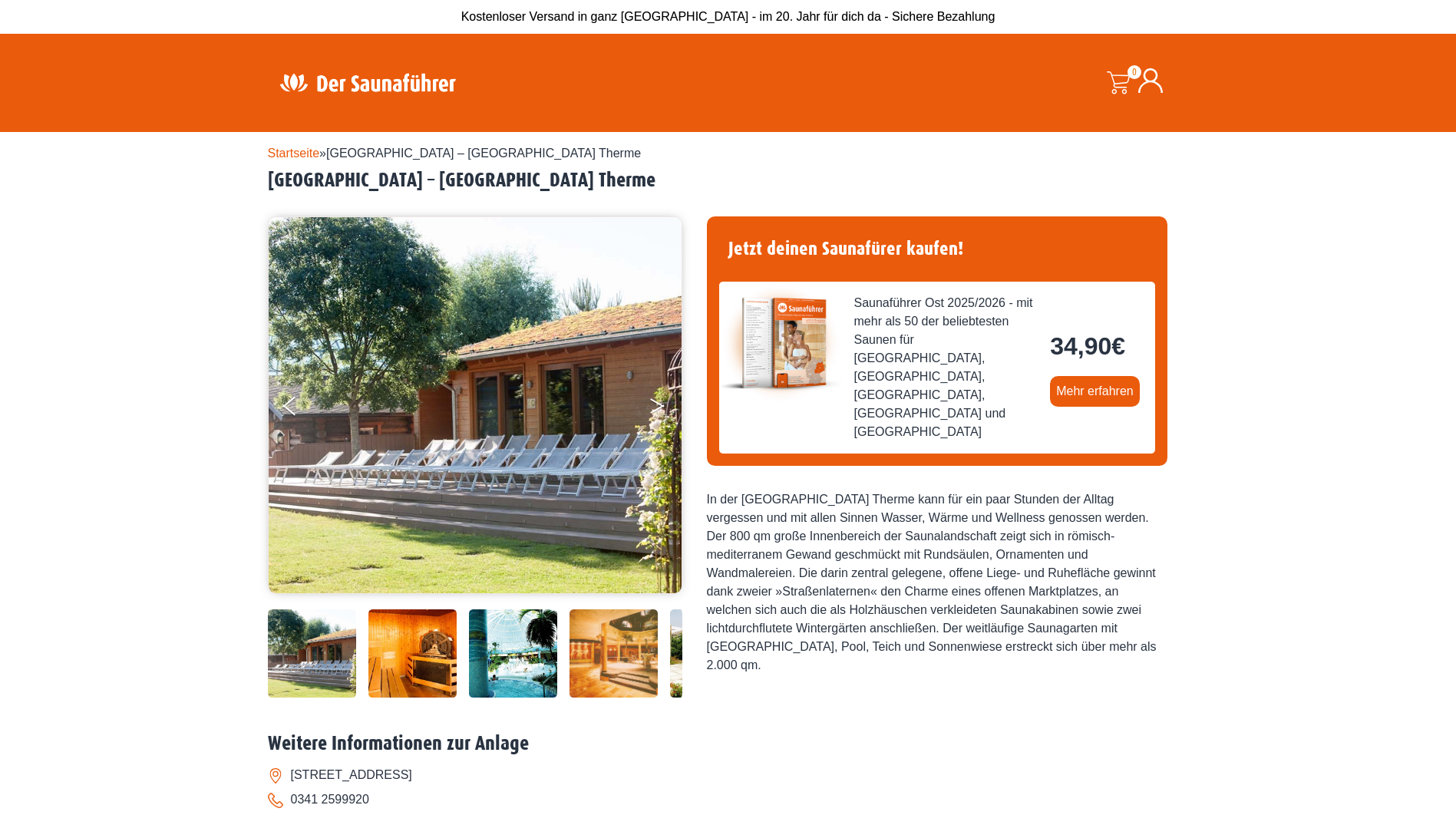
click at [660, 408] on icon "Next" at bounding box center [657, 408] width 14 height 9
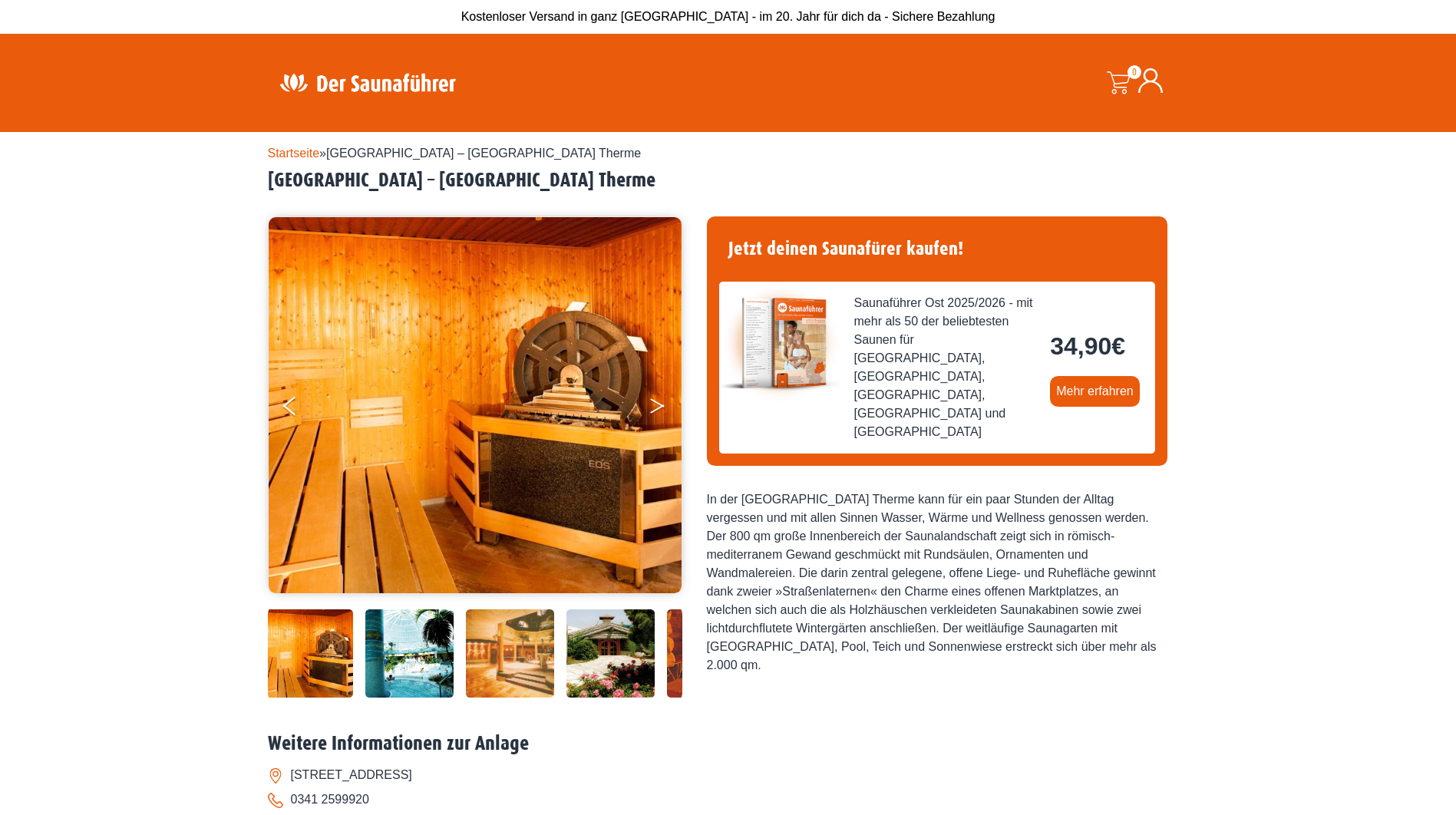
click at [660, 408] on icon "Next" at bounding box center [657, 408] width 14 height 9
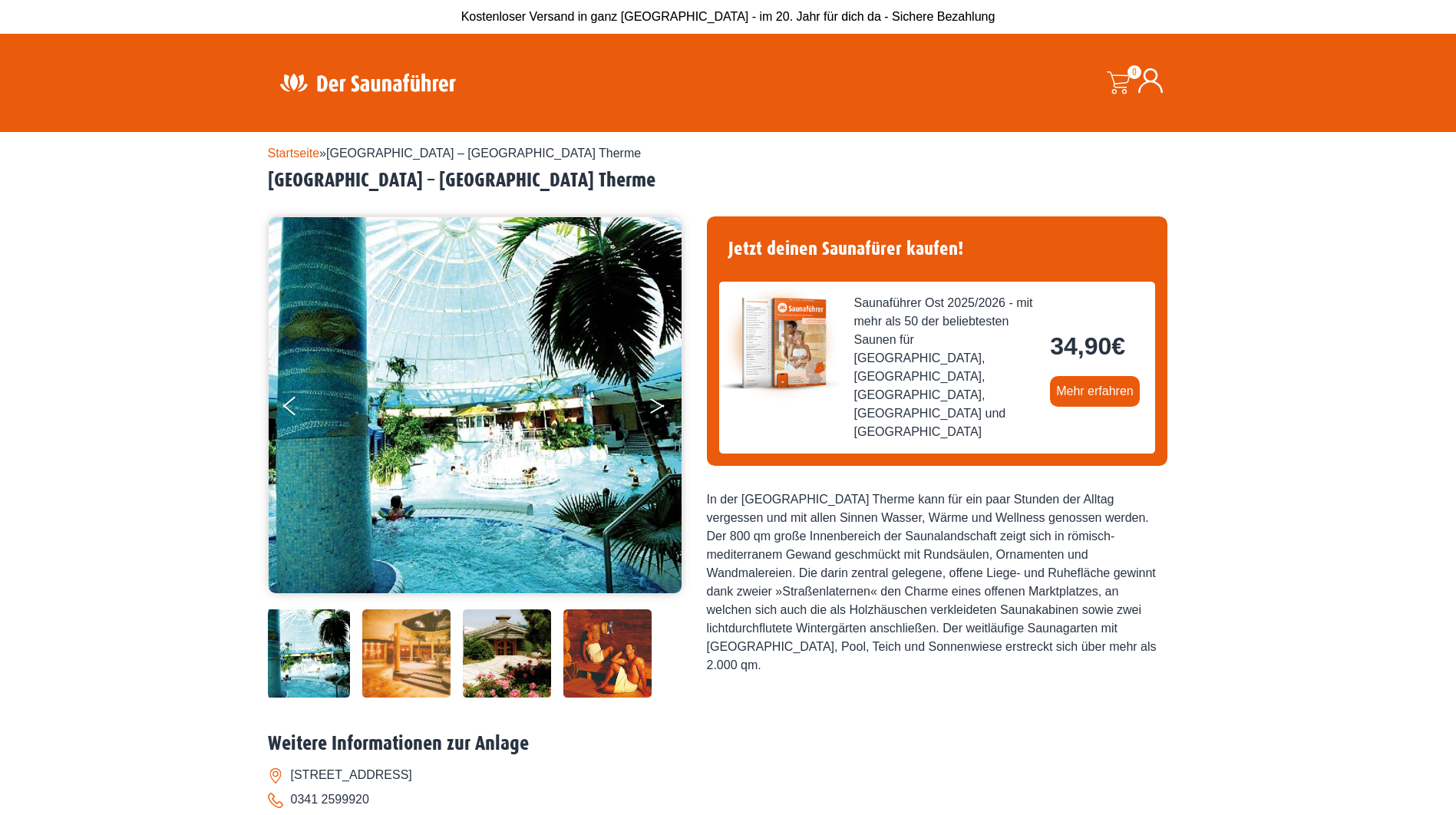
click at [660, 408] on icon "Next" at bounding box center [657, 408] width 14 height 9
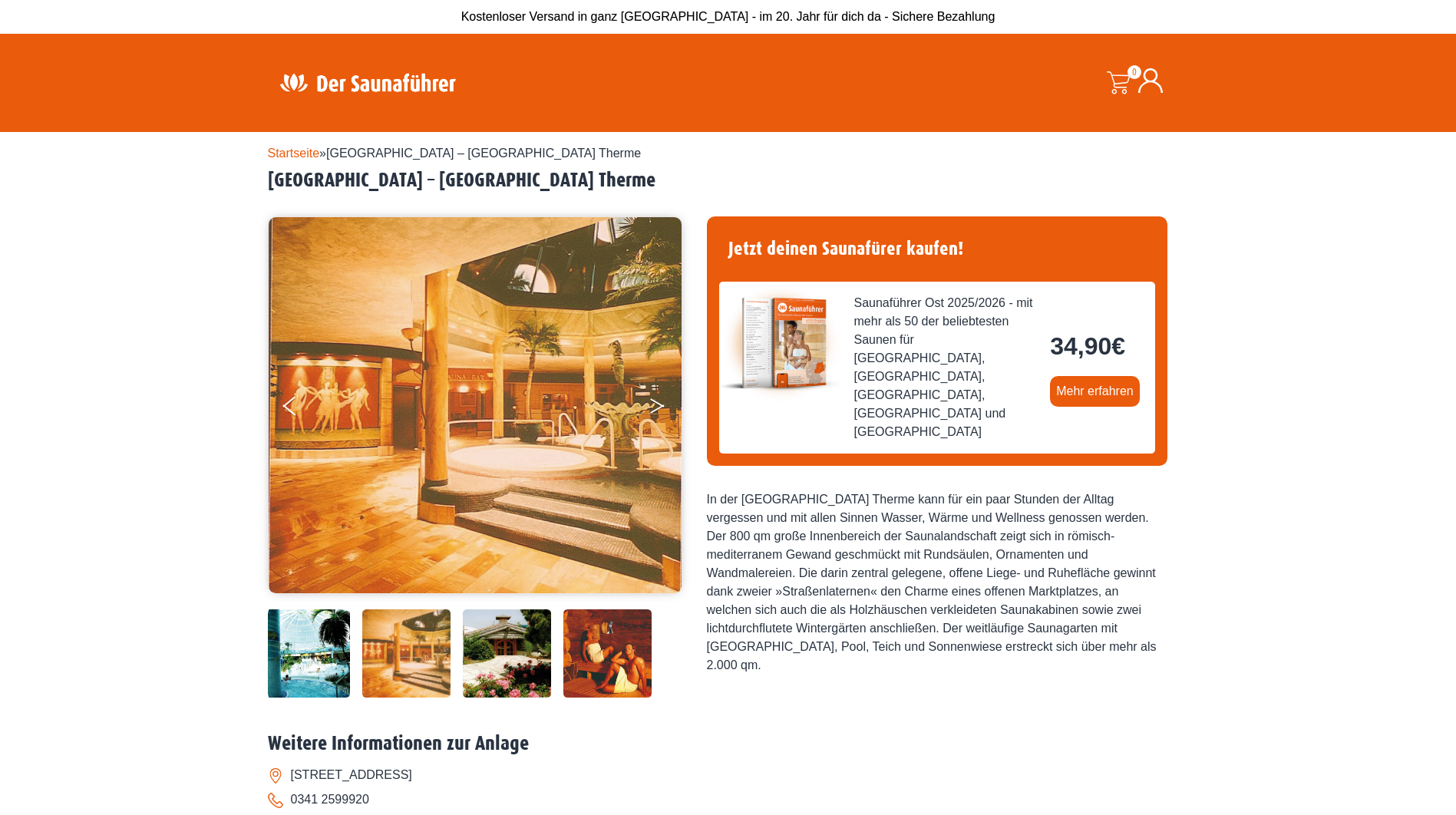
click at [660, 408] on icon "Next" at bounding box center [657, 408] width 14 height 9
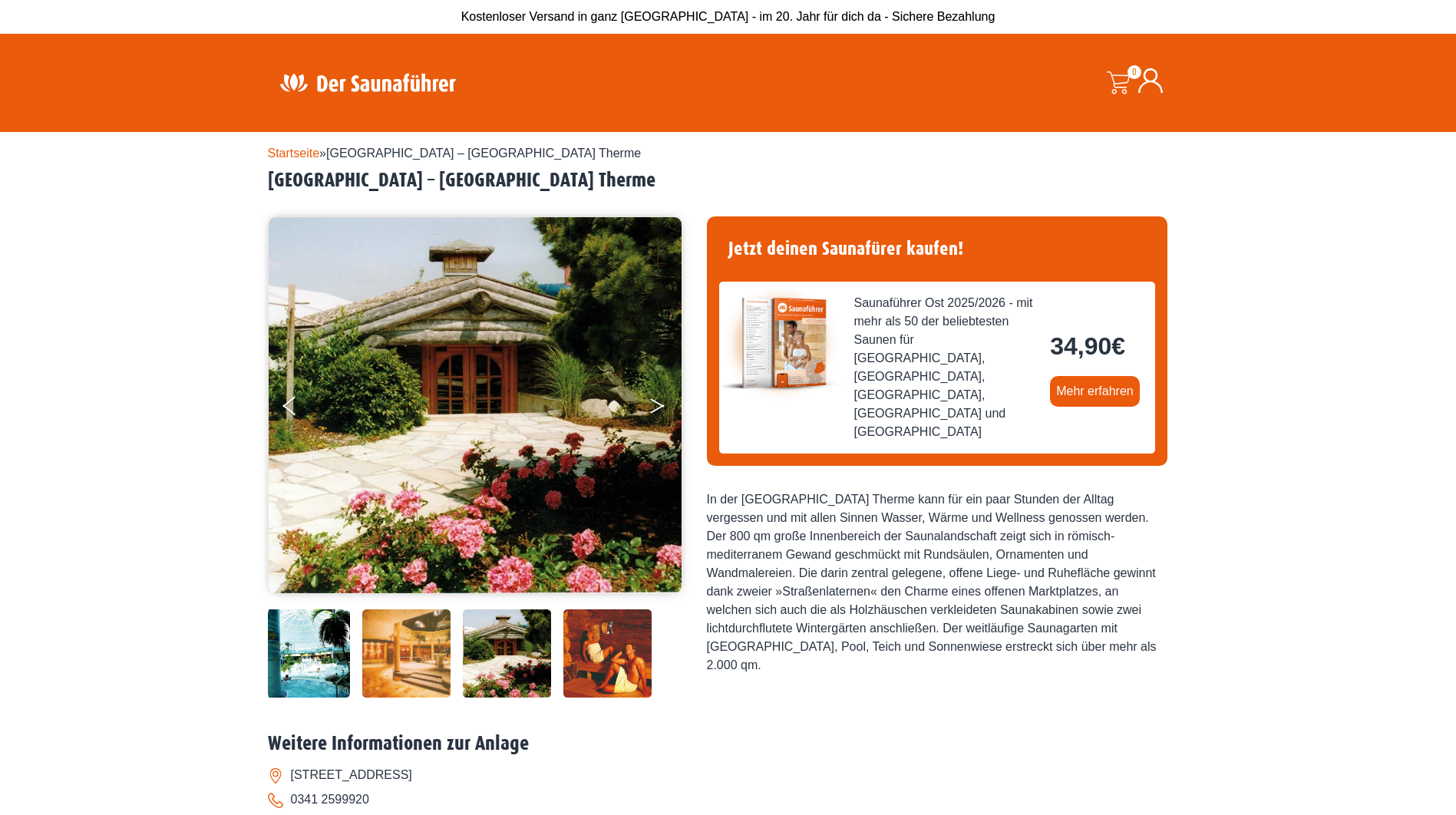
click at [660, 408] on icon "Next" at bounding box center [657, 408] width 14 height 9
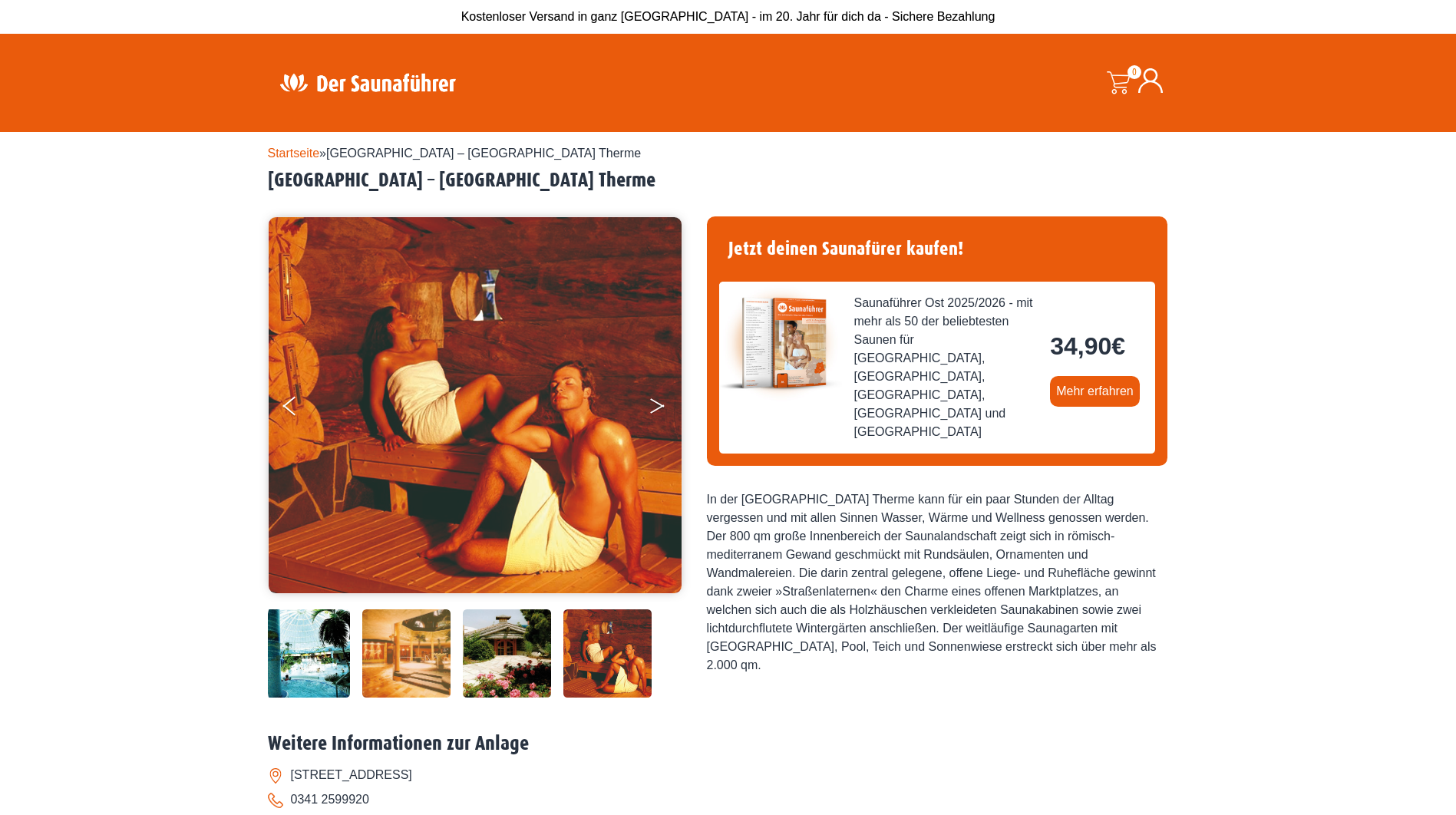
click at [660, 408] on icon "Next" at bounding box center [657, 408] width 14 height 9
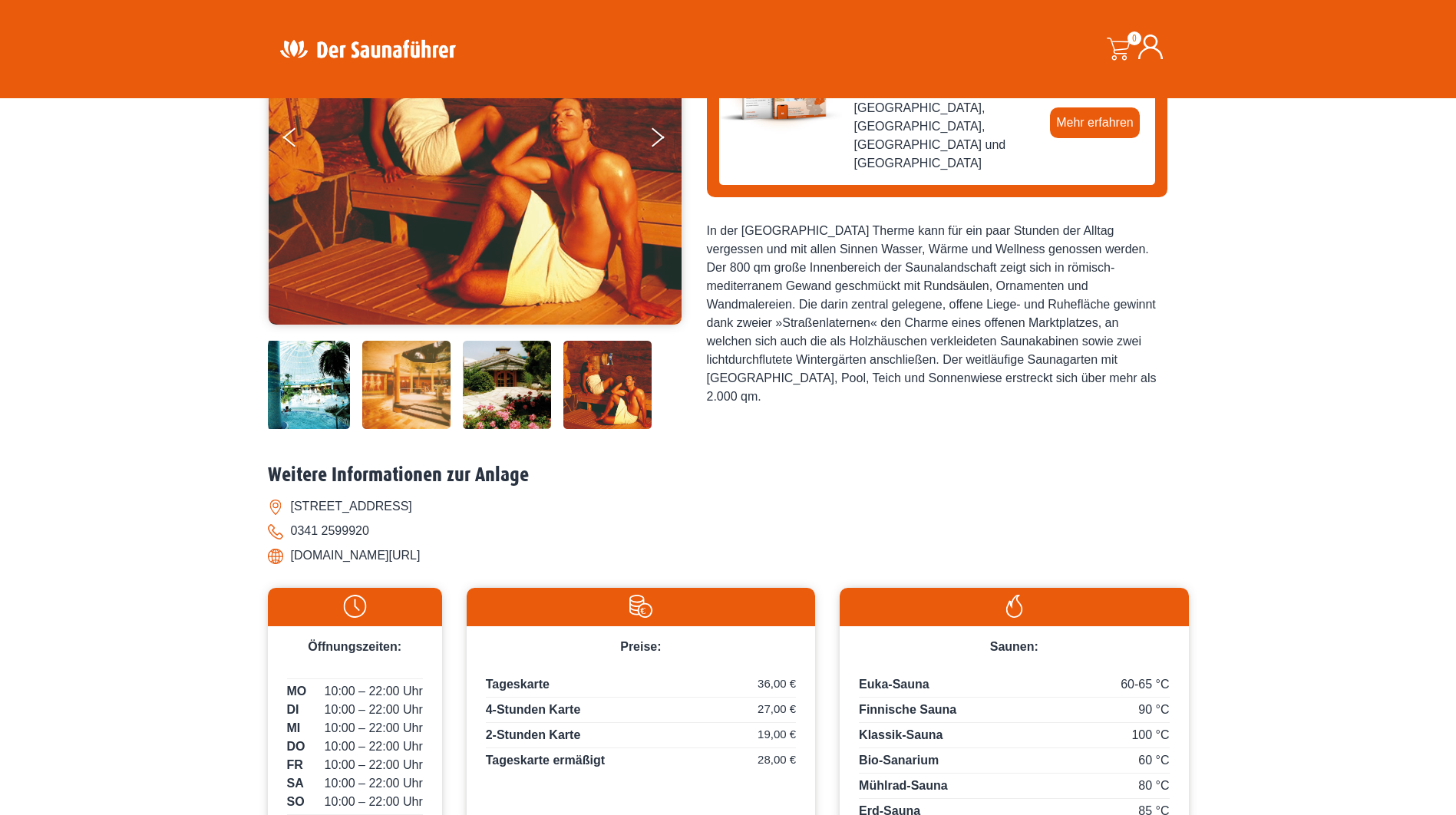
scroll to position [76, 0]
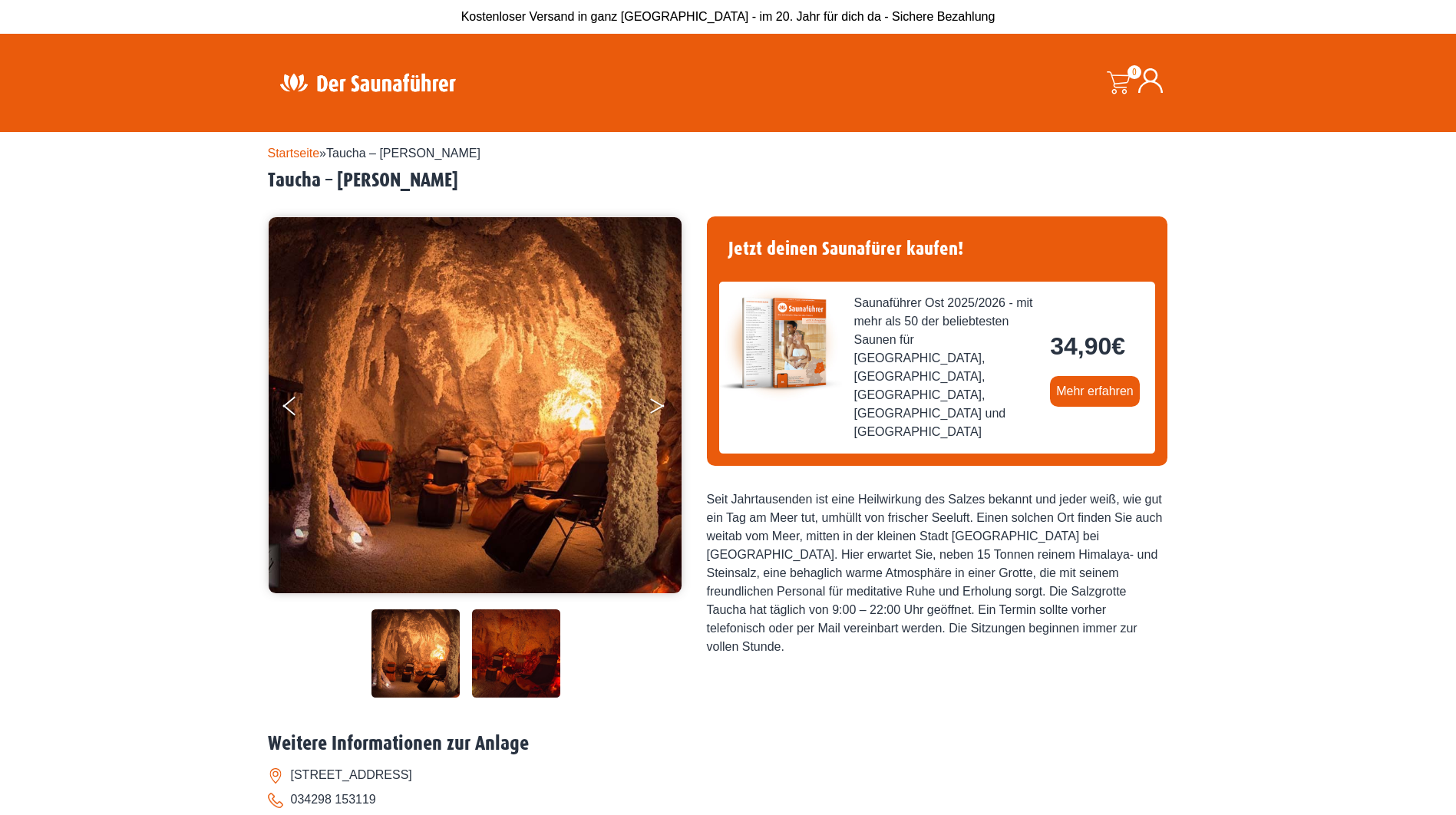
click at [675, 408] on button "Next" at bounding box center [667, 408] width 39 height 39
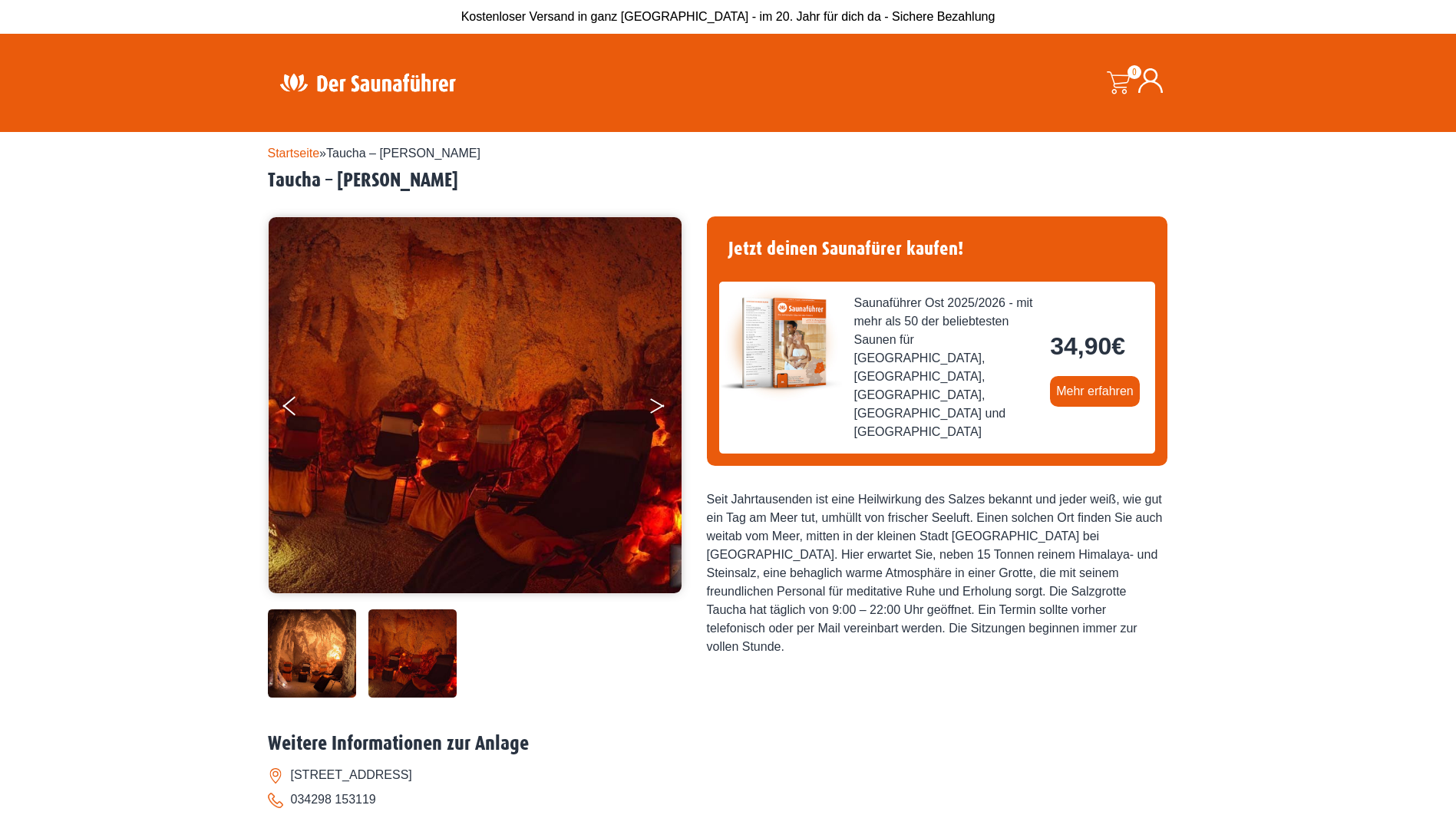
click at [675, 408] on button "Next" at bounding box center [667, 408] width 39 height 39
click at [275, 402] on img at bounding box center [475, 405] width 413 height 376
click at [287, 405] on icon "Previous" at bounding box center [290, 403] width 14 height 9
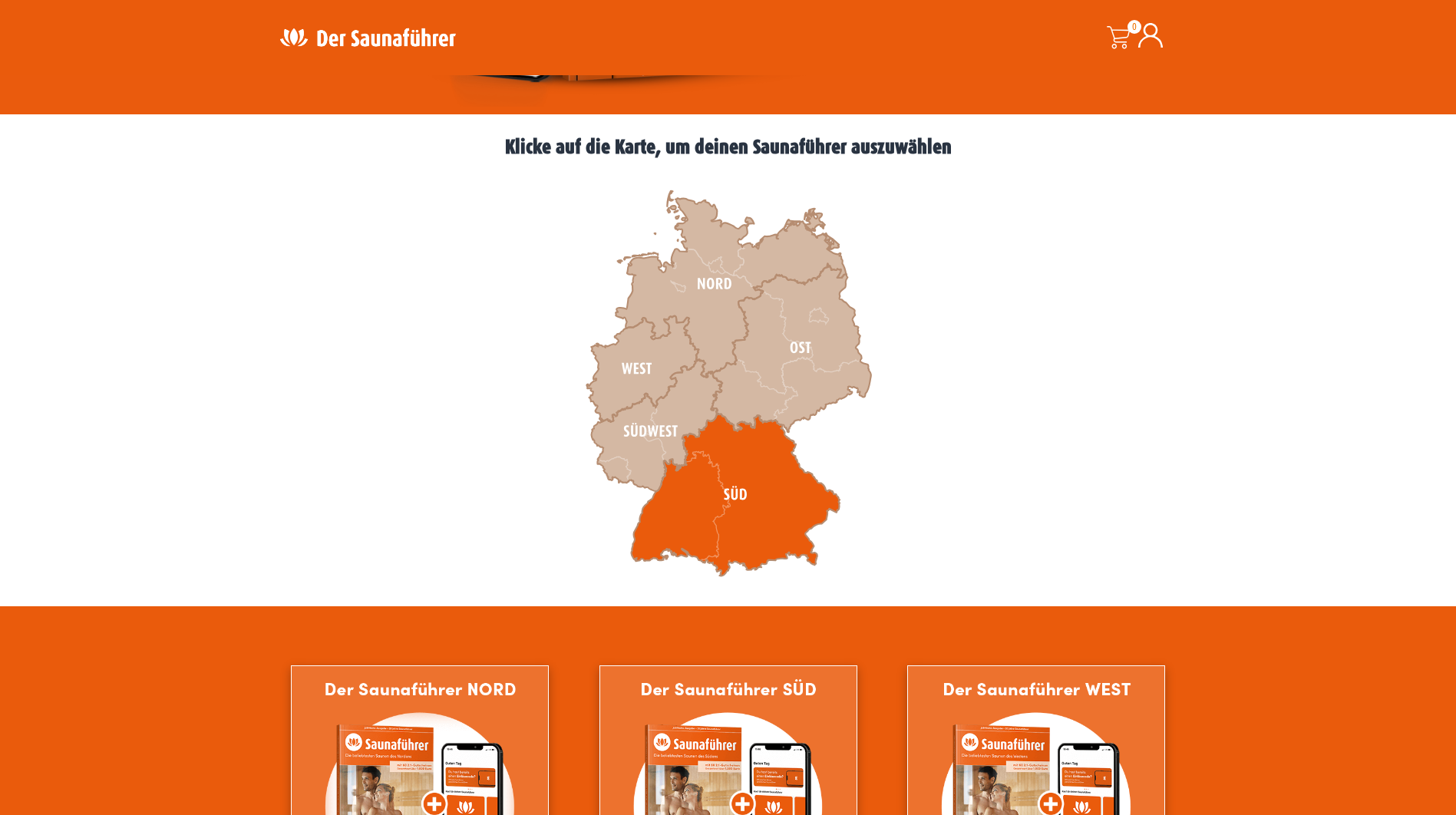
click at [704, 500] on icon at bounding box center [735, 495] width 208 height 163
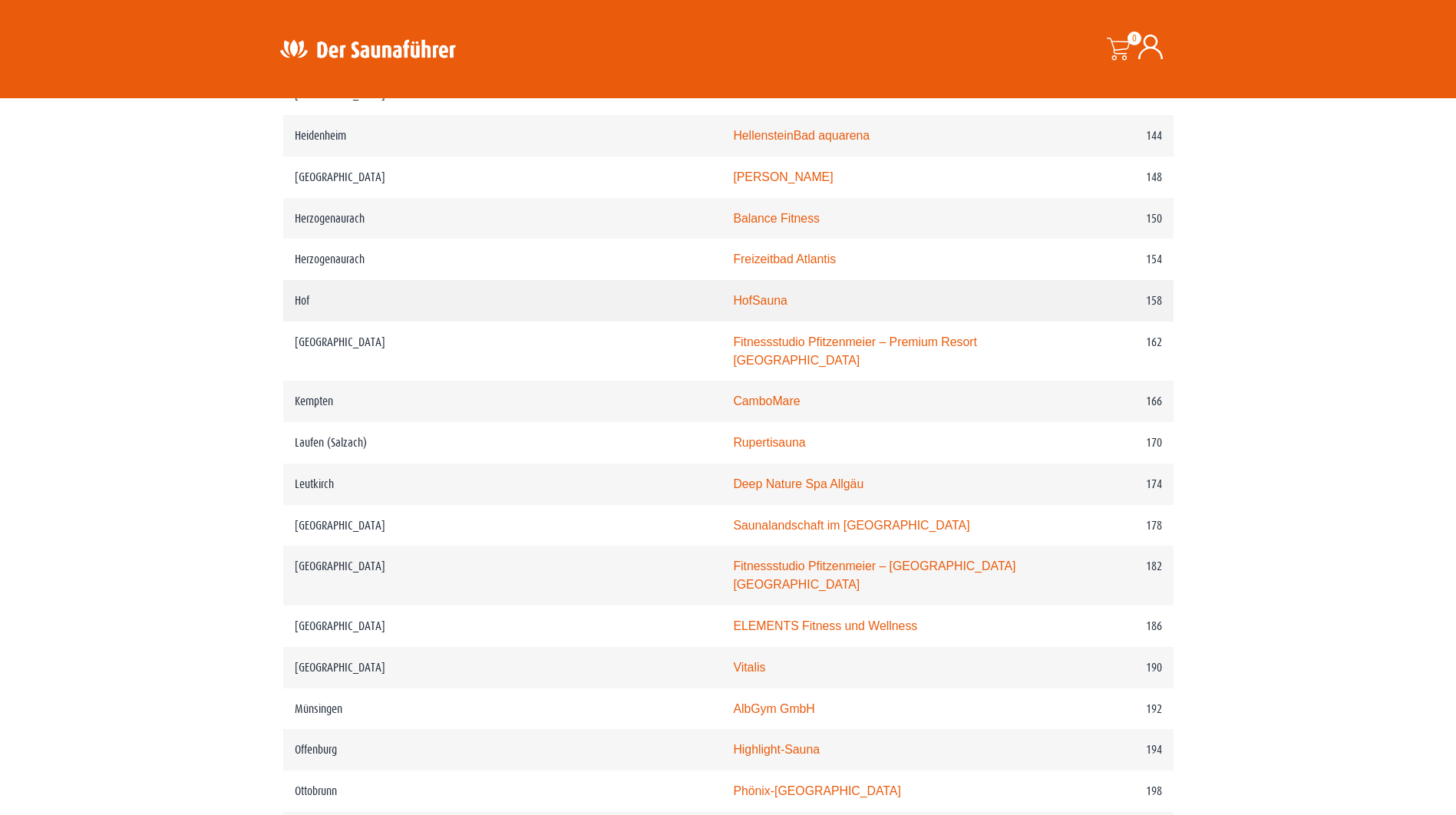
scroll to position [2123, 0]
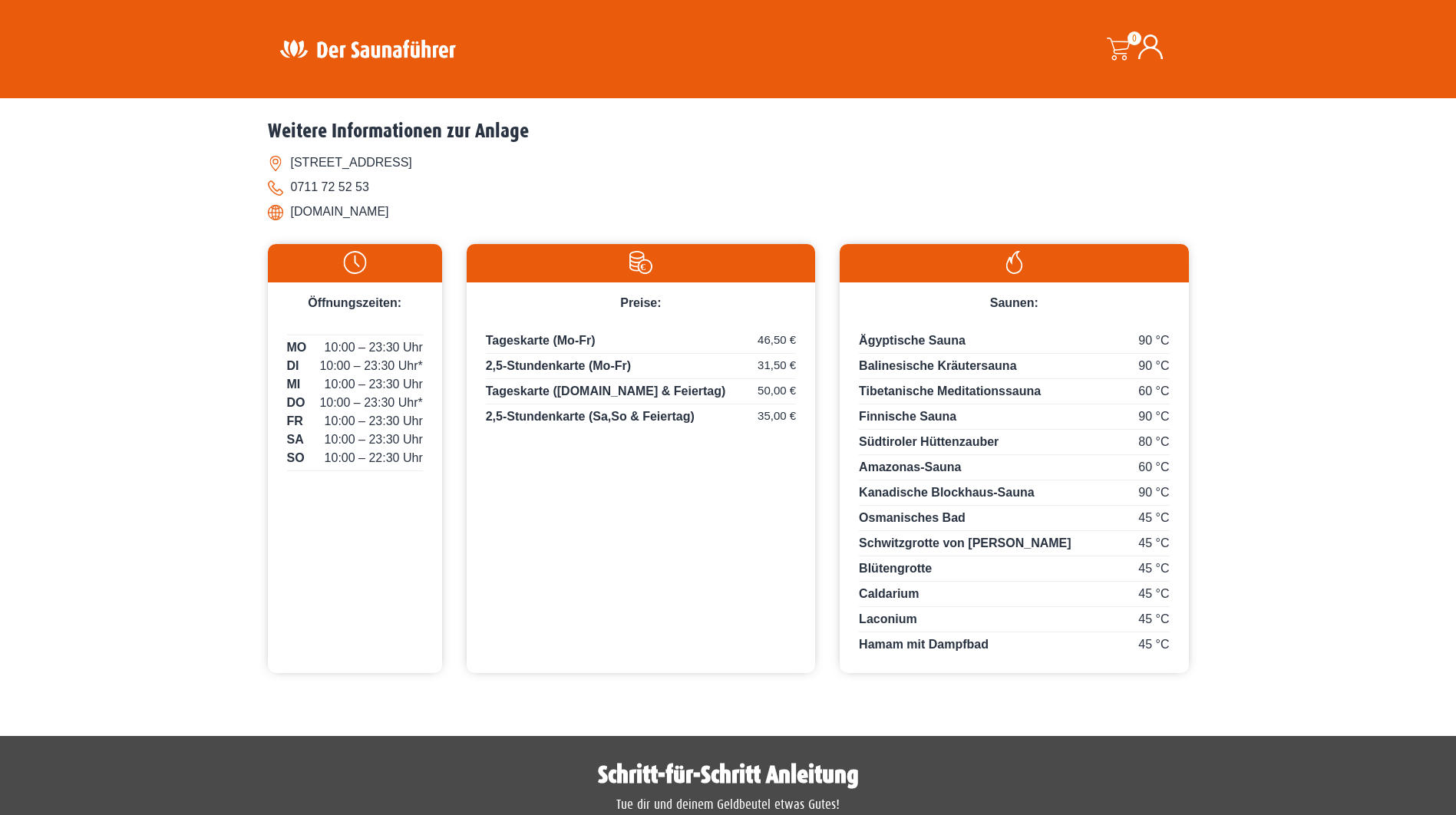
scroll to position [614, 0]
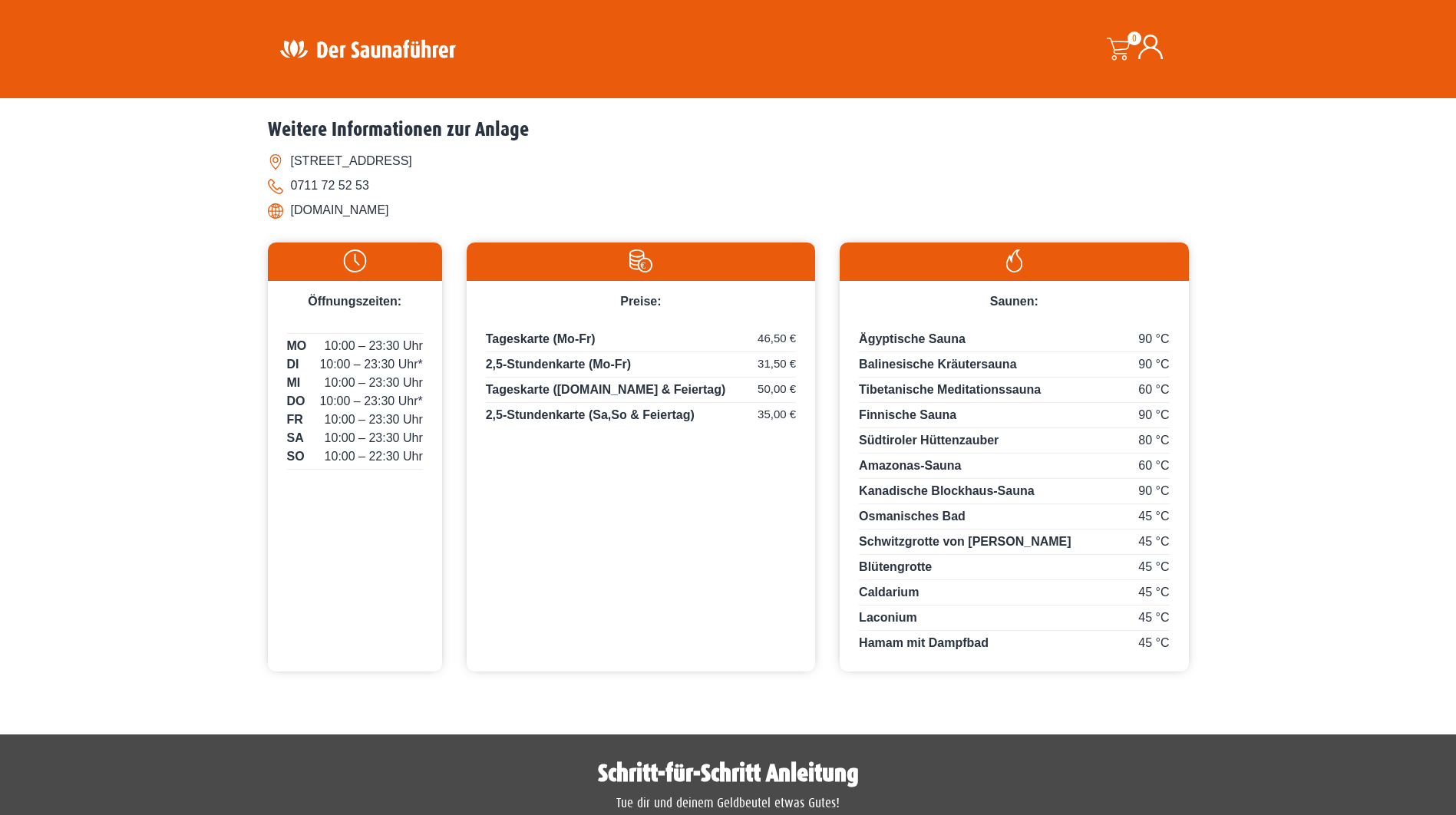
click at [1136, 518] on div "45 °C Osmanisches Bad" at bounding box center [1014, 518] width 310 height 22
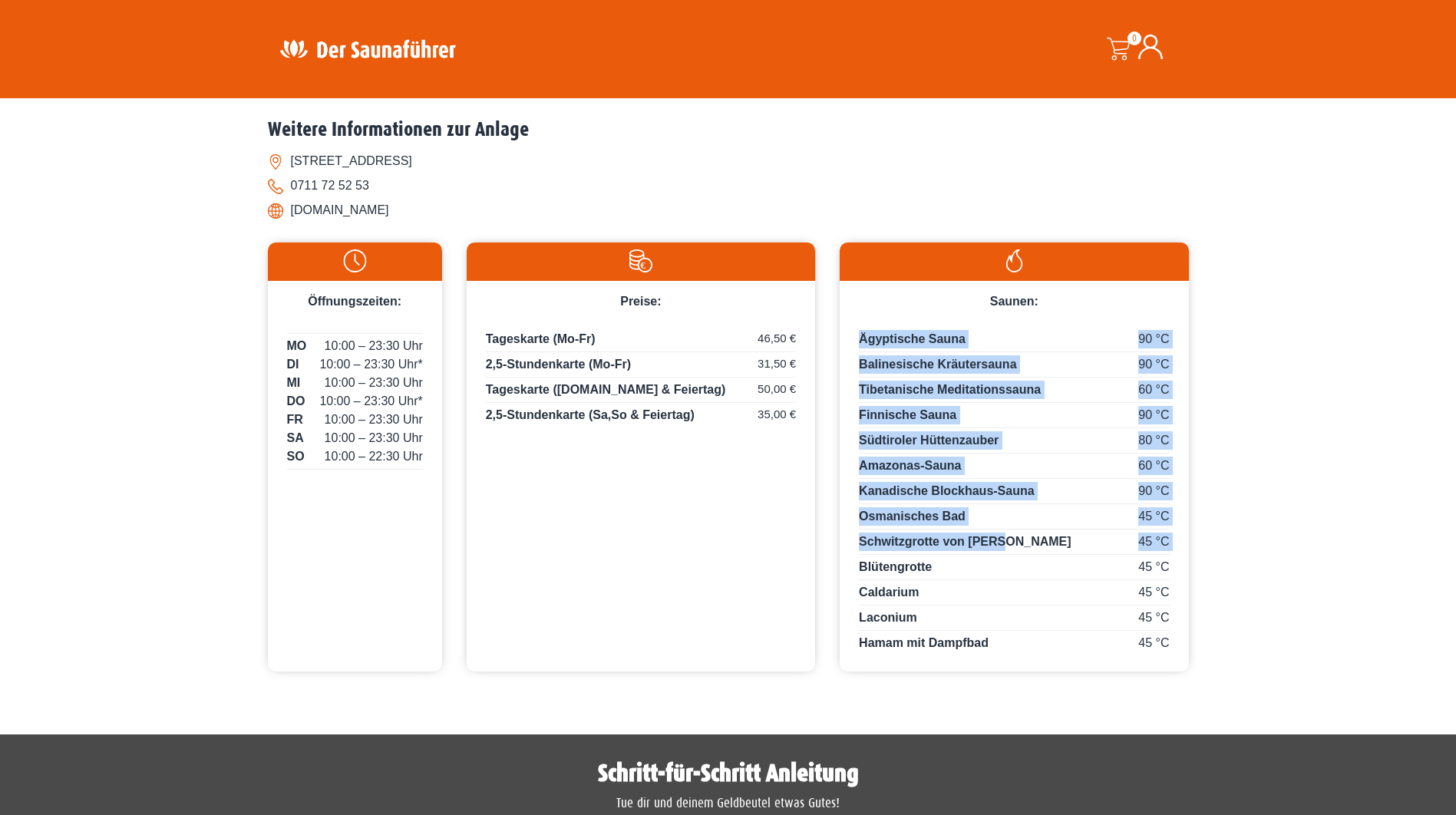
drag, startPoint x: 1171, startPoint y: 640, endPoint x: 1132, endPoint y: 540, distance: 107.3
click at [1132, 540] on div "90 °C Ägyptische Sauna 90 °C Balinesische Kräutersauna 60 °C Tibetanische Medit…" at bounding box center [1013, 491] width 348 height 361
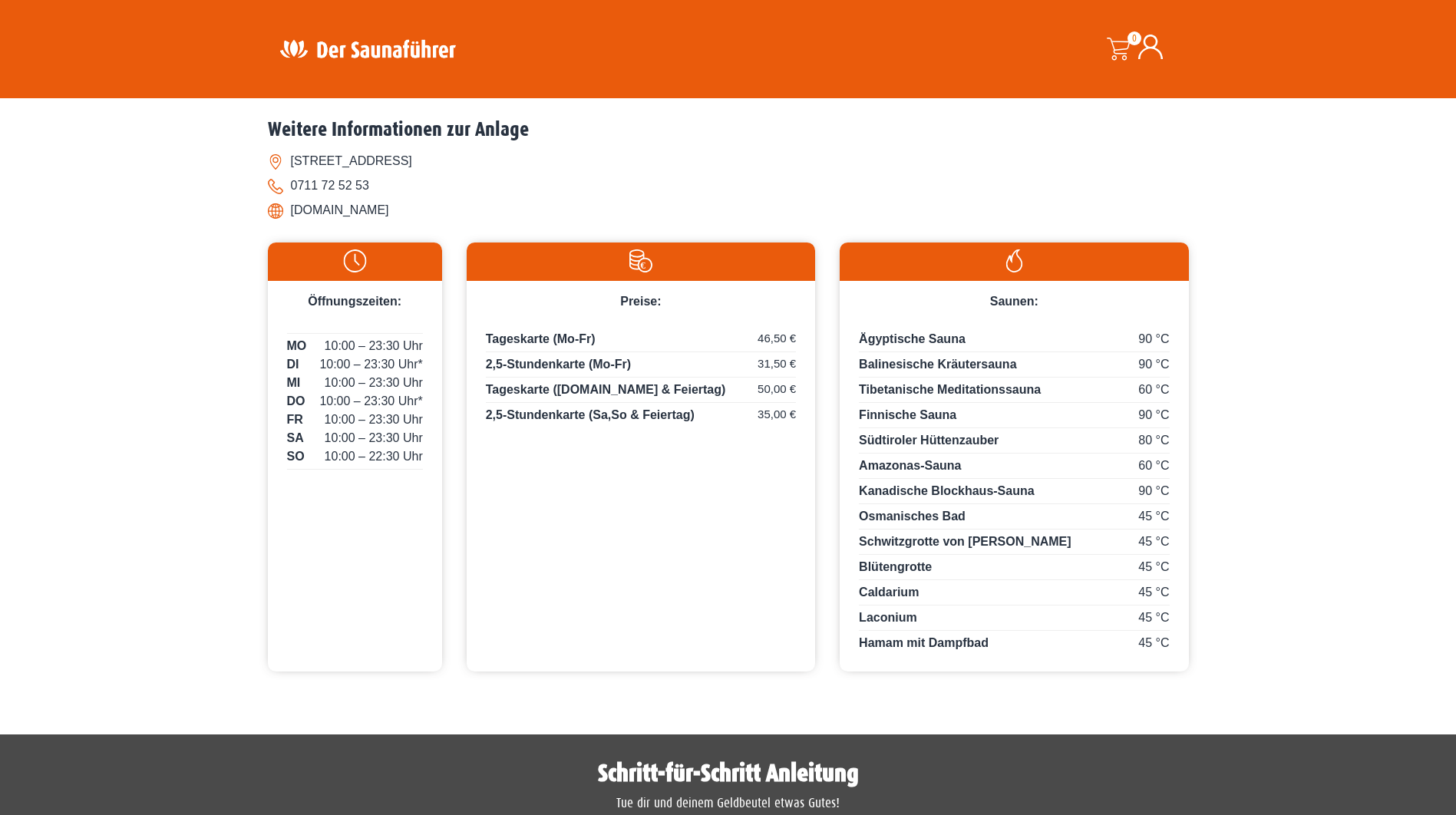
click at [1047, 583] on div "45 °C Caldarium" at bounding box center [1014, 594] width 310 height 22
click at [907, 516] on span "Osmanisches Bad" at bounding box center [912, 516] width 107 height 13
drag, startPoint x: 907, startPoint y: 516, endPoint x: 1289, endPoint y: 415, distance: 395.1
click at [1289, 415] on div "Startseite » [GEOGRAPHIC_DATA] – KANTO SchwabenQuellen [GEOGRAPHIC_DATA] – KANT…" at bounding box center [728, 107] width 1456 height 1178
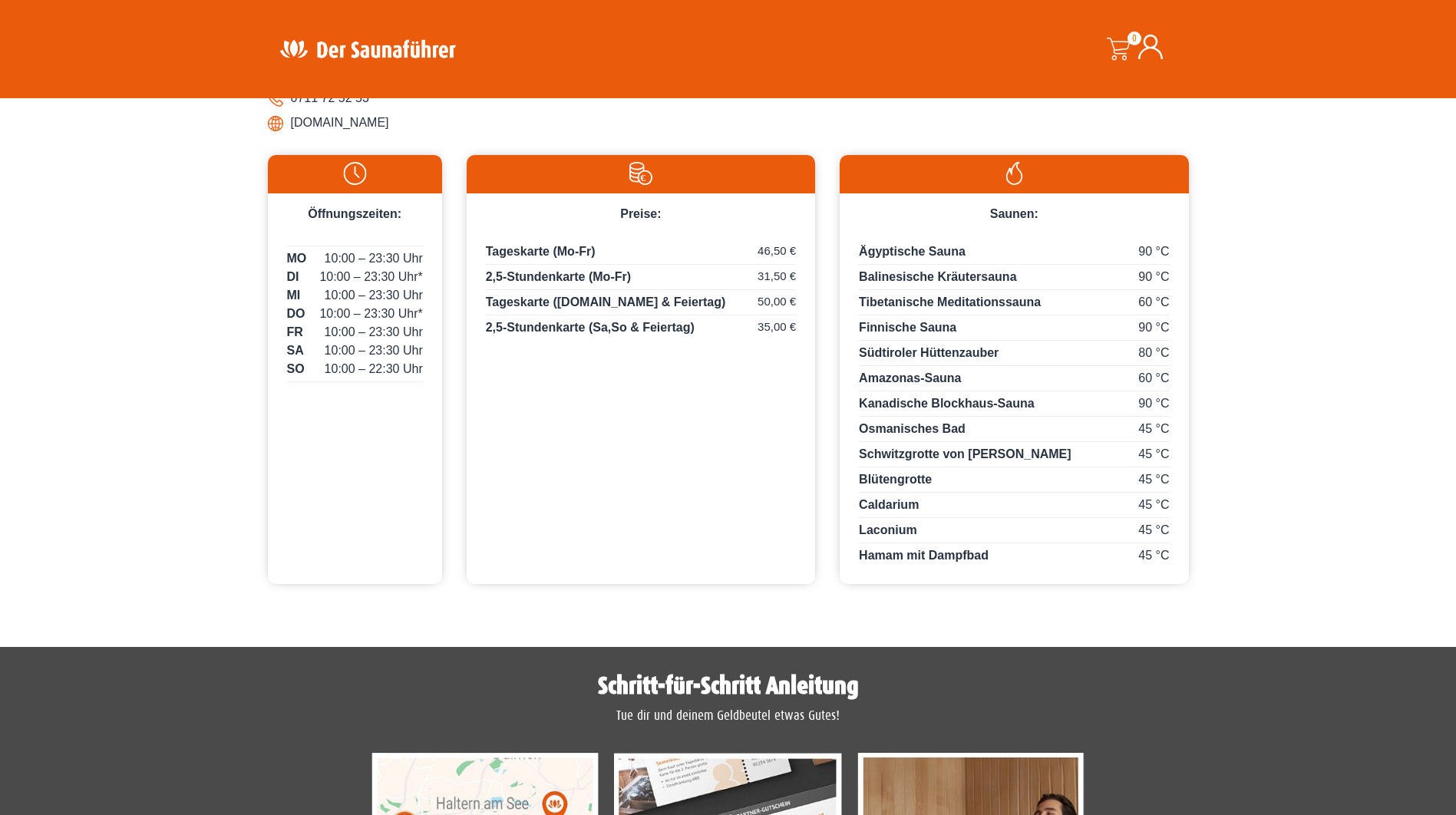
scroll to position [690, 0]
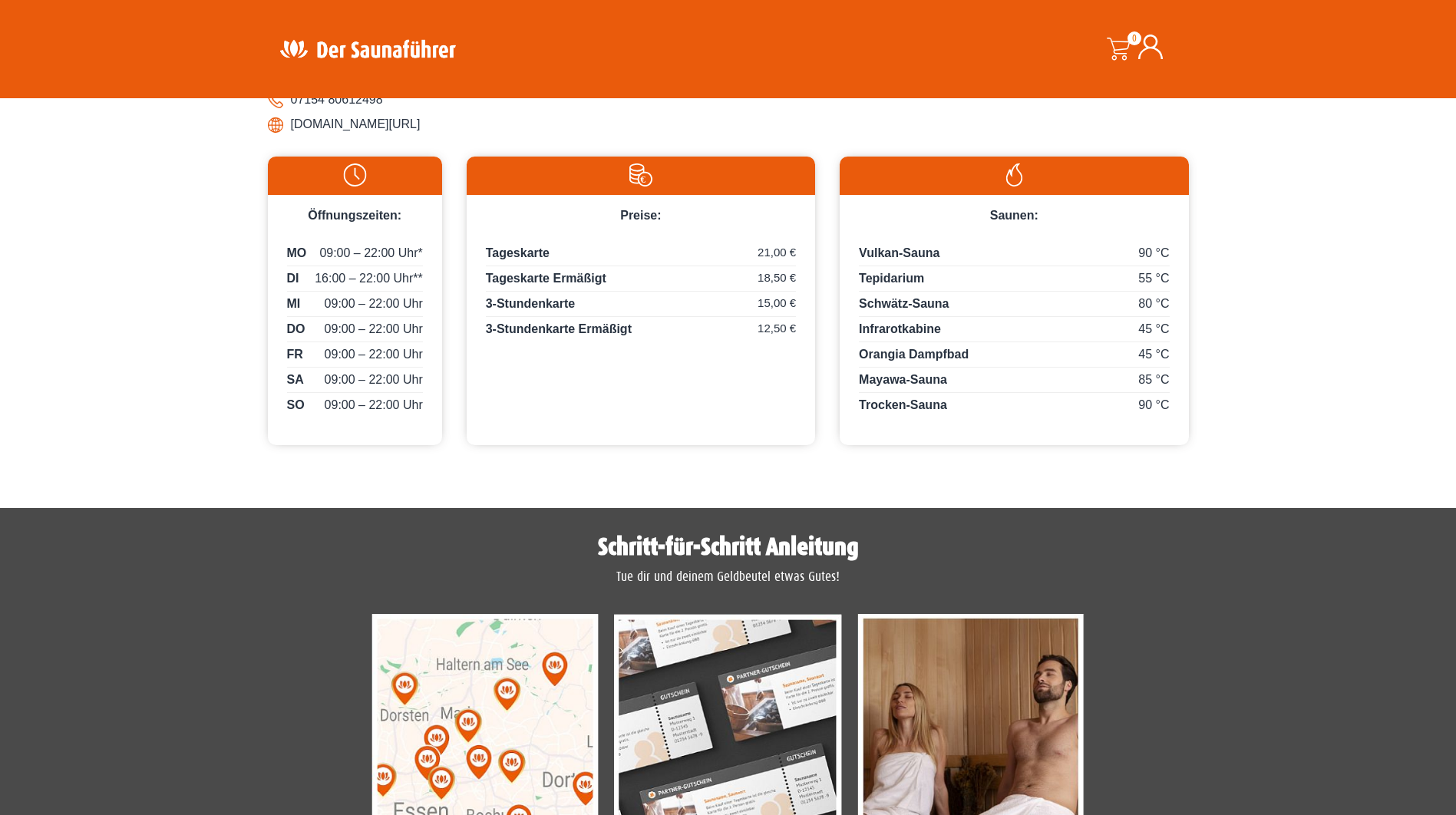
scroll to position [690, 0]
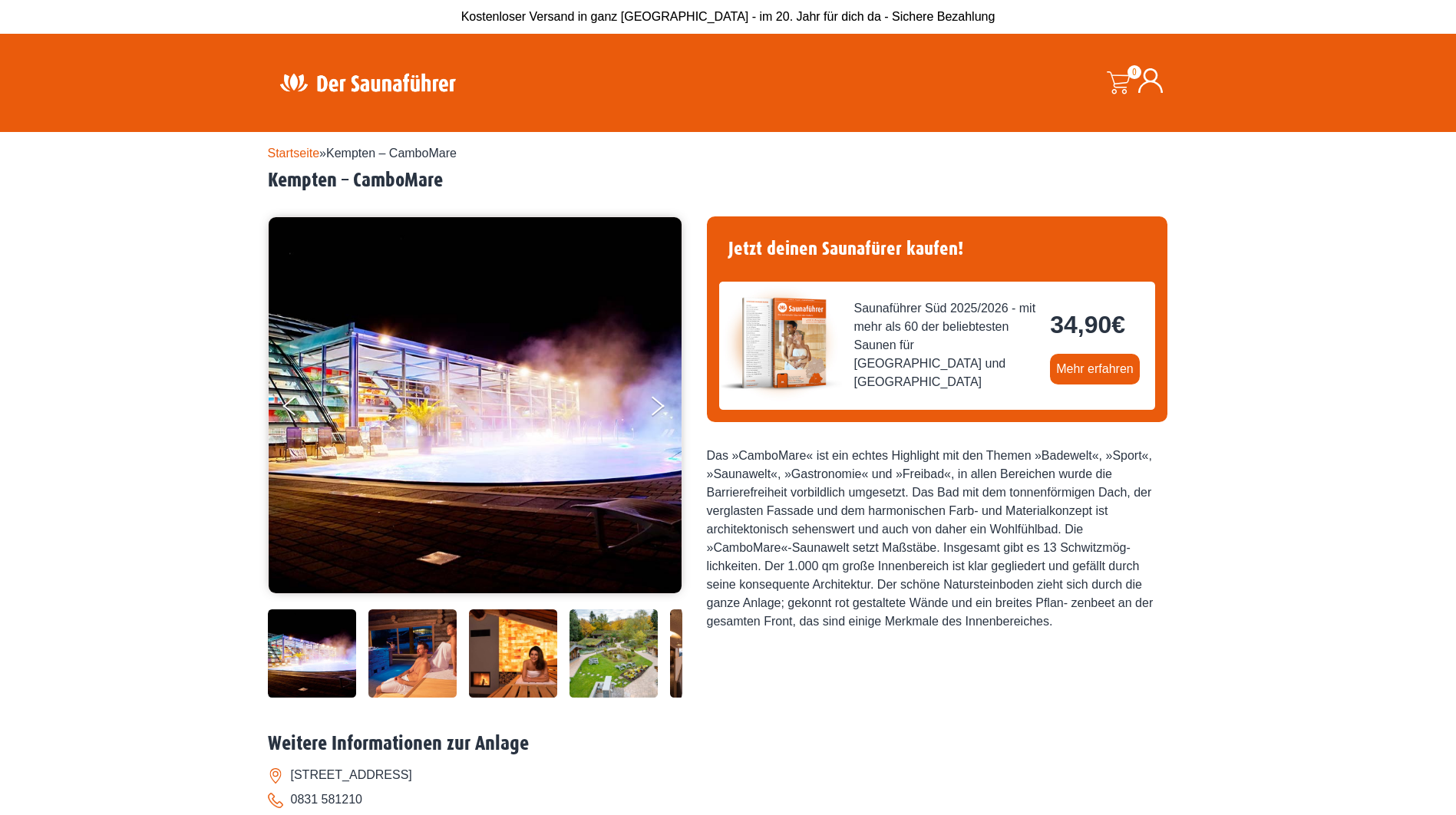
click at [497, 386] on img at bounding box center [475, 405] width 413 height 376
click at [655, 394] on button "Next" at bounding box center [667, 408] width 39 height 39
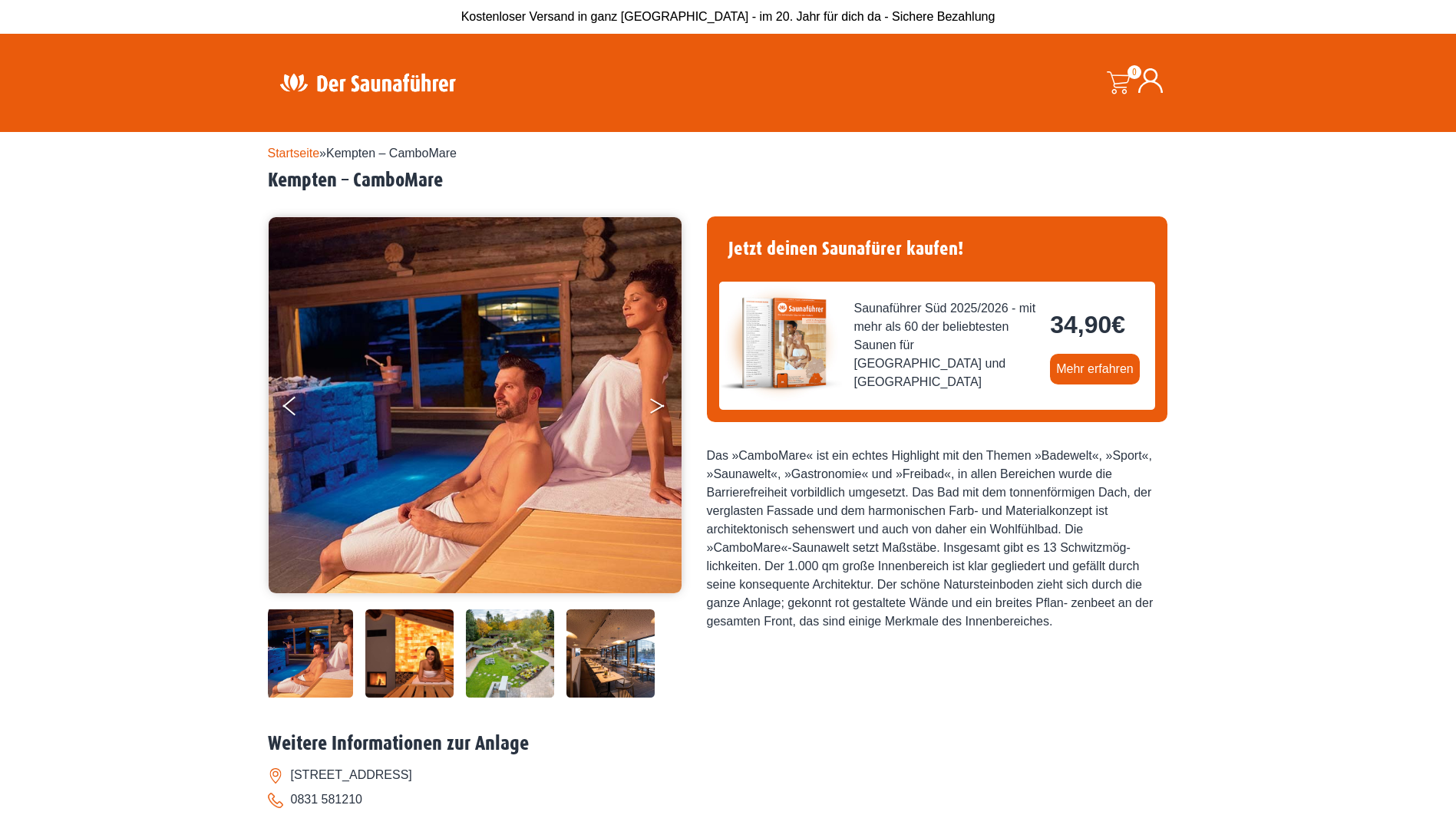
click at [655, 394] on button "Next" at bounding box center [667, 408] width 39 height 39
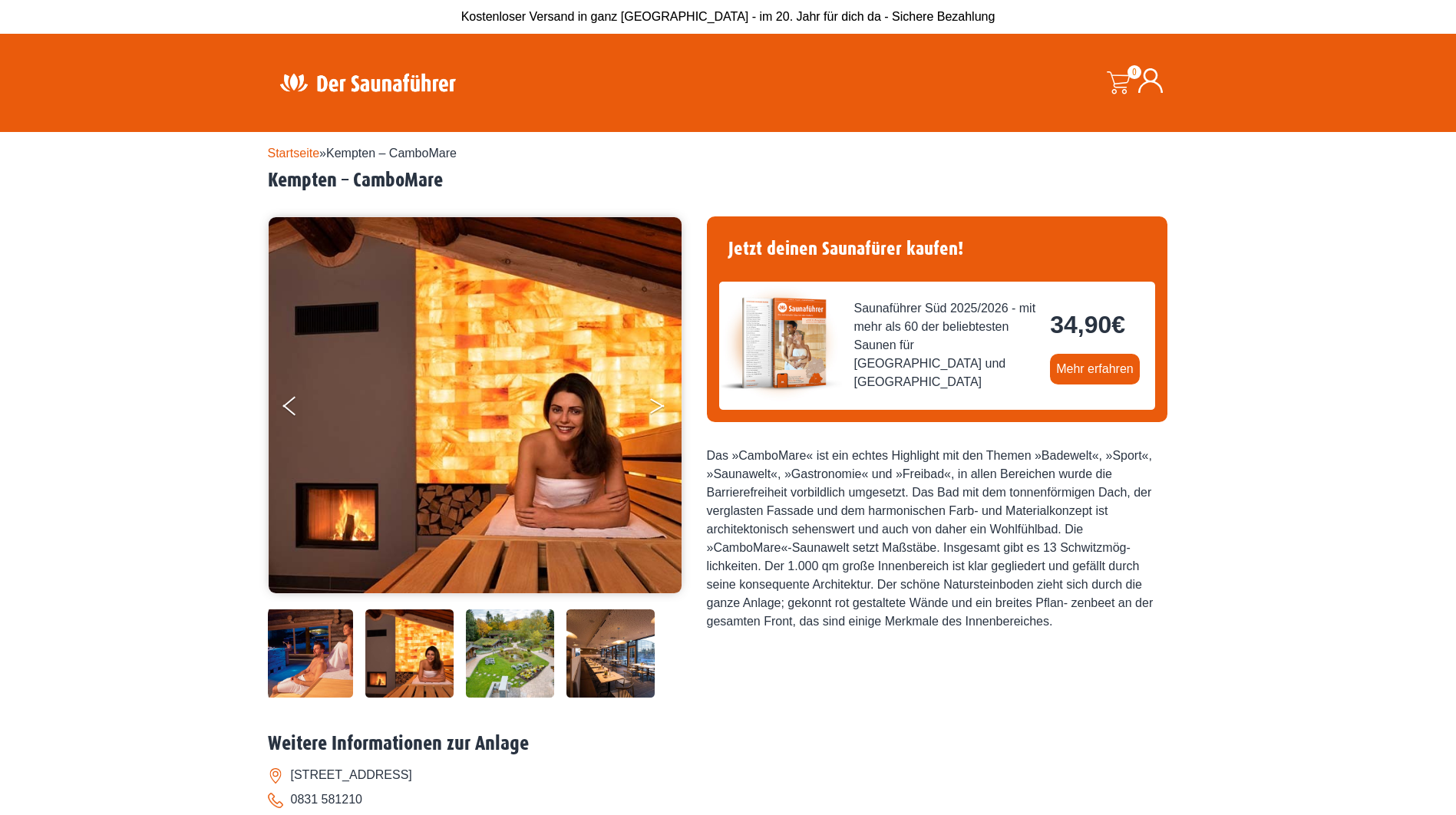
click at [655, 394] on button "Next" at bounding box center [667, 408] width 39 height 39
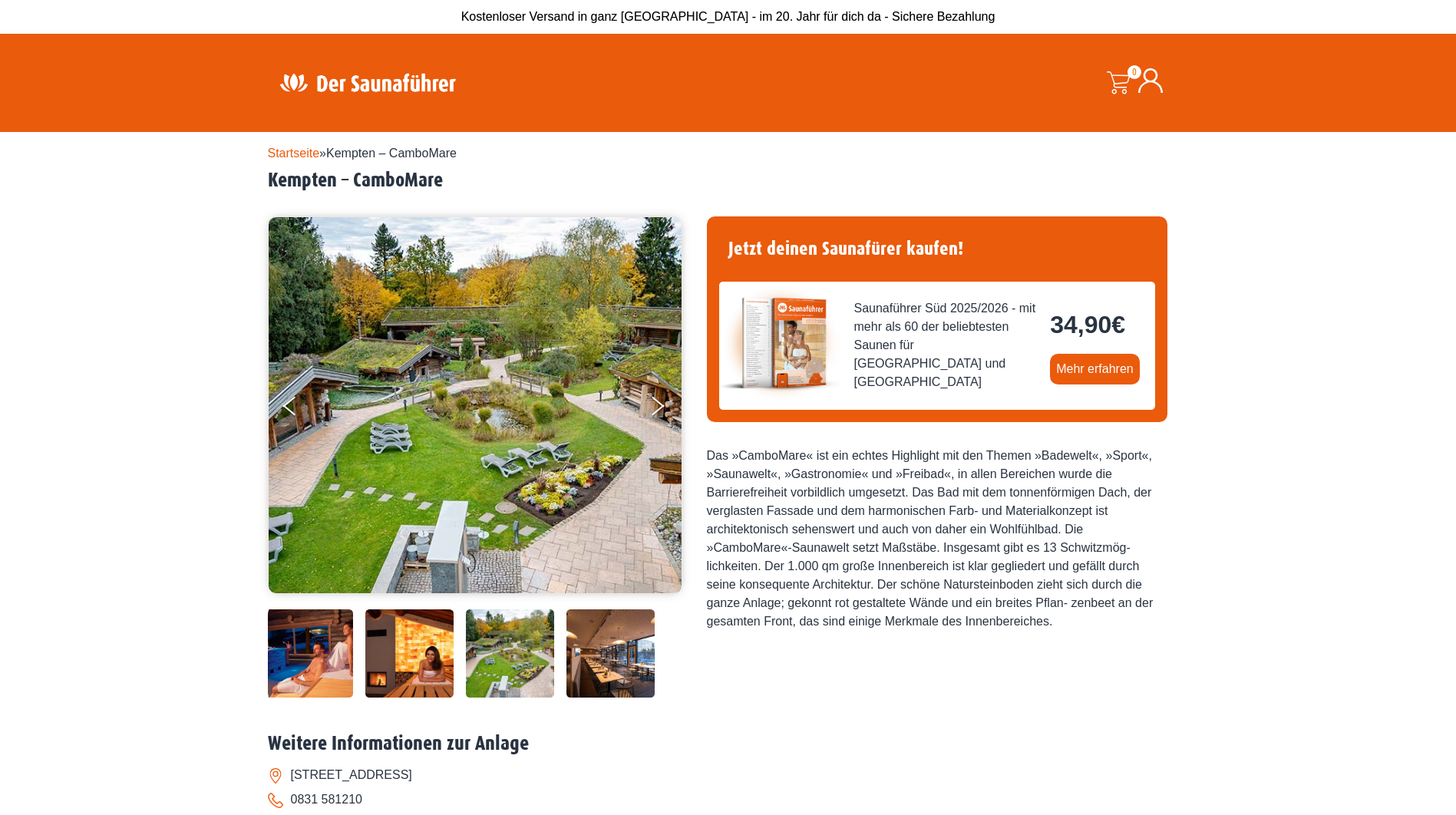
click at [646, 401] on img at bounding box center [475, 405] width 413 height 376
click at [653, 402] on icon "Next" at bounding box center [657, 403] width 14 height 9
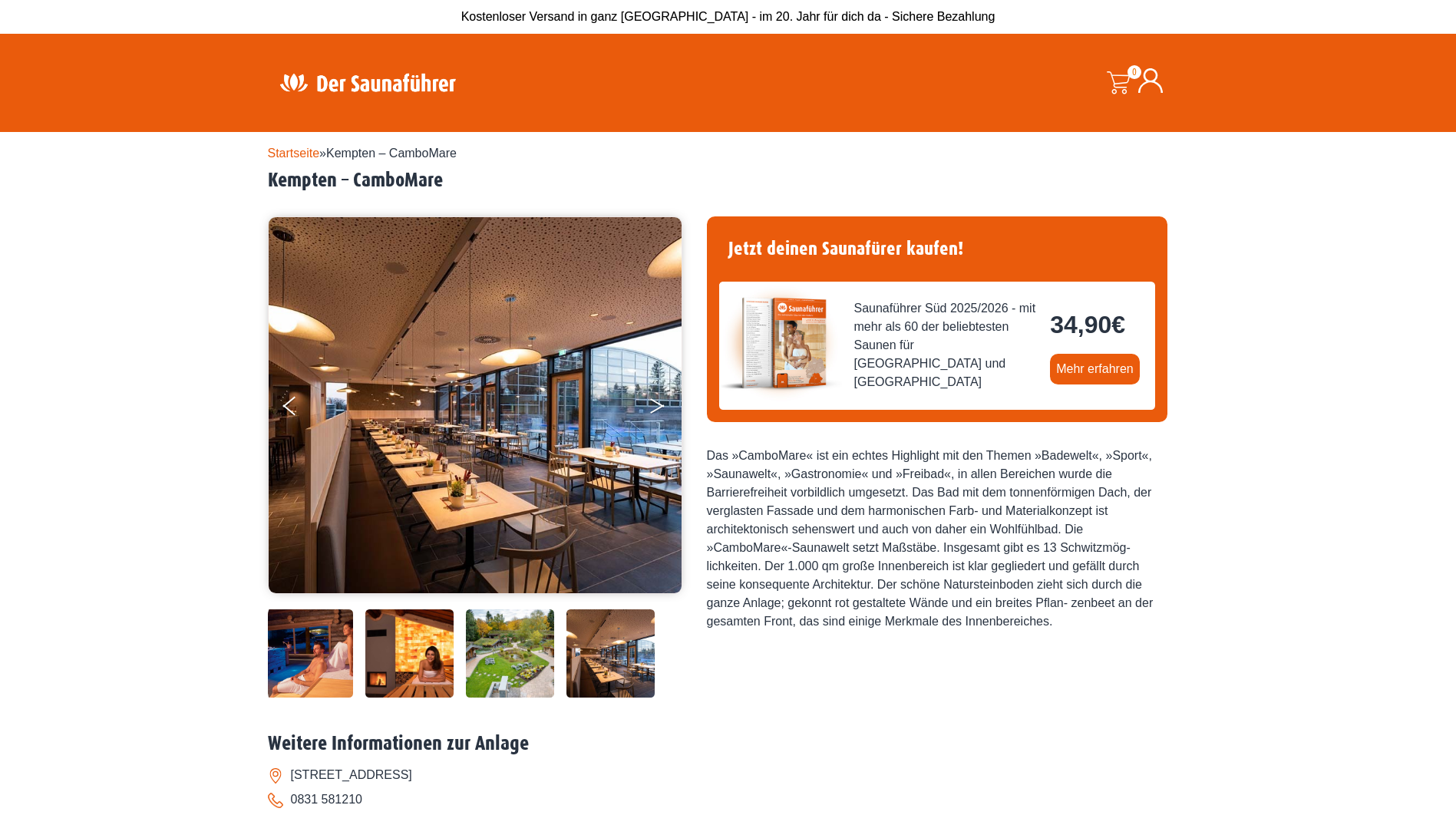
click at [653, 402] on icon "Next" at bounding box center [657, 403] width 14 height 9
click at [404, 86] on img at bounding box center [367, 82] width 199 height 30
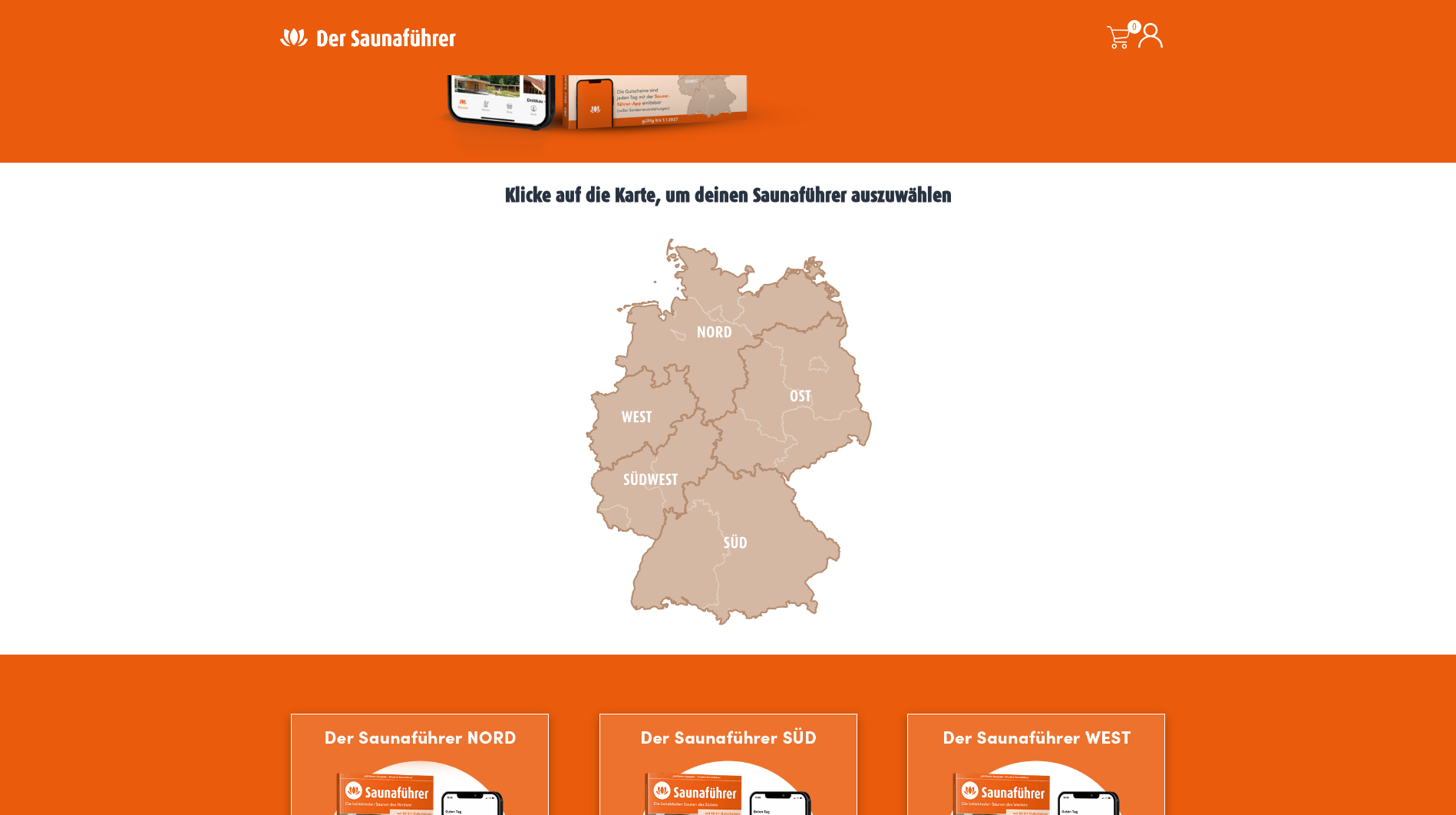
scroll to position [314, 0]
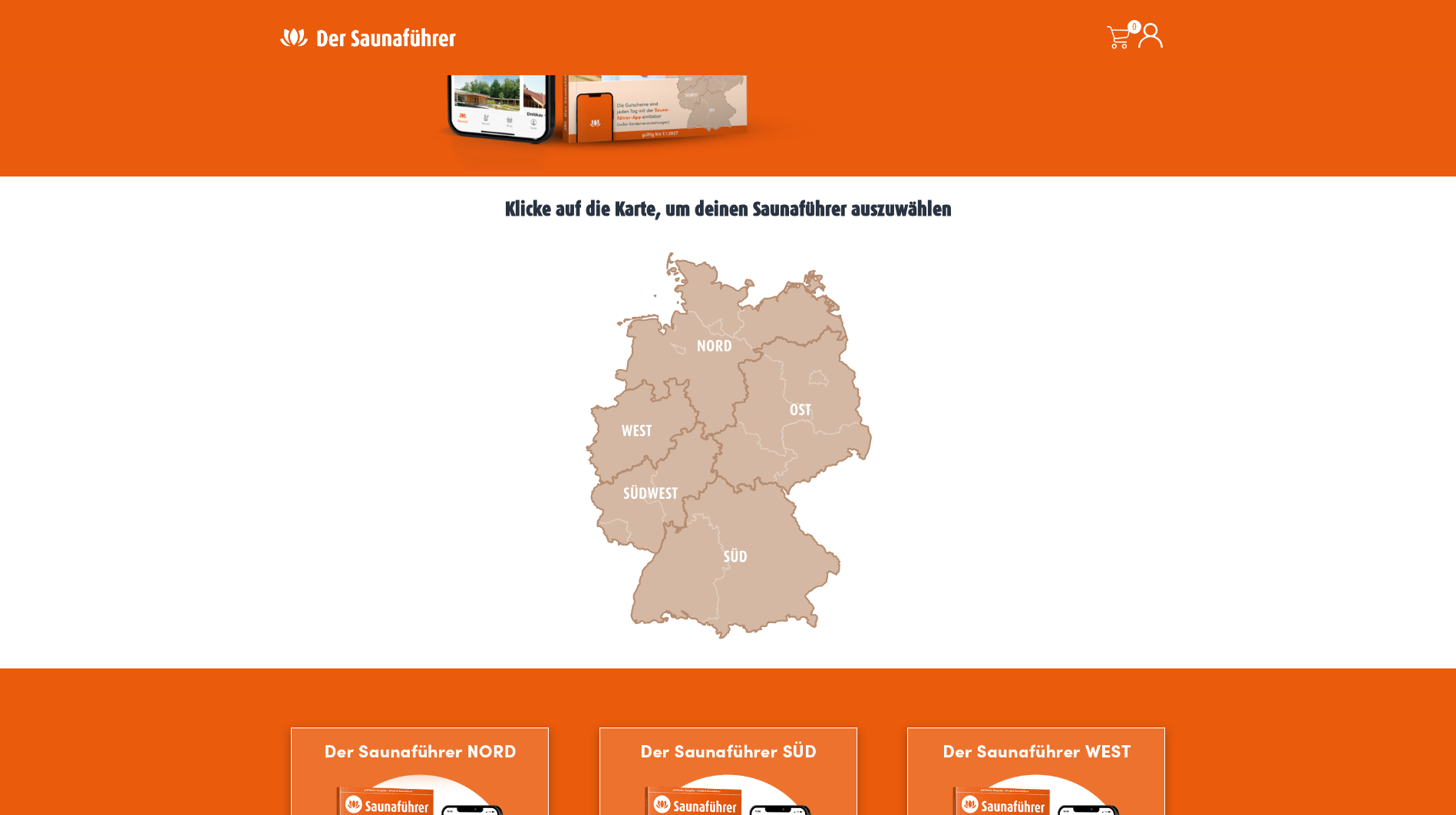
click at [370, 40] on img at bounding box center [367, 37] width 199 height 30
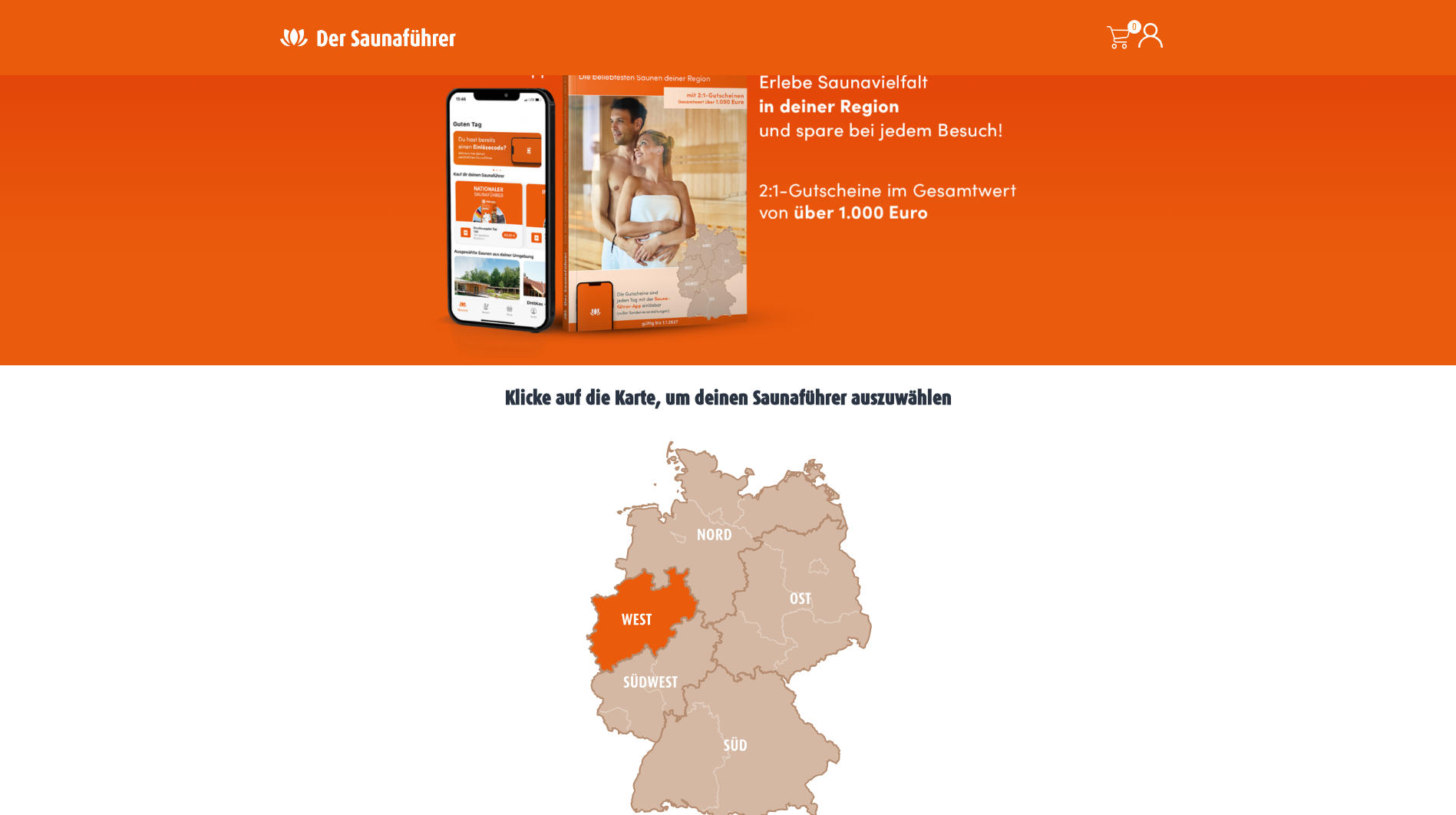
scroll to position [384, 0]
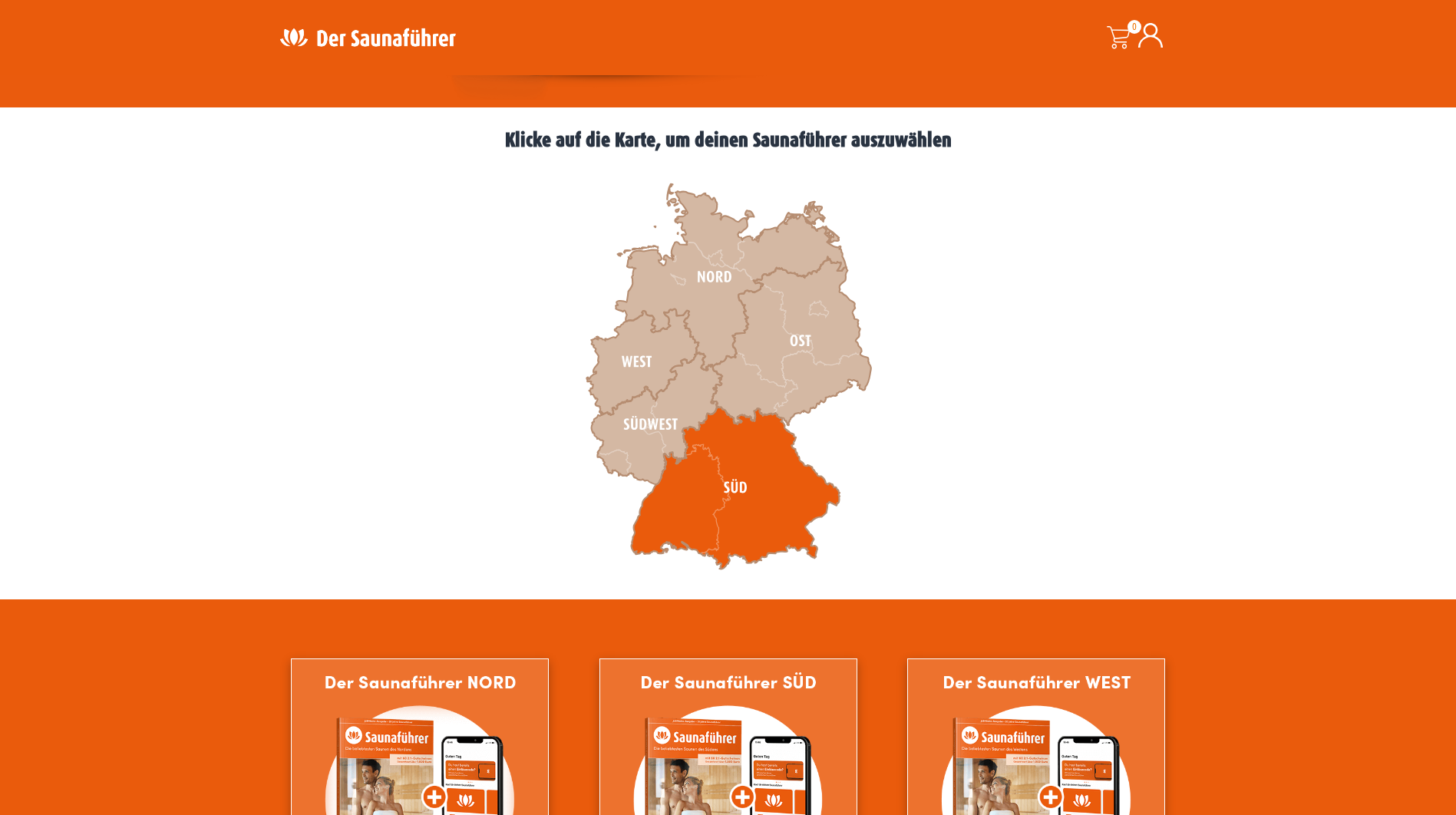
click at [714, 504] on icon at bounding box center [735, 488] width 208 height 163
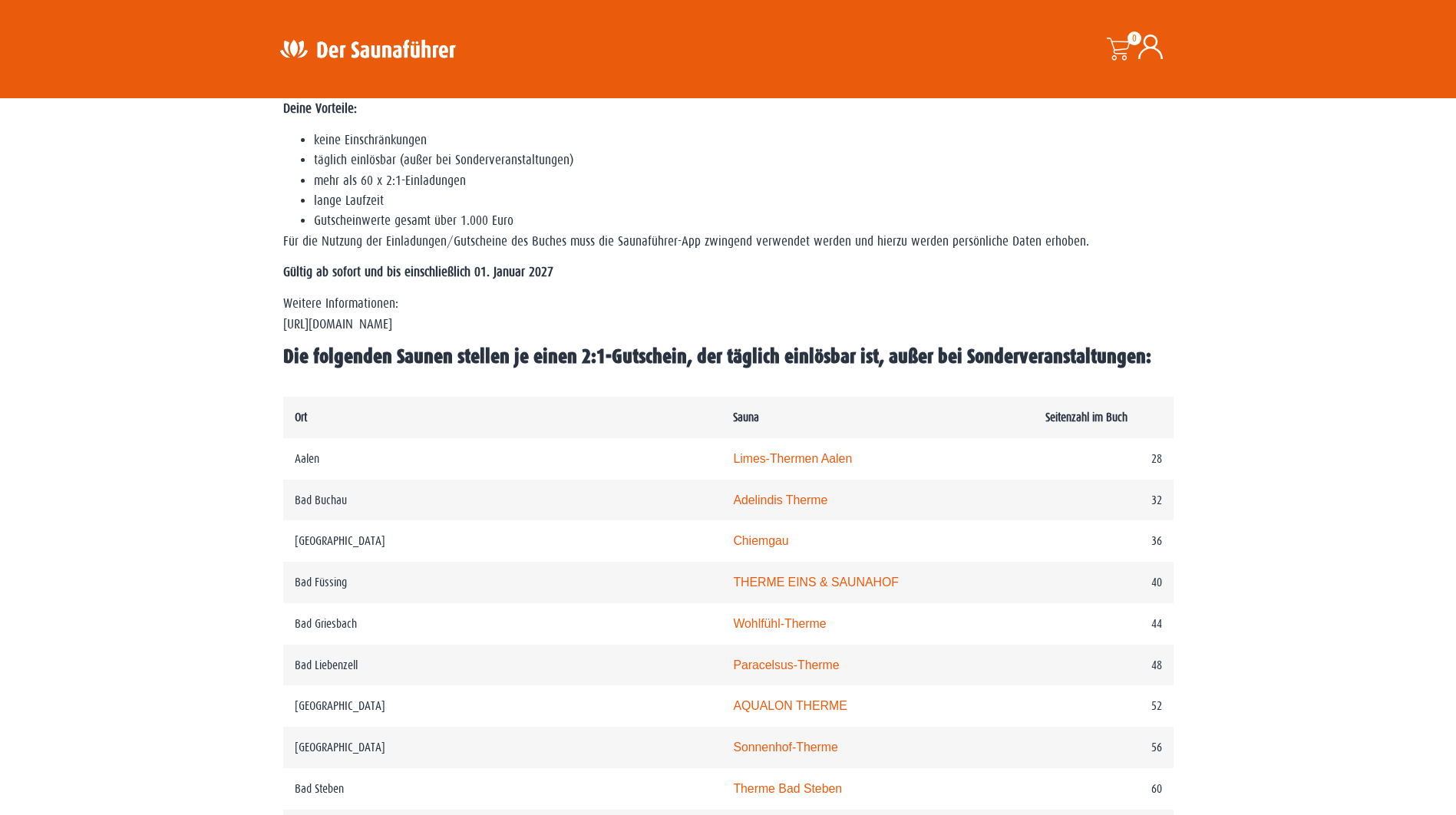
scroll to position [537, 0]
